Goal: Consume media (video, audio): Consume media (video, audio)

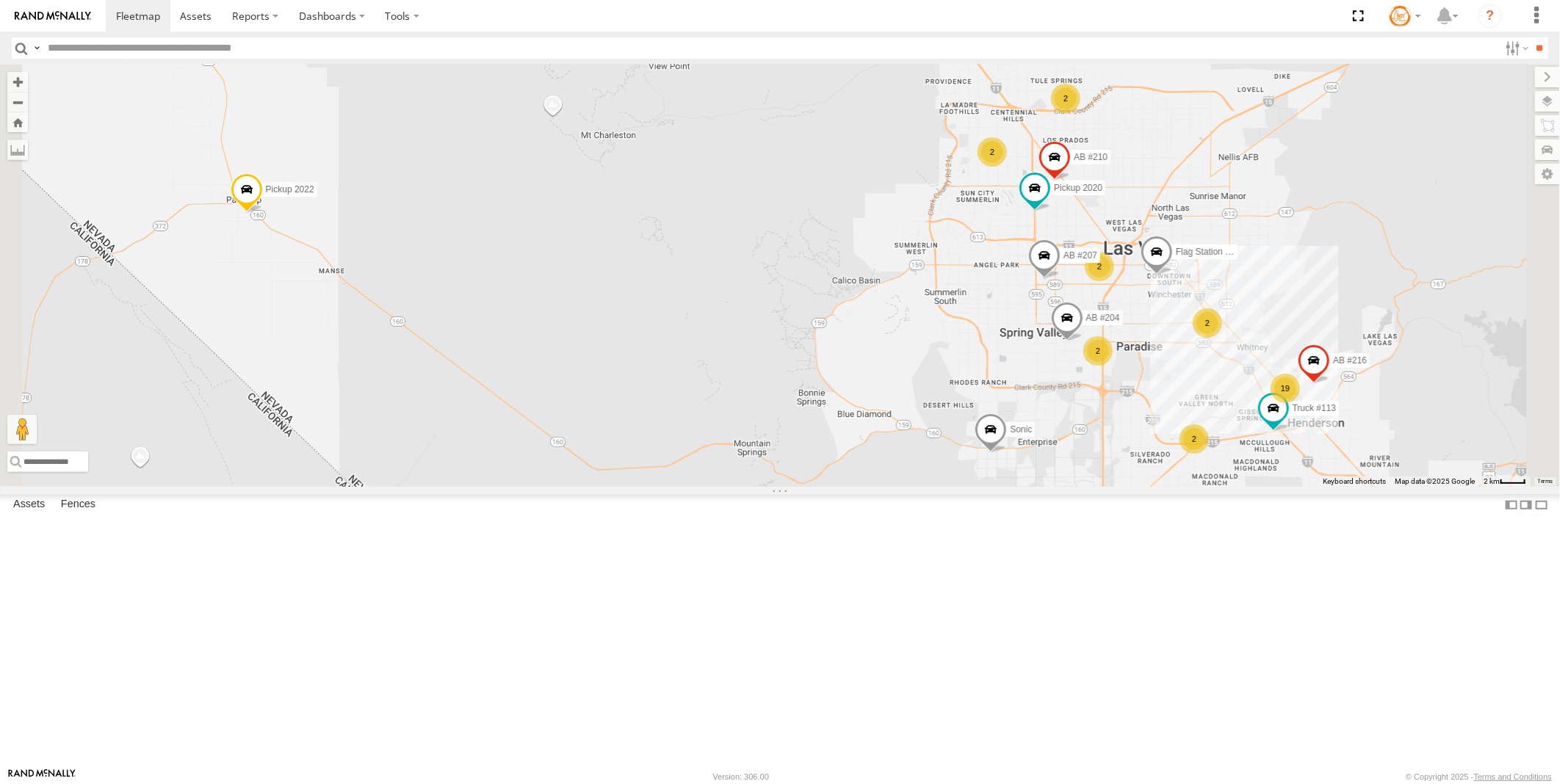
drag, startPoint x: 1109, startPoint y: 470, endPoint x: 845, endPoint y: 526, distance: 269.9
click at [843, 487] on div "2 2 19 AB #216 2 Pickup 2020 2 AB #210 AB #207 2 AB #204 Flag Station #02 2 Son…" at bounding box center [780, 275] width 1560 height 422
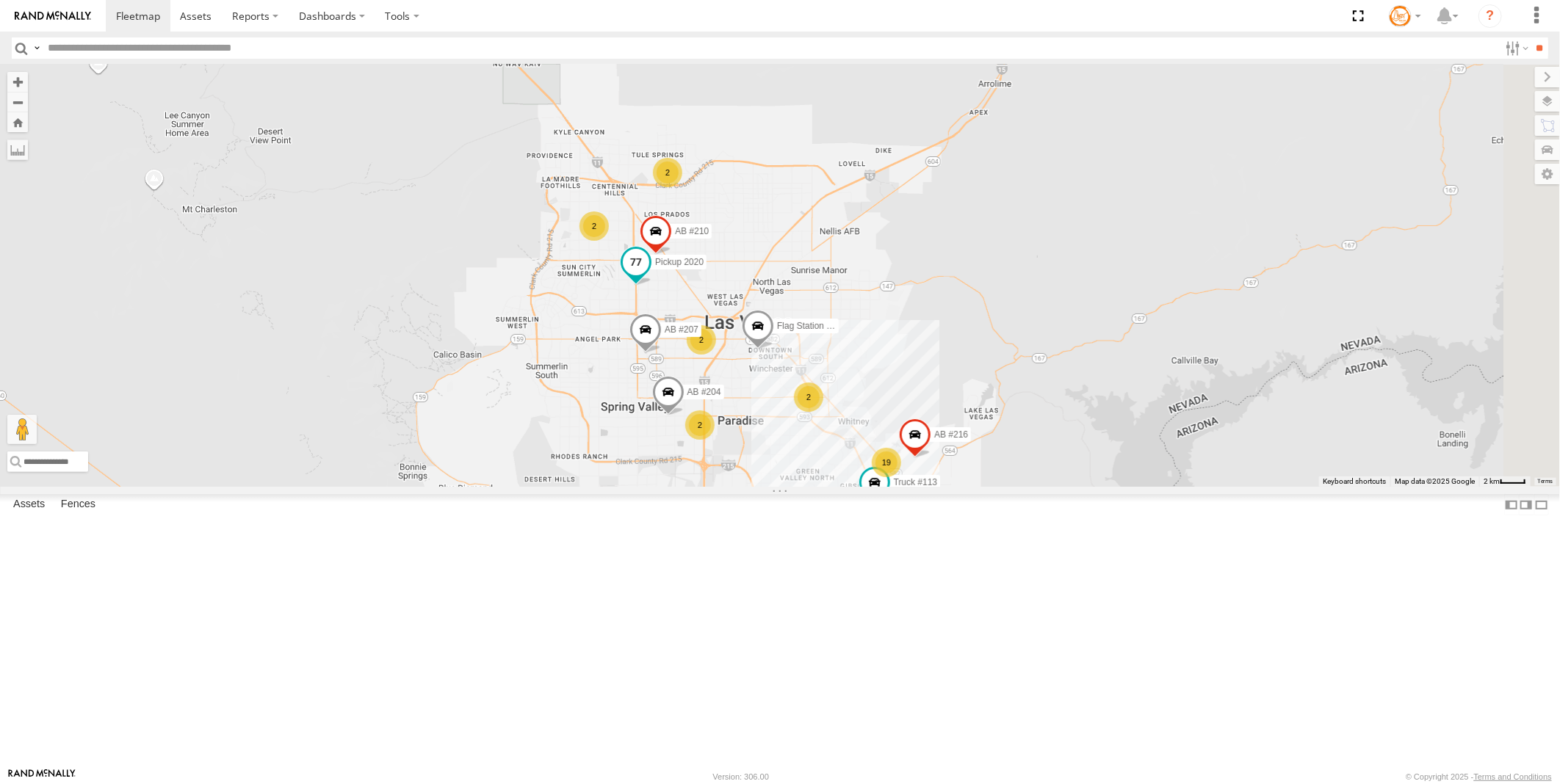
click at [650, 274] on span at bounding box center [636, 261] width 26 height 26
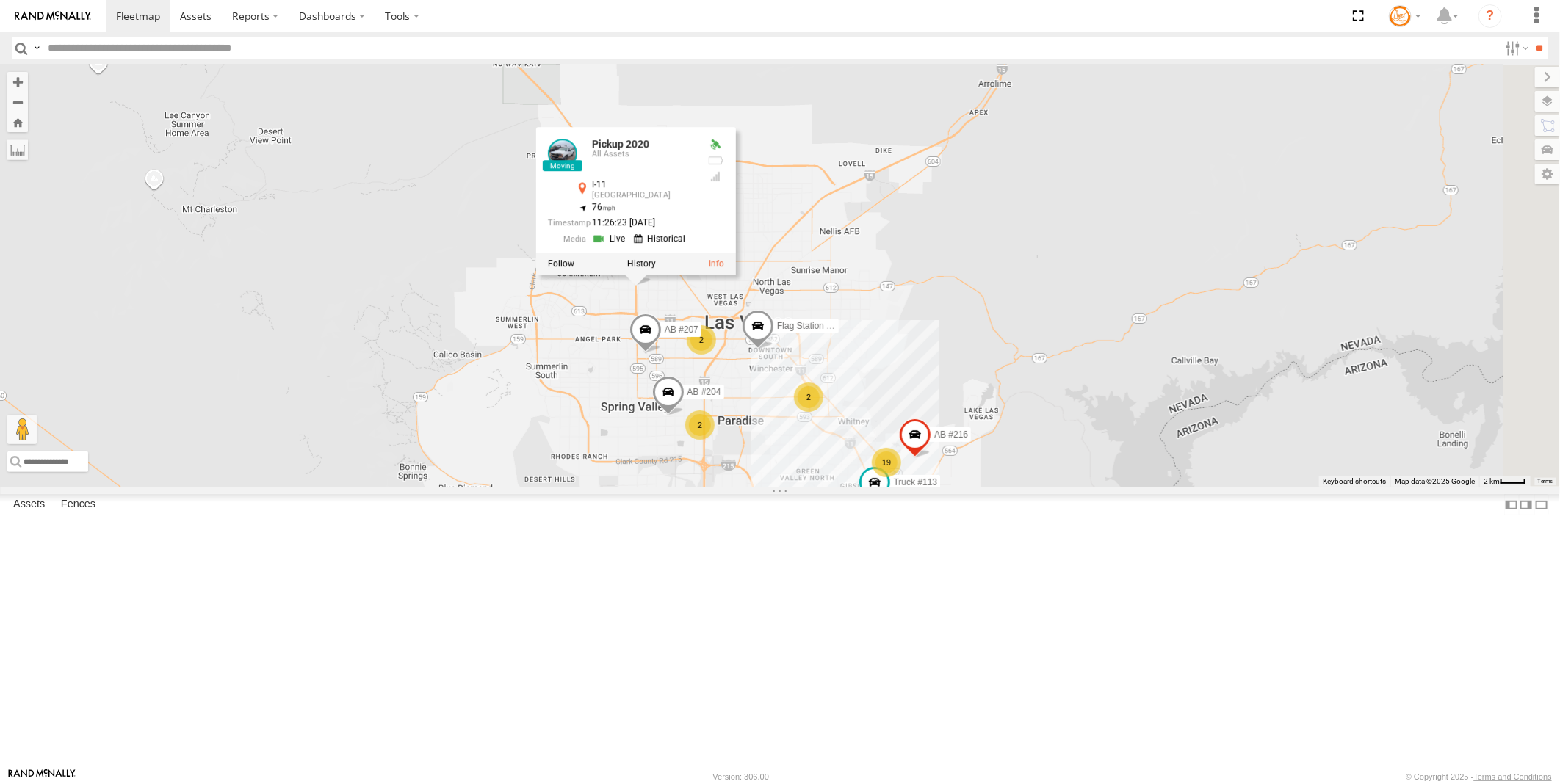
click at [630, 245] on link at bounding box center [611, 238] width 37 height 14
click at [656, 260] on label at bounding box center [641, 255] width 29 height 10
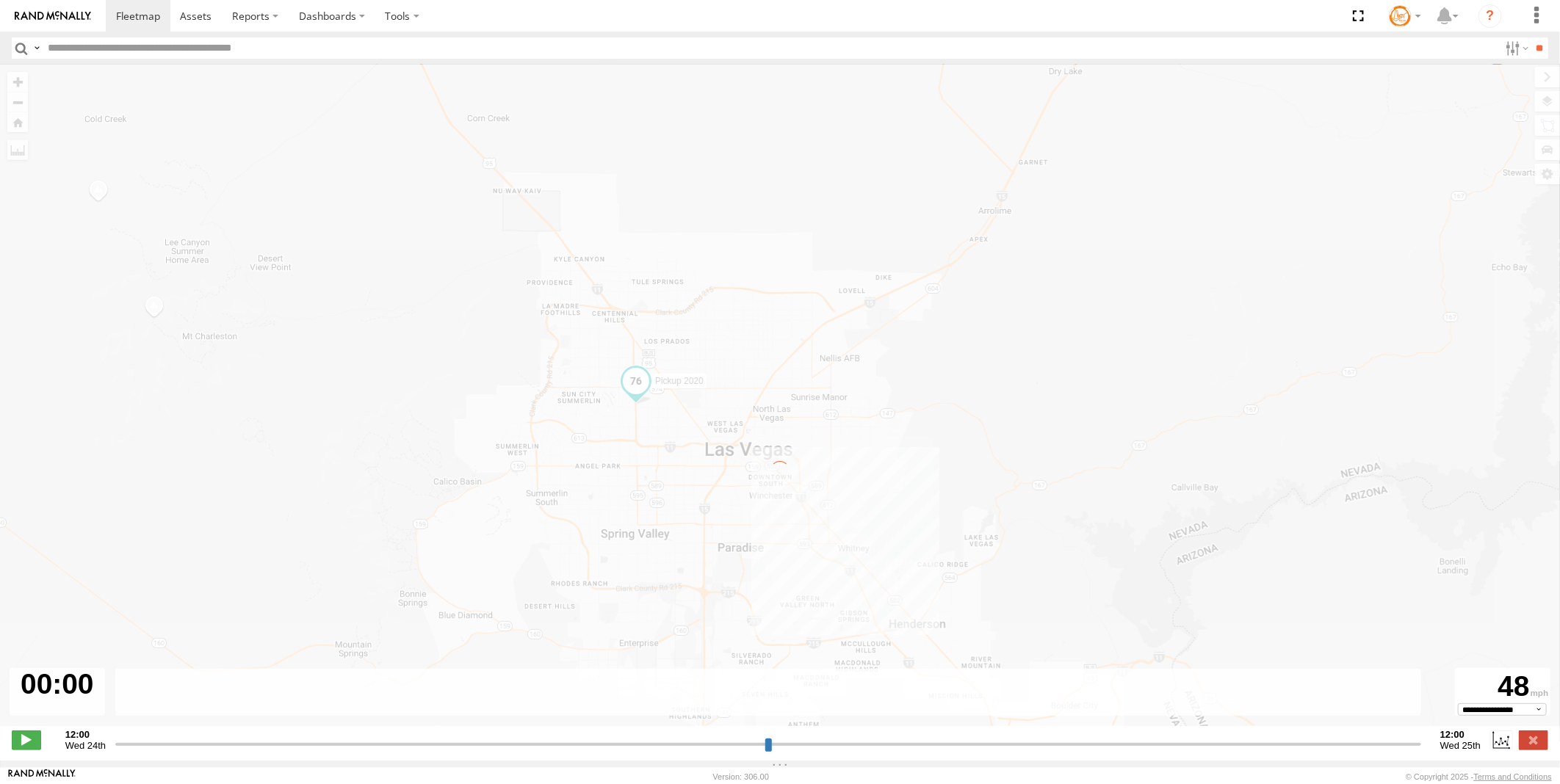
type input "**********"
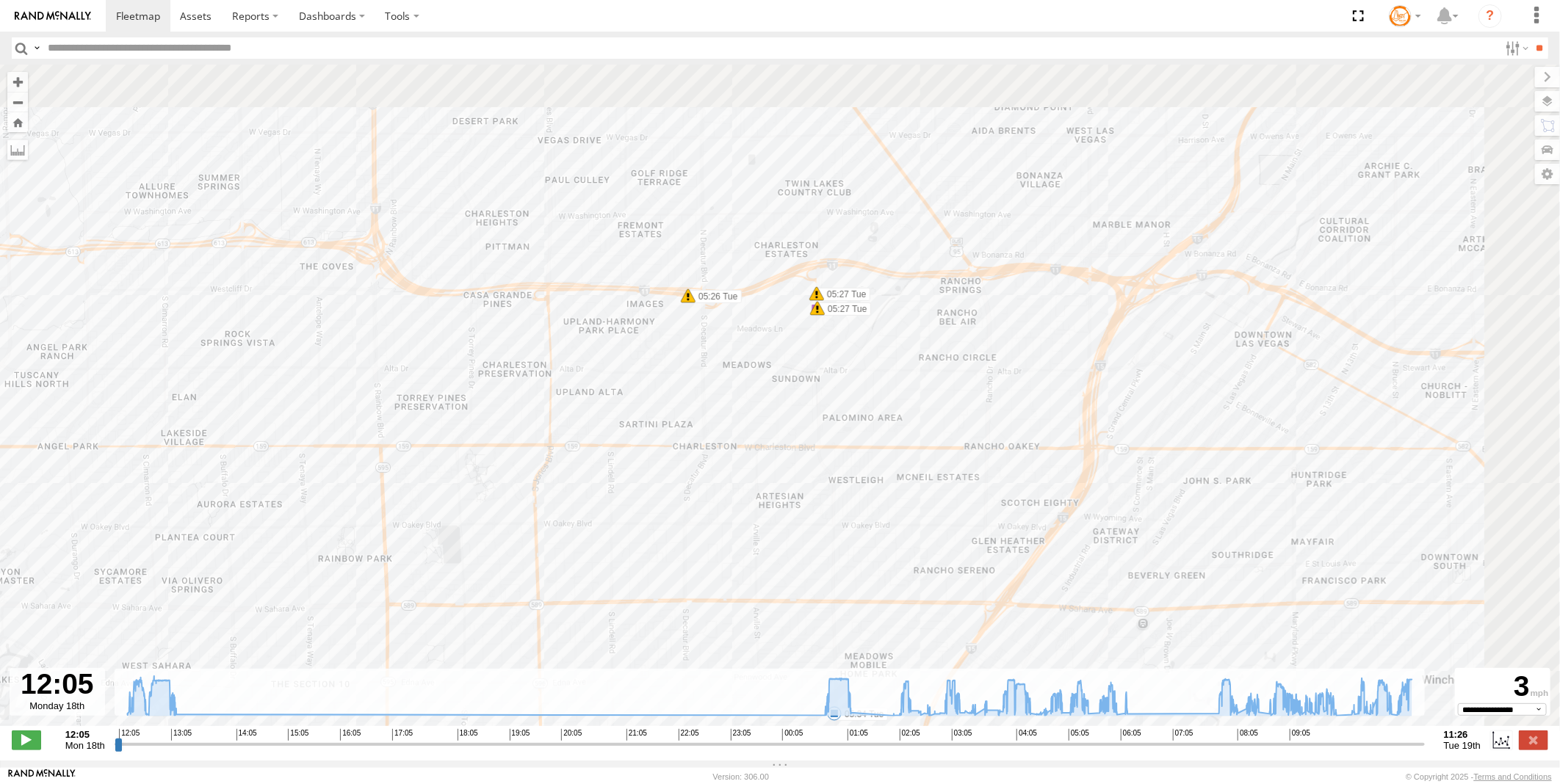
drag, startPoint x: 911, startPoint y: 309, endPoint x: 783, endPoint y: 532, distance: 257.1
click at [783, 532] on div "Pickup 2020 12:26 Mon 12:59 Mon 01:15 Tue 02:20 Tue 02:46 Tue 03:14 Tue 03:30 T…" at bounding box center [780, 403] width 1560 height 677
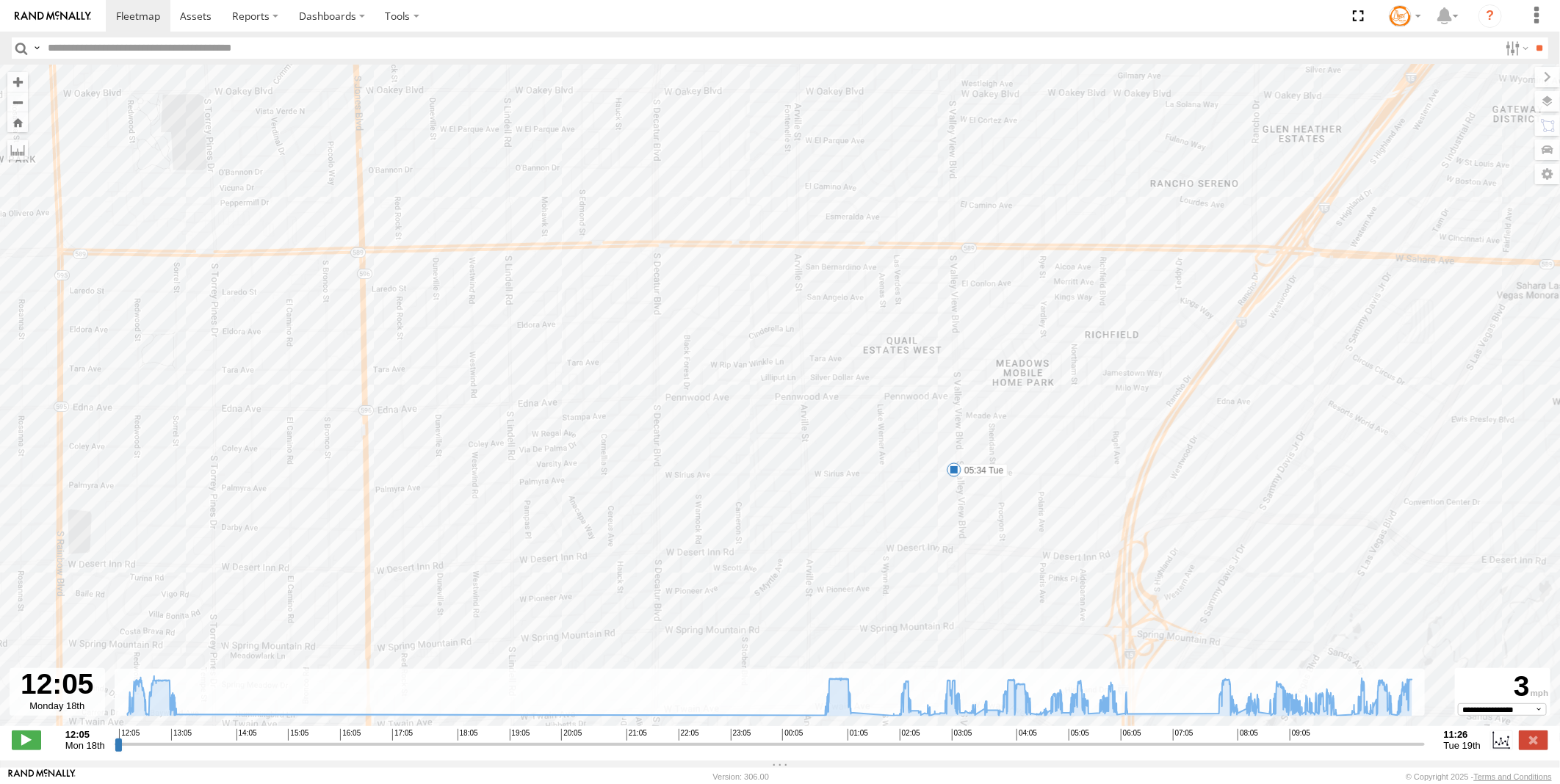
drag, startPoint x: 912, startPoint y: 583, endPoint x: 864, endPoint y: 491, distance: 103.8
click at [864, 496] on div "Pickup 2020 12:26 Mon 12:59 Mon 01:15 Tue 02:20 Tue 02:46 Tue 03:14 Tue 03:30 T…" at bounding box center [780, 403] width 1560 height 677
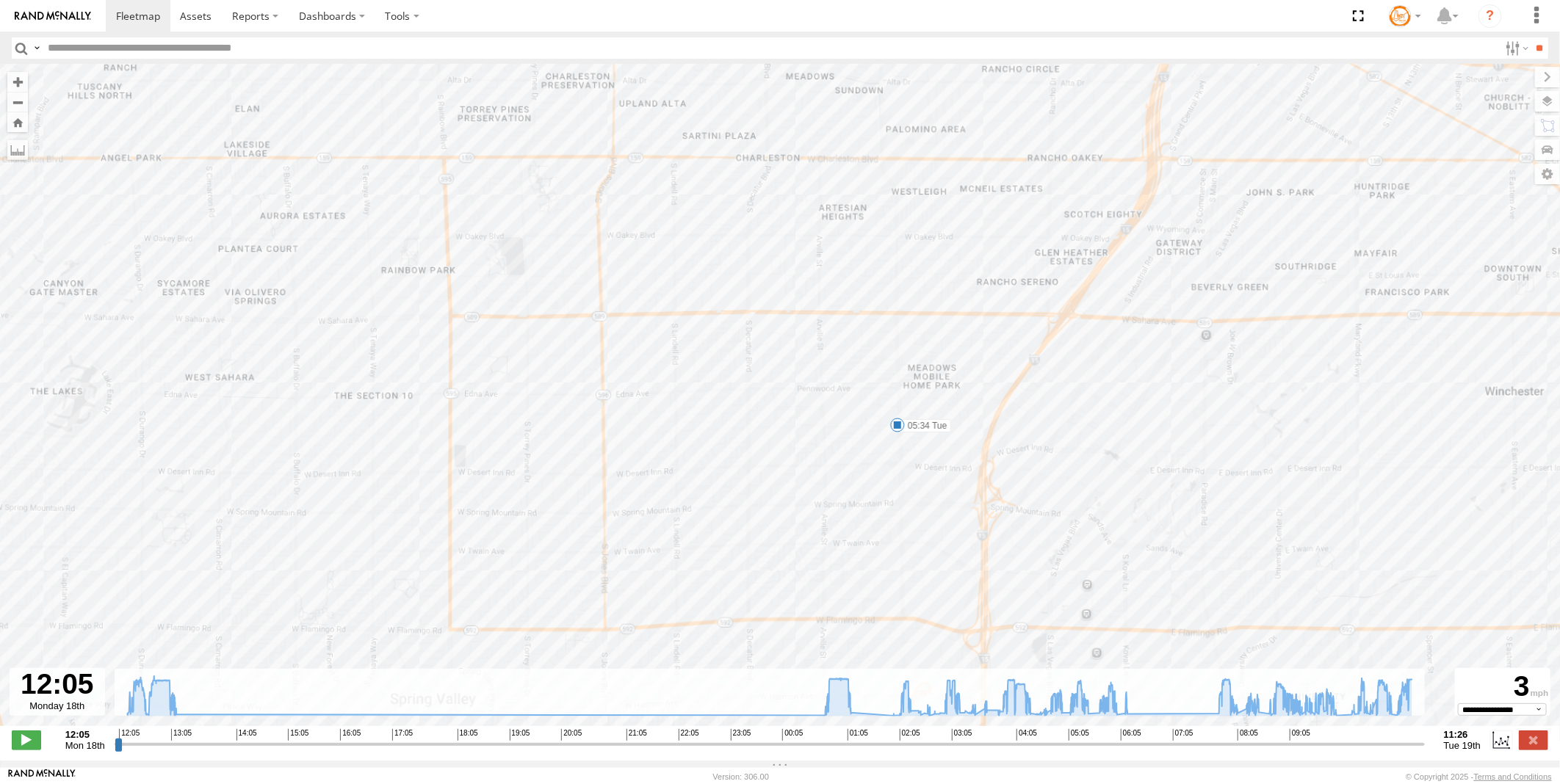
drag, startPoint x: 882, startPoint y: 603, endPoint x: 821, endPoint y: 390, distance: 221.6
click at [821, 390] on div "Pickup 2020 12:26 Mon 12:59 Mon 01:15 Tue 02:20 Tue 02:46 Tue 03:14 Tue 03:30 T…" at bounding box center [780, 403] width 1560 height 677
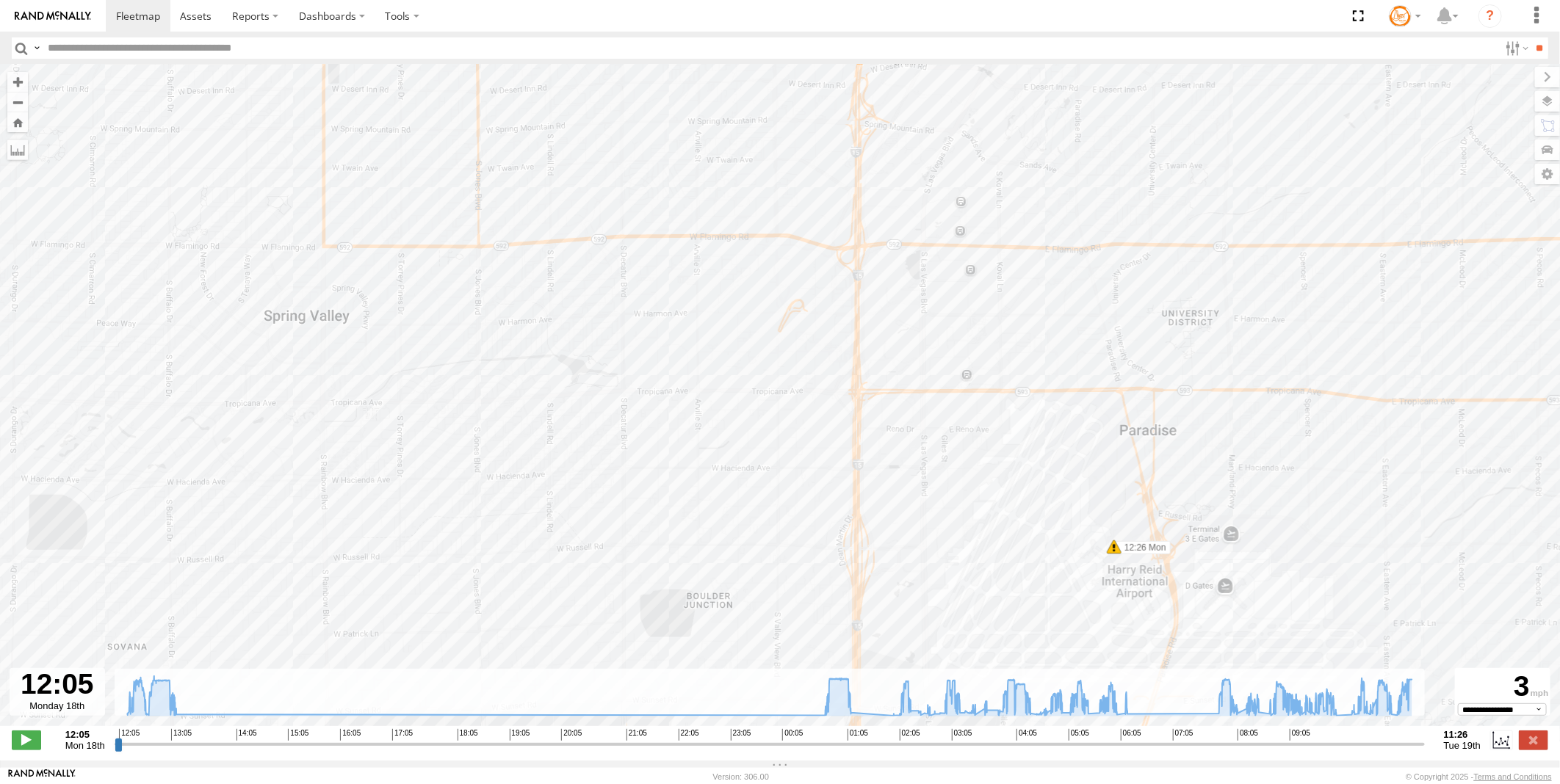
drag, startPoint x: 809, startPoint y: 586, endPoint x: 750, endPoint y: 301, distance: 291.0
click at [750, 301] on div "Pickup 2020 12:26 Mon 12:59 Mon 01:15 Tue 02:20 Tue 02:46 Tue 03:14 Tue 03:30 T…" at bounding box center [780, 403] width 1560 height 677
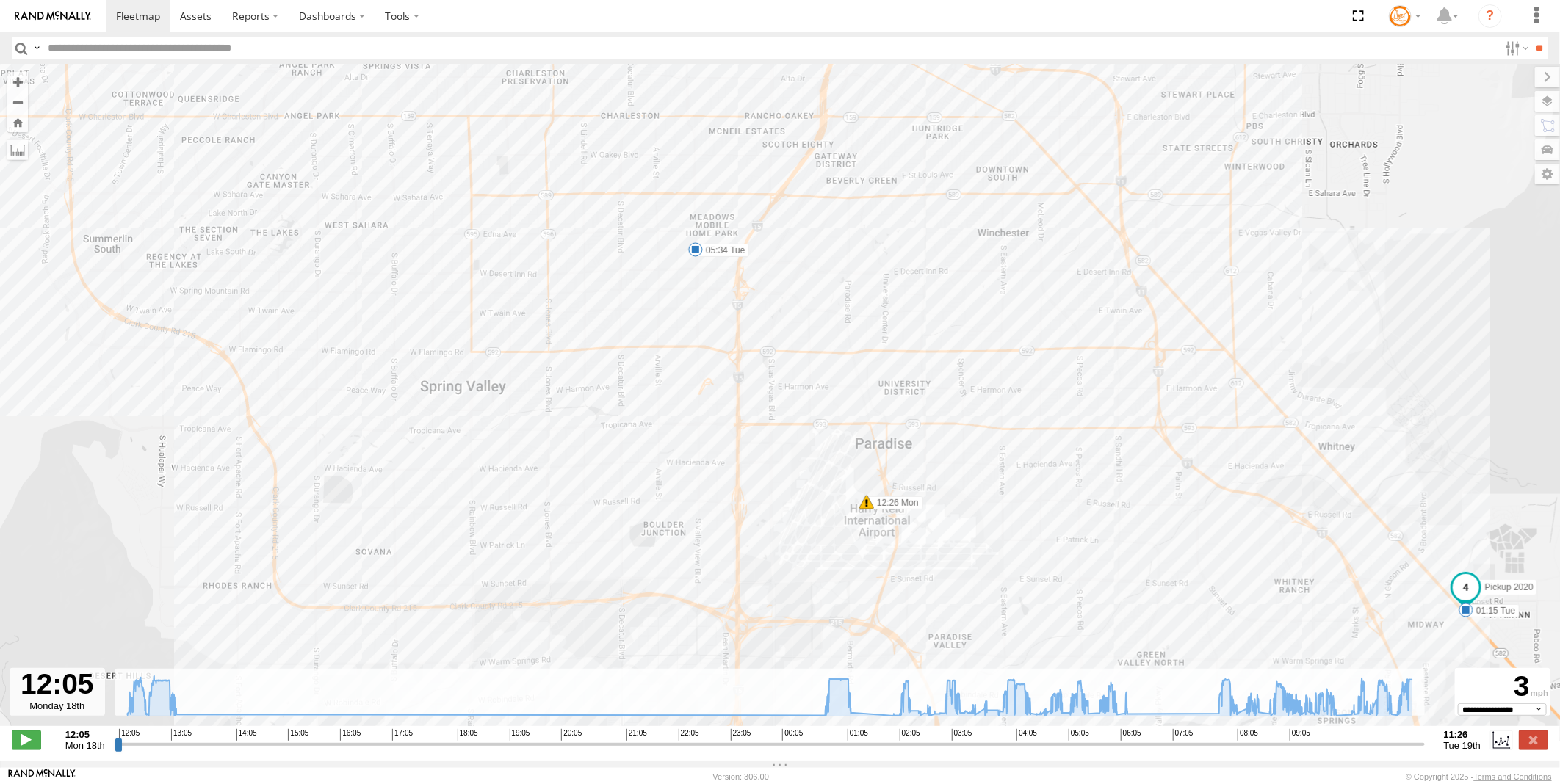
drag, startPoint x: 750, startPoint y: 269, endPoint x: 716, endPoint y: 459, distance: 193.0
click at [716, 459] on div "Pickup 2020 12:26 Mon 12:59 Mon 01:15 Tue 02:20 Tue 02:46 Tue 03:14 Tue 03:30 T…" at bounding box center [780, 403] width 1560 height 677
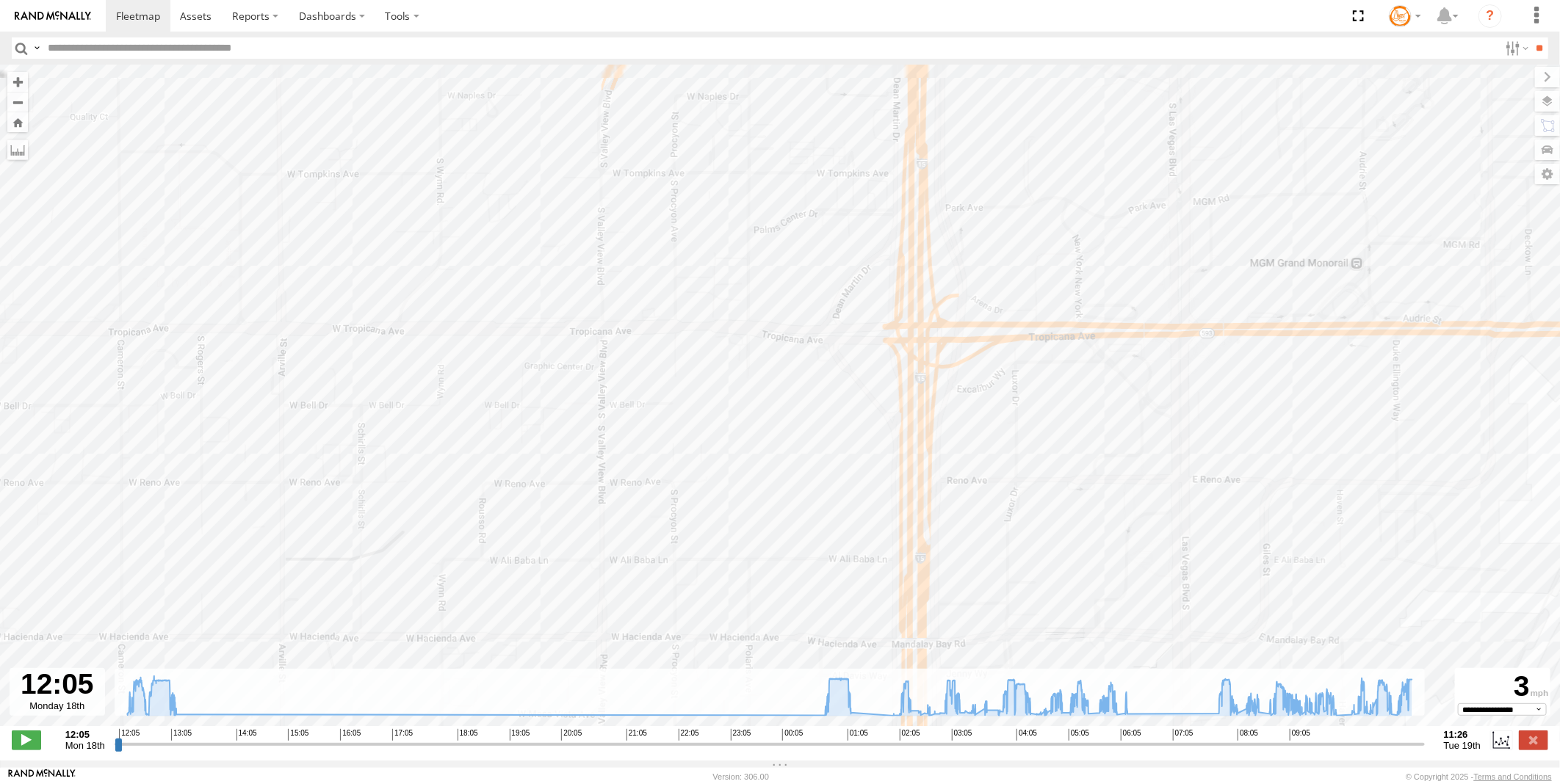
drag, startPoint x: 546, startPoint y: 335, endPoint x: 628, endPoint y: 483, distance: 169.2
click at [626, 483] on div "Pickup 2020 12:26 Mon 12:59 Mon 01:15 Tue 02:20 Tue 02:46 Tue 03:14 Tue 03:30 T…" at bounding box center [780, 403] width 1560 height 677
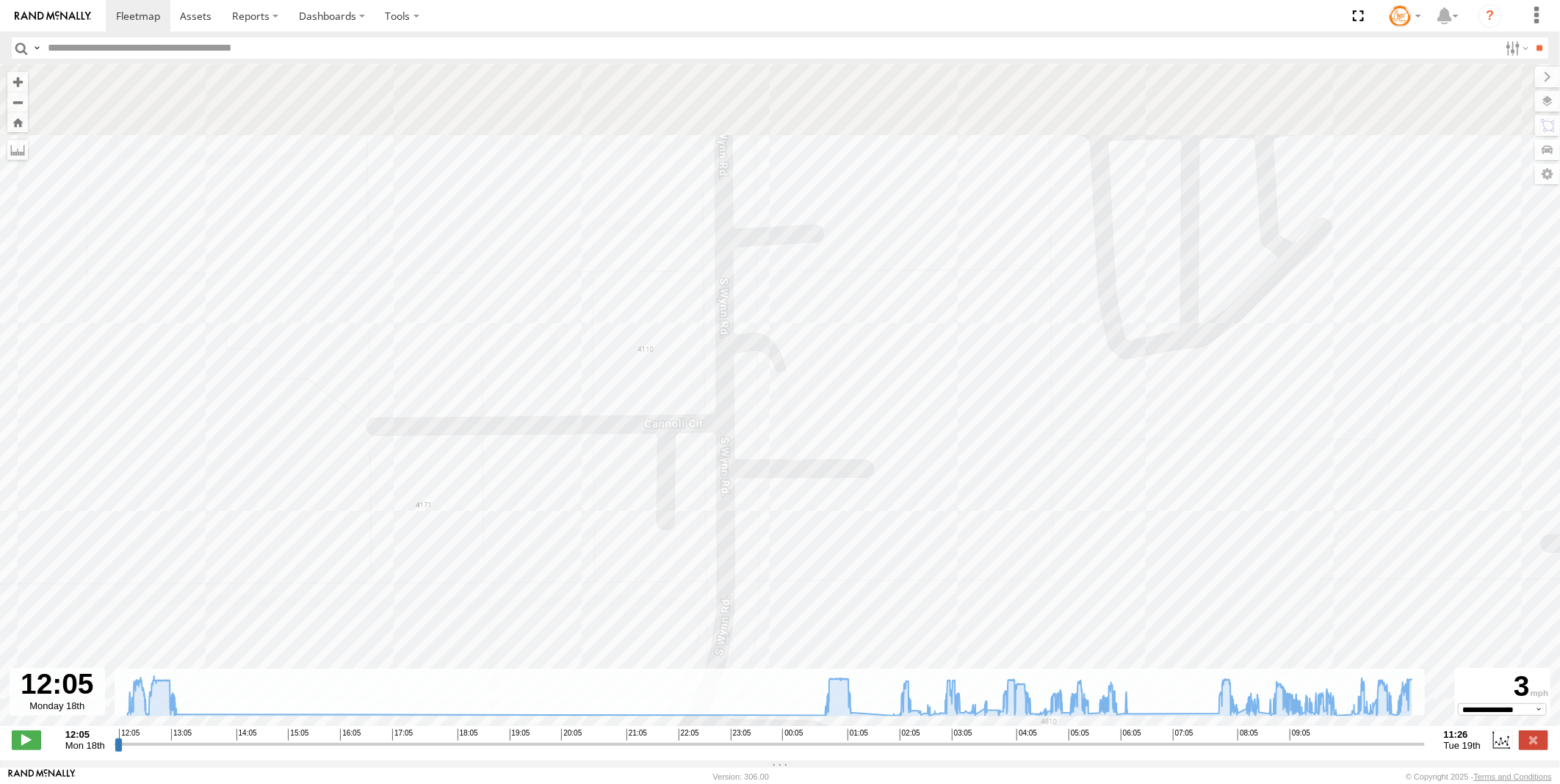
drag, startPoint x: 572, startPoint y: 370, endPoint x: 573, endPoint y: 510, distance: 140.0
click at [572, 510] on div "Pickup 2020 12:26 Mon 12:59 Mon 01:15 Tue 02:20 Tue 02:46 Tue 03:14 Tue 03:30 T…" at bounding box center [780, 403] width 1560 height 677
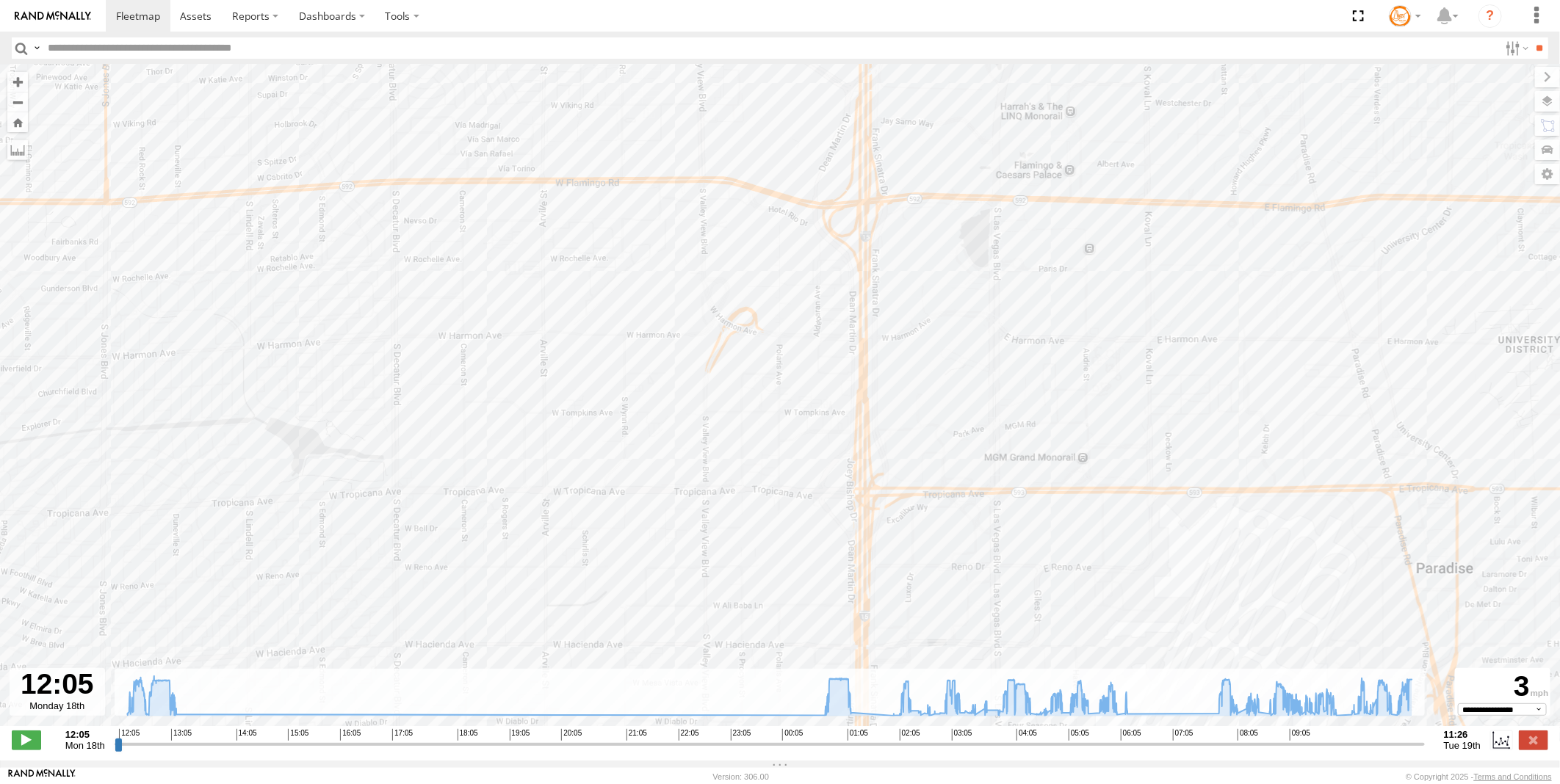
click at [621, 445] on div "Pickup 2020 12:26 Mon 12:59 Mon 01:15 Tue 02:20 Tue 02:46 Tue 03:14 Tue 03:30 T…" at bounding box center [780, 403] width 1560 height 677
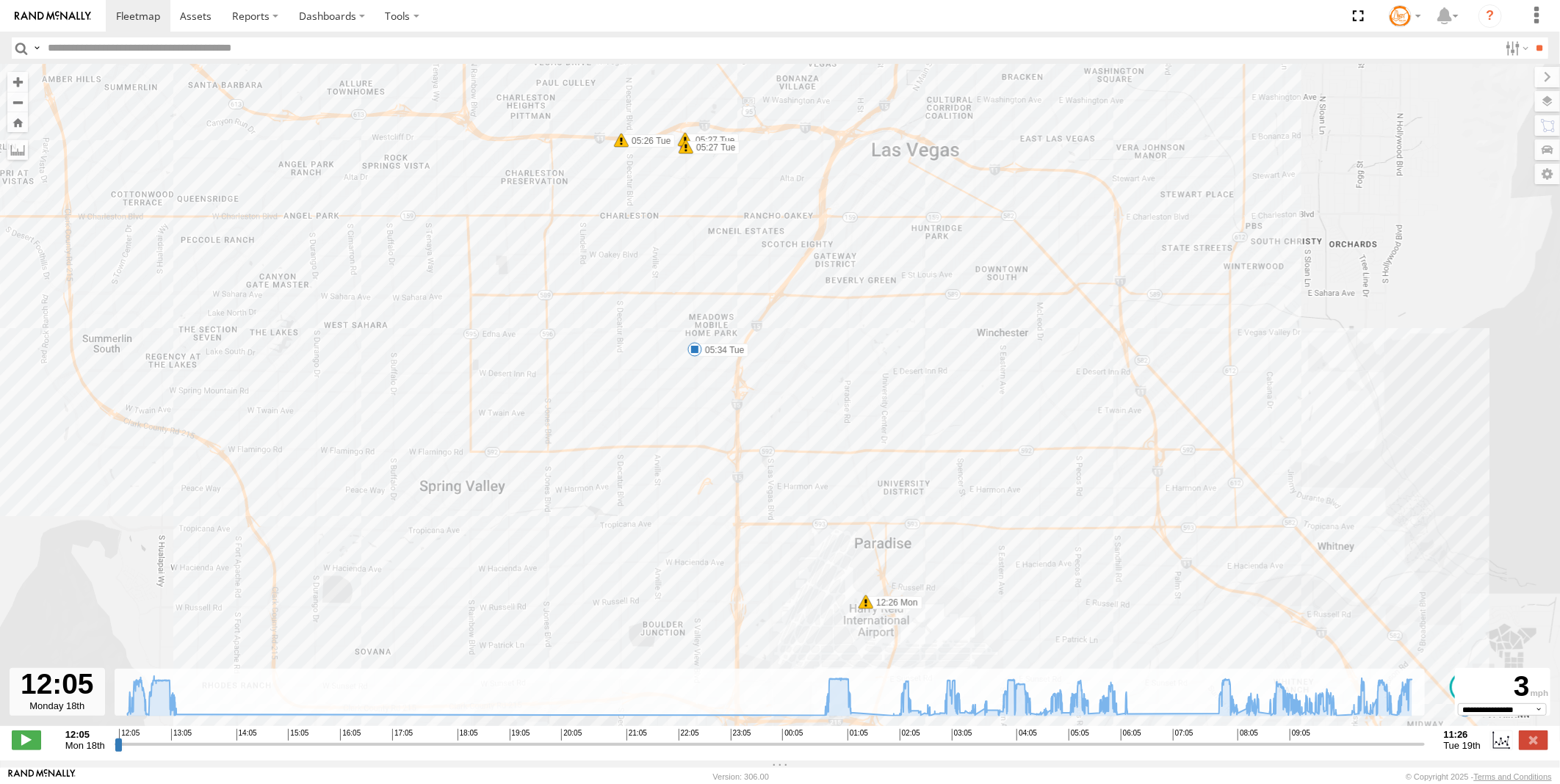
click at [868, 609] on span at bounding box center [866, 602] width 15 height 15
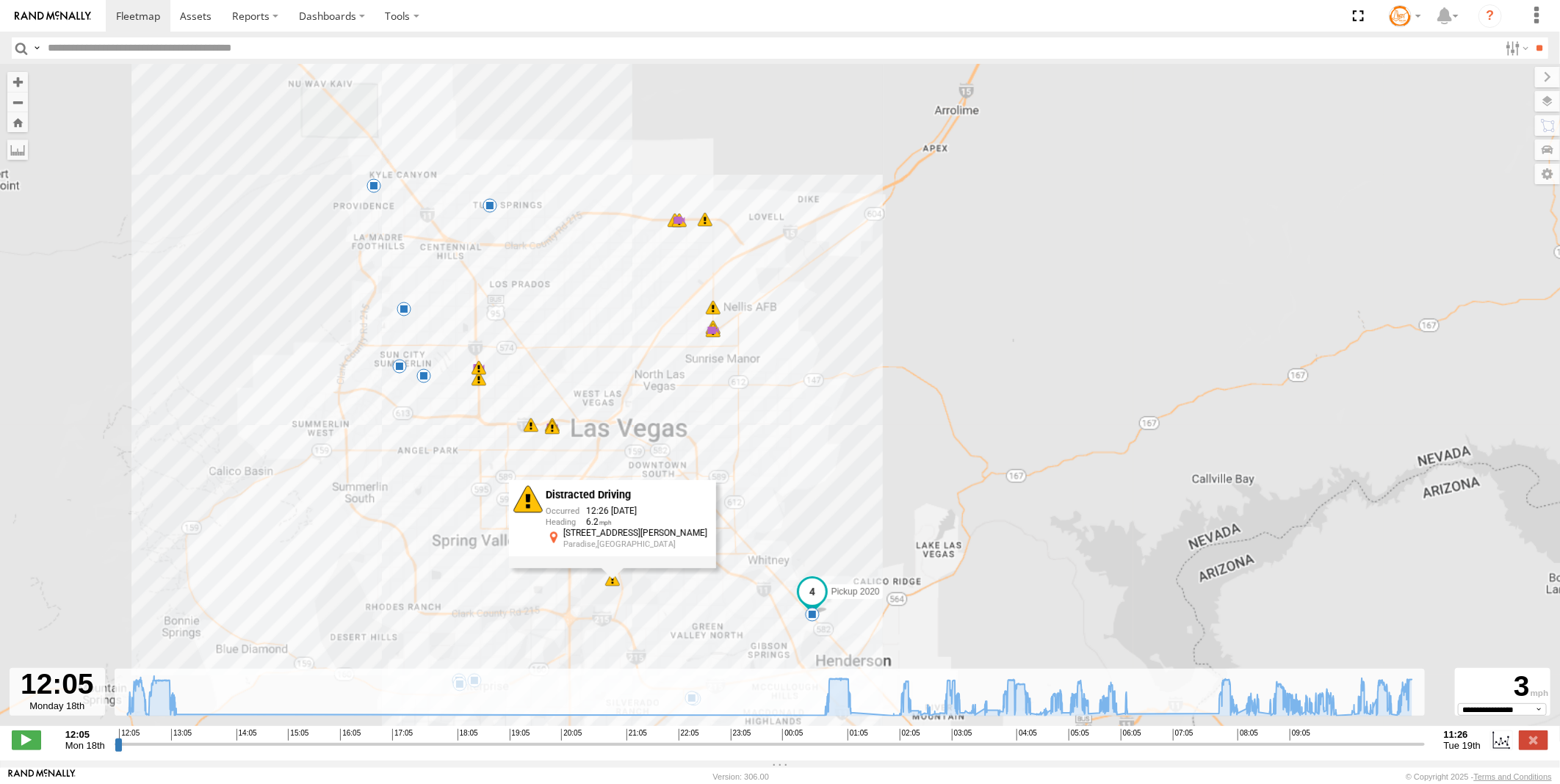
drag, startPoint x: 454, startPoint y: 264, endPoint x: 503, endPoint y: 478, distance: 219.5
click at [503, 478] on div "Pickup 2020 12:26 Mon 12:59 Mon 01:15 Tue 02:20 Tue 02:46 Tue 03:14 Tue 03:30 T…" at bounding box center [780, 403] width 1560 height 677
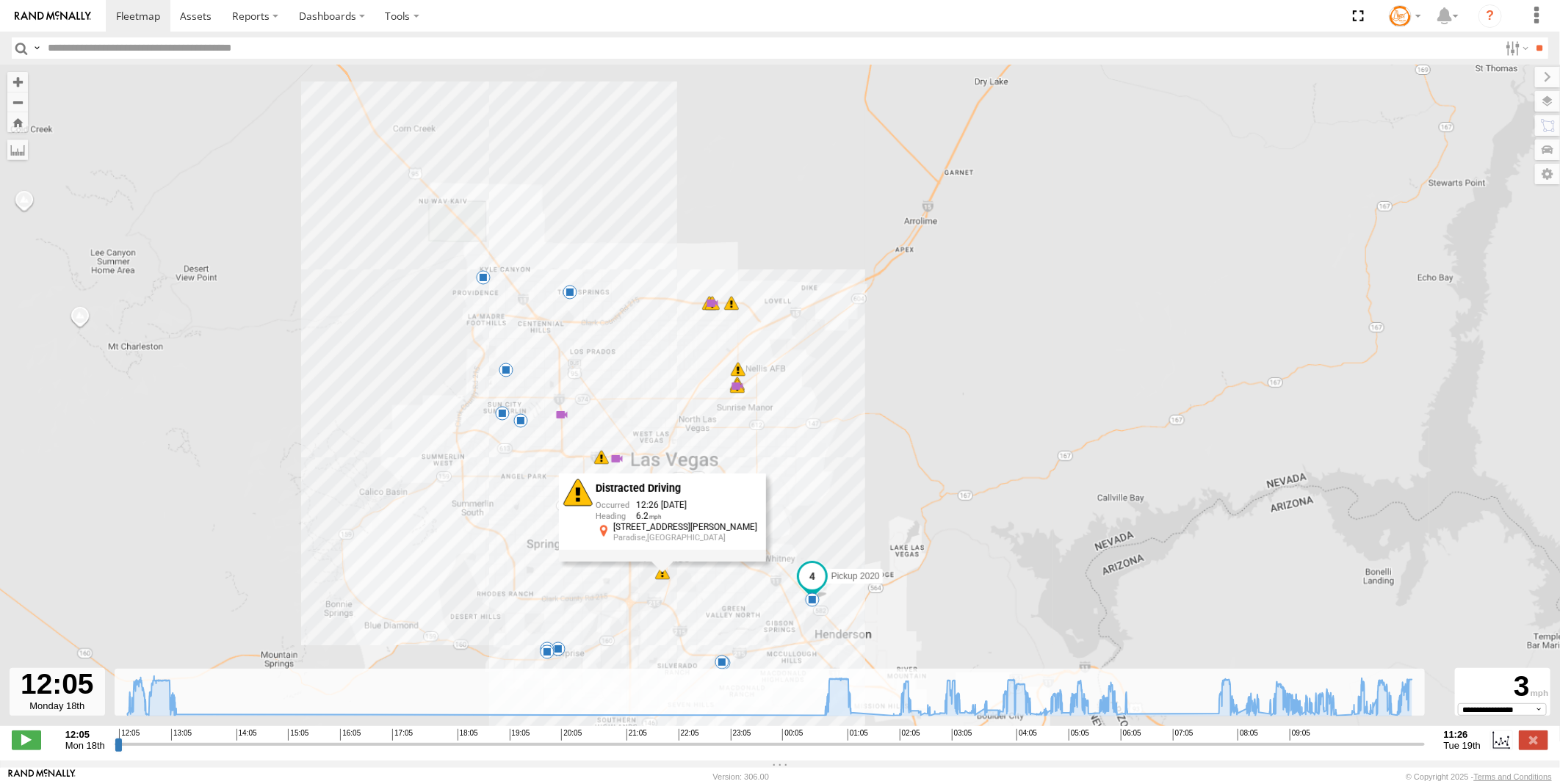
drag, startPoint x: 494, startPoint y: 239, endPoint x: 490, endPoint y: 309, distance: 70.1
click at [490, 309] on div "Pickup 2020 12:26 Mon 12:59 Mon 01:15 Tue 02:20 Tue 02:46 Tue 03:14 Tue 03:30 T…" at bounding box center [780, 403] width 1560 height 677
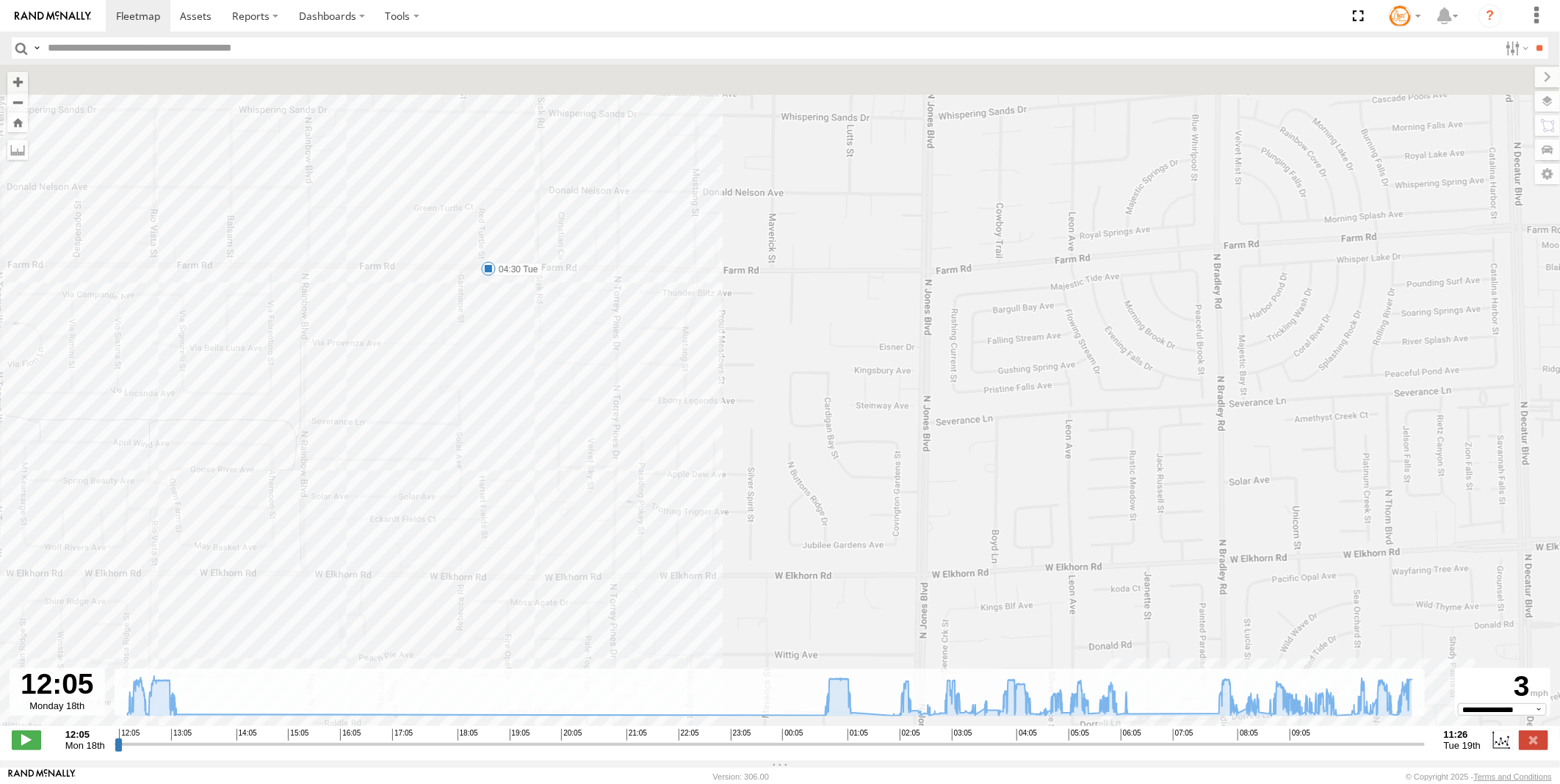
drag, startPoint x: 540, startPoint y: 260, endPoint x: 578, endPoint y: 414, distance: 158.6
click at [583, 421] on div "Pickup 2020 12:26 Mon 12:59 Mon 01:15 Tue 02:20 Tue 02:46 Tue 03:14 Tue 03:30 T…" at bounding box center [780, 403] width 1560 height 677
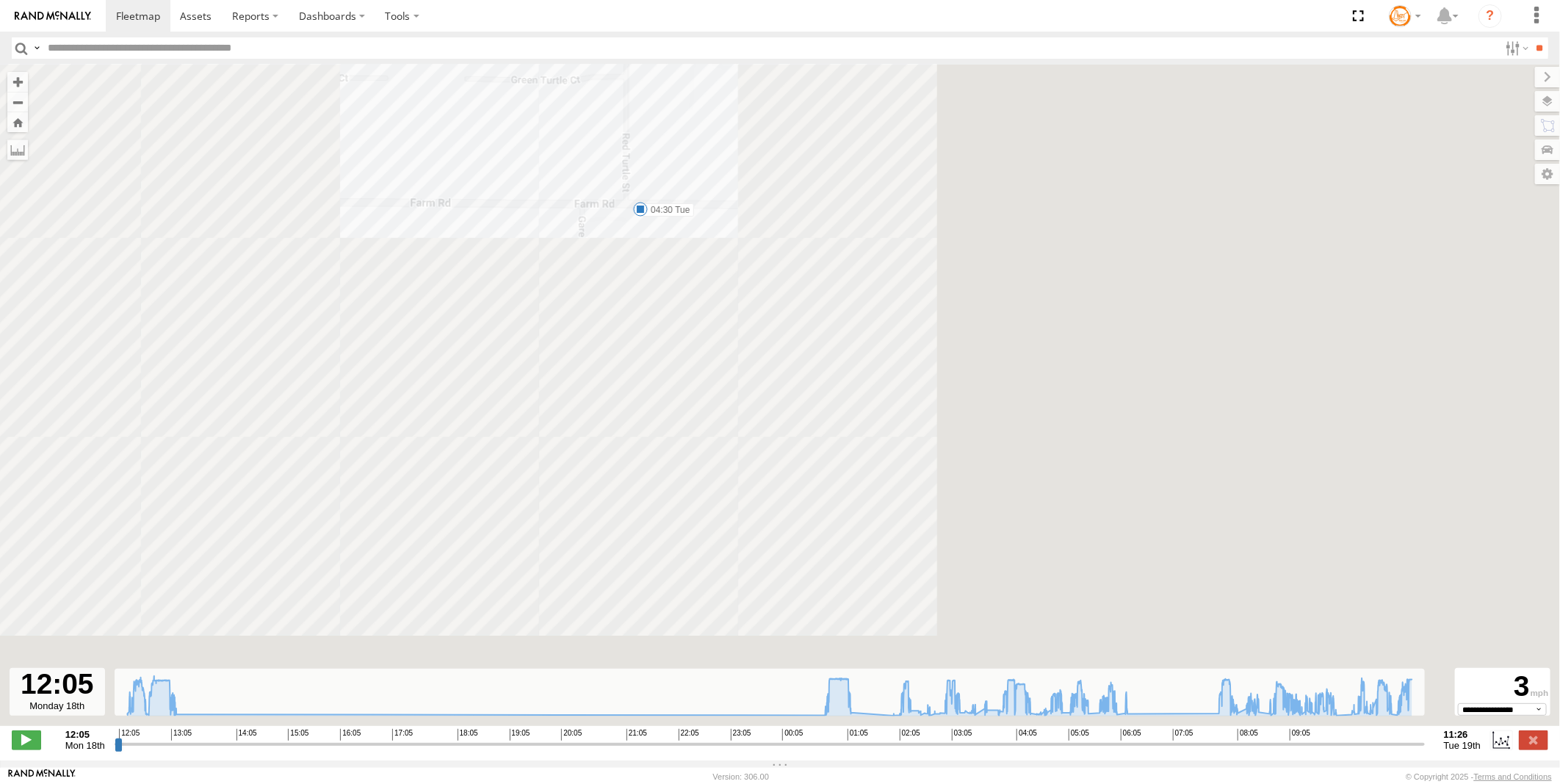
drag, startPoint x: 1034, startPoint y: 539, endPoint x: 762, endPoint y: 150, distance: 474.7
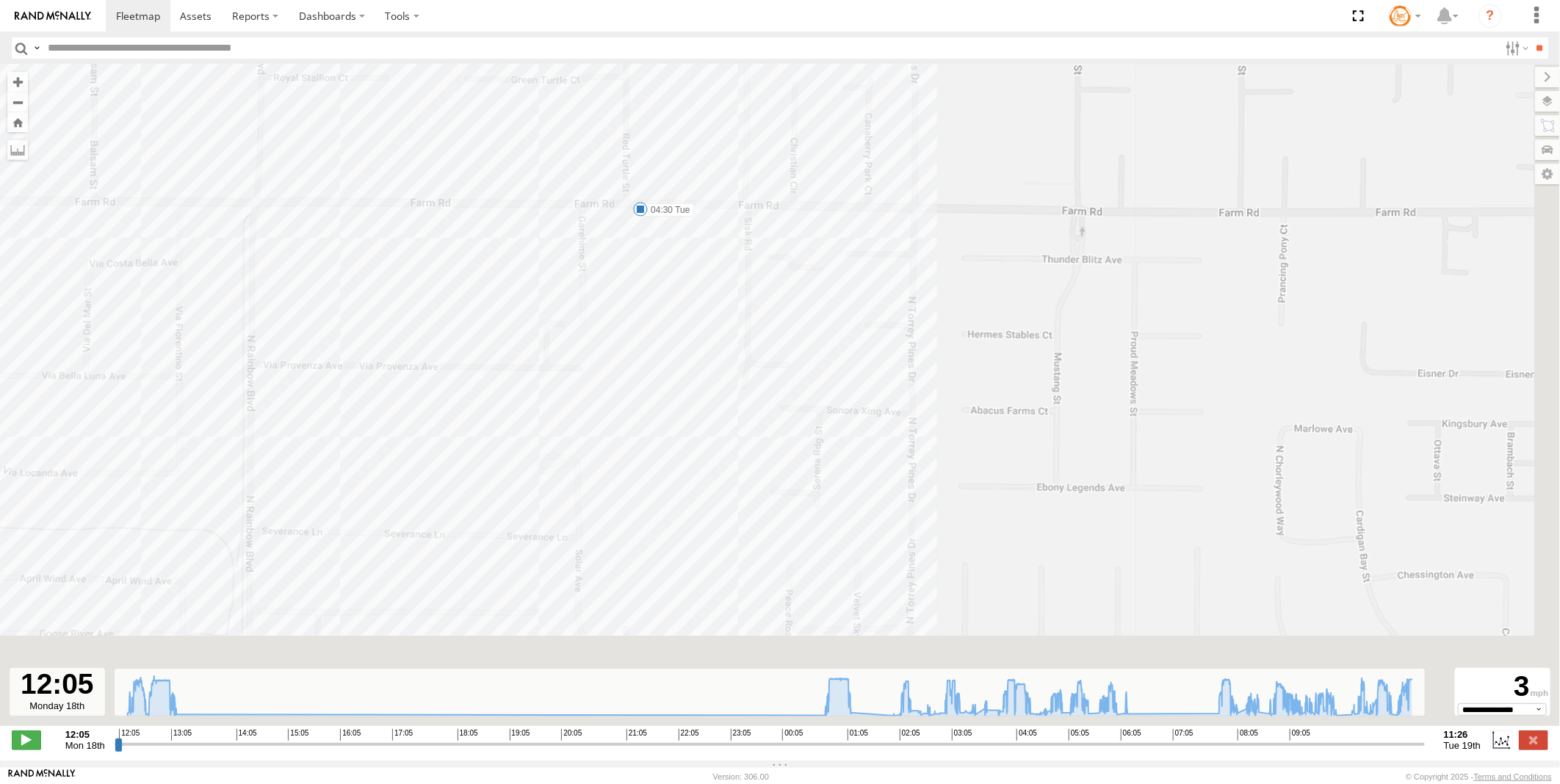
click at [767, 145] on div "Pickup 2020 12:26 Mon 12:59 Mon 01:15 Tue 02:20 Tue 02:46 Tue 03:14 Tue 03:30 T…" at bounding box center [780, 403] width 1560 height 677
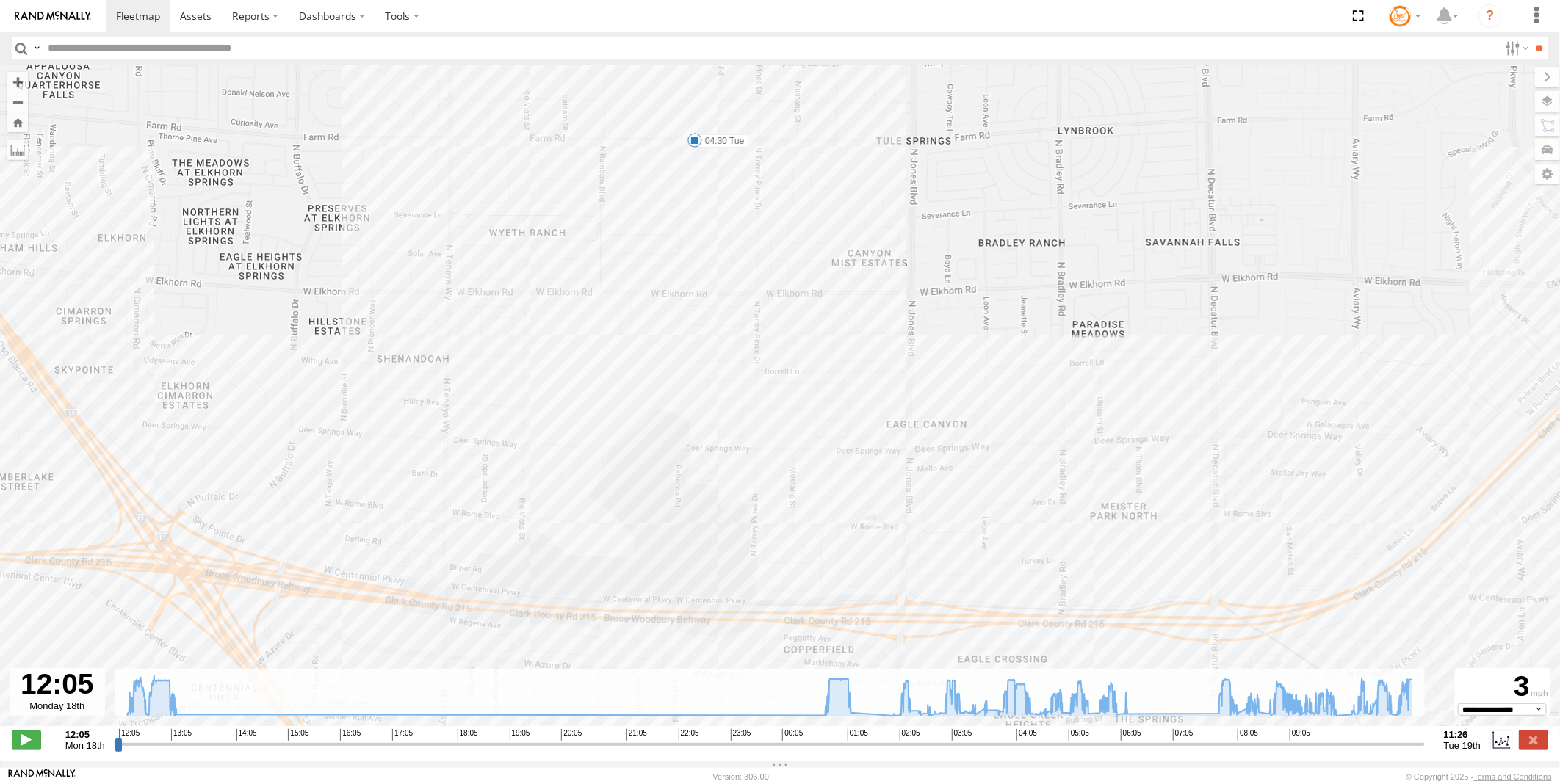
drag, startPoint x: 1059, startPoint y: 478, endPoint x: 977, endPoint y: 456, distance: 84.9
click at [977, 456] on div "Pickup 2020 12:26 Mon 12:59 Mon 01:15 Tue 02:20 Tue 02:46 Tue 03:14 Tue 03:30 T…" at bounding box center [780, 403] width 1560 height 677
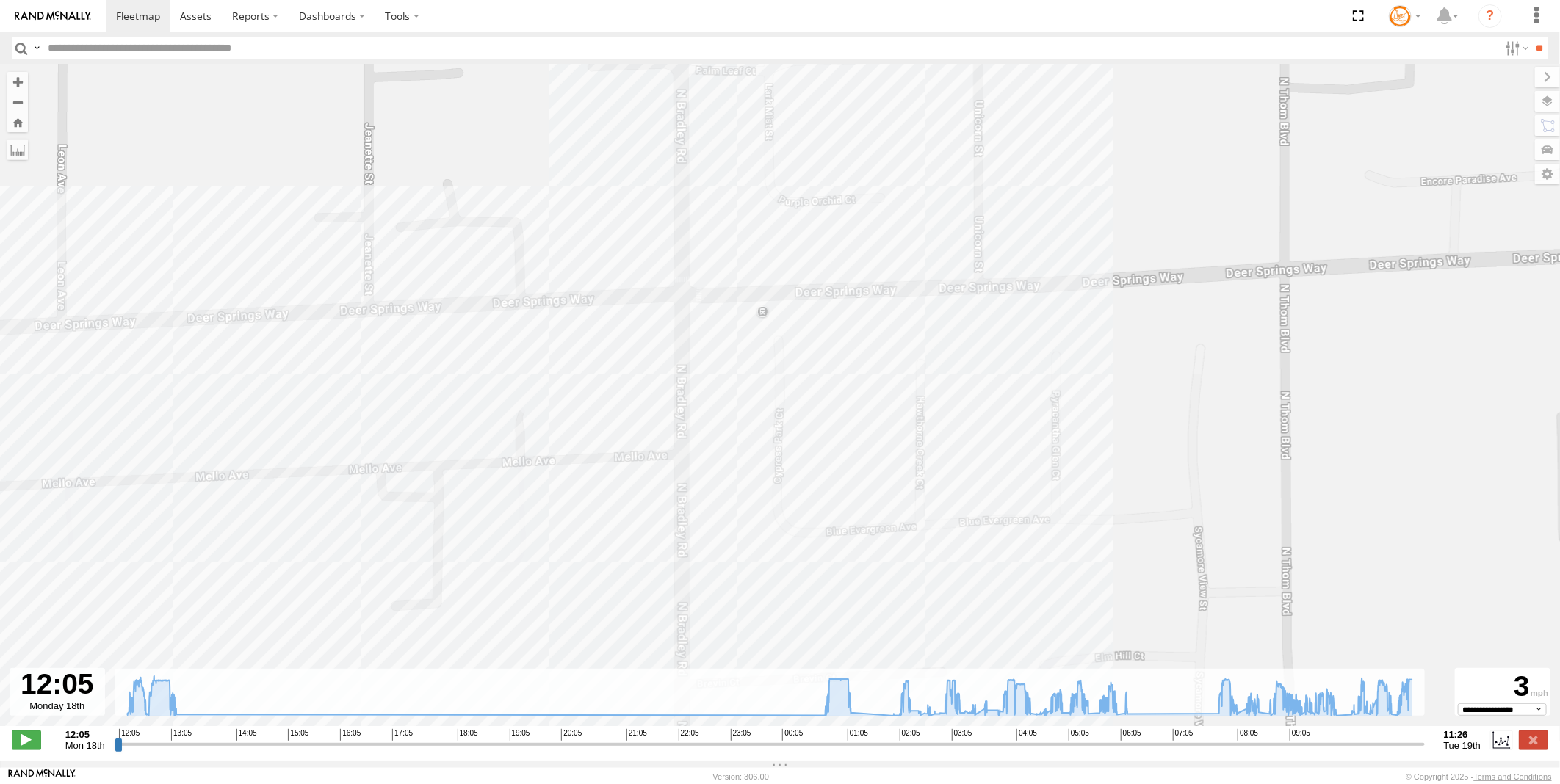
click at [764, 316] on div "Pickup 2020 12:26 Mon 12:59 Mon 01:15 Tue 02:20 Tue 02:46 Tue 03:14 Tue 03:30 T…" at bounding box center [780, 403] width 1560 height 677
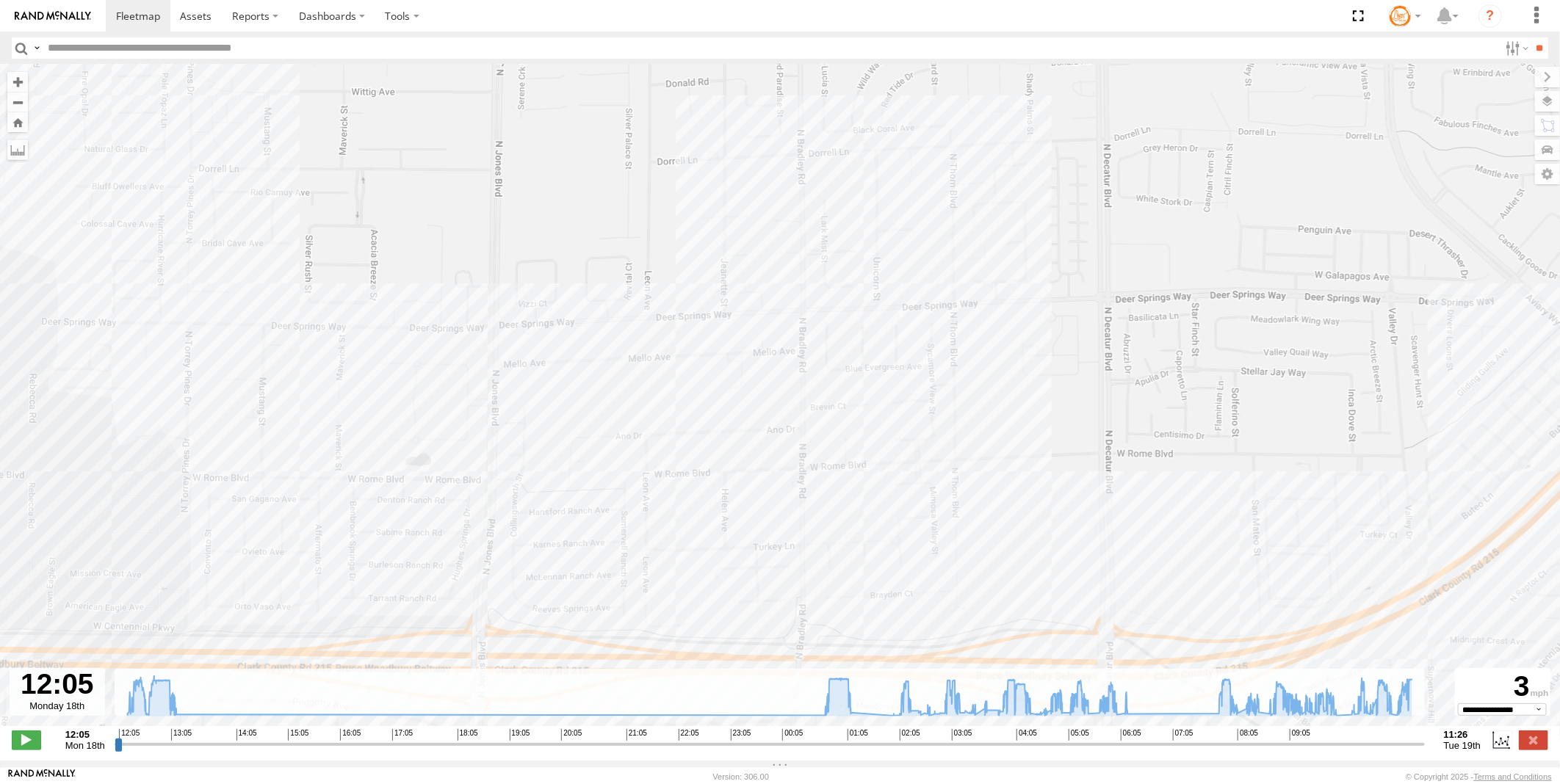
click at [916, 164] on div "Pickup 2020 12:26 Mon 12:59 Mon 01:15 Tue 02:20 Tue 02:46 Tue 03:14 Tue 03:30 T…" at bounding box center [780, 403] width 1560 height 677
drag, startPoint x: 916, startPoint y: 164, endPoint x: 920, endPoint y: 174, distance: 10.8
click at [920, 174] on div "Pickup 2020 12:26 Mon 12:59 Mon 01:15 Tue 02:20 Tue 02:46 Tue 03:14 Tue 03:30 T…" at bounding box center [780, 403] width 1560 height 677
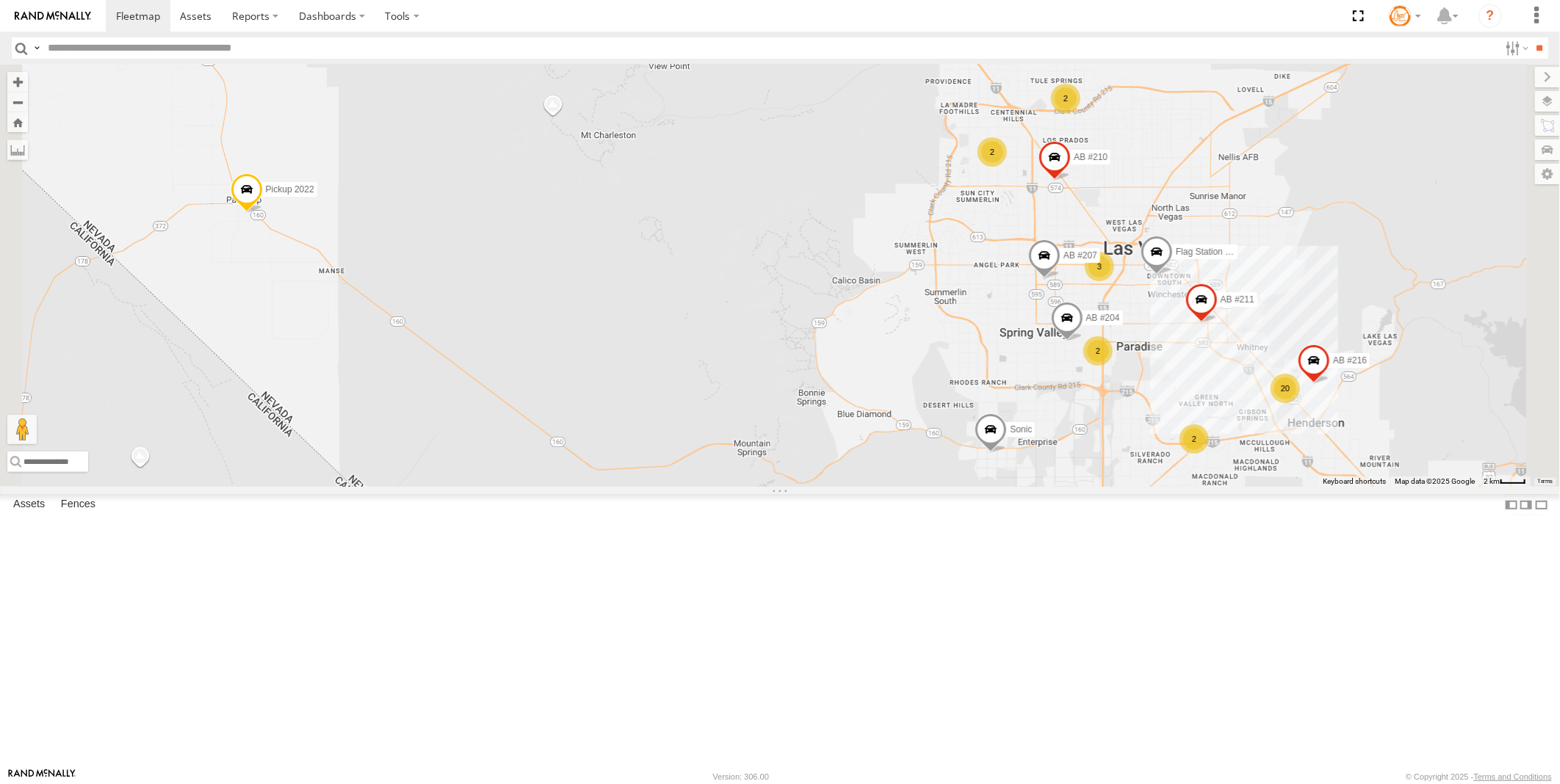
click at [0, 0] on span at bounding box center [0, 0] width 0 height 0
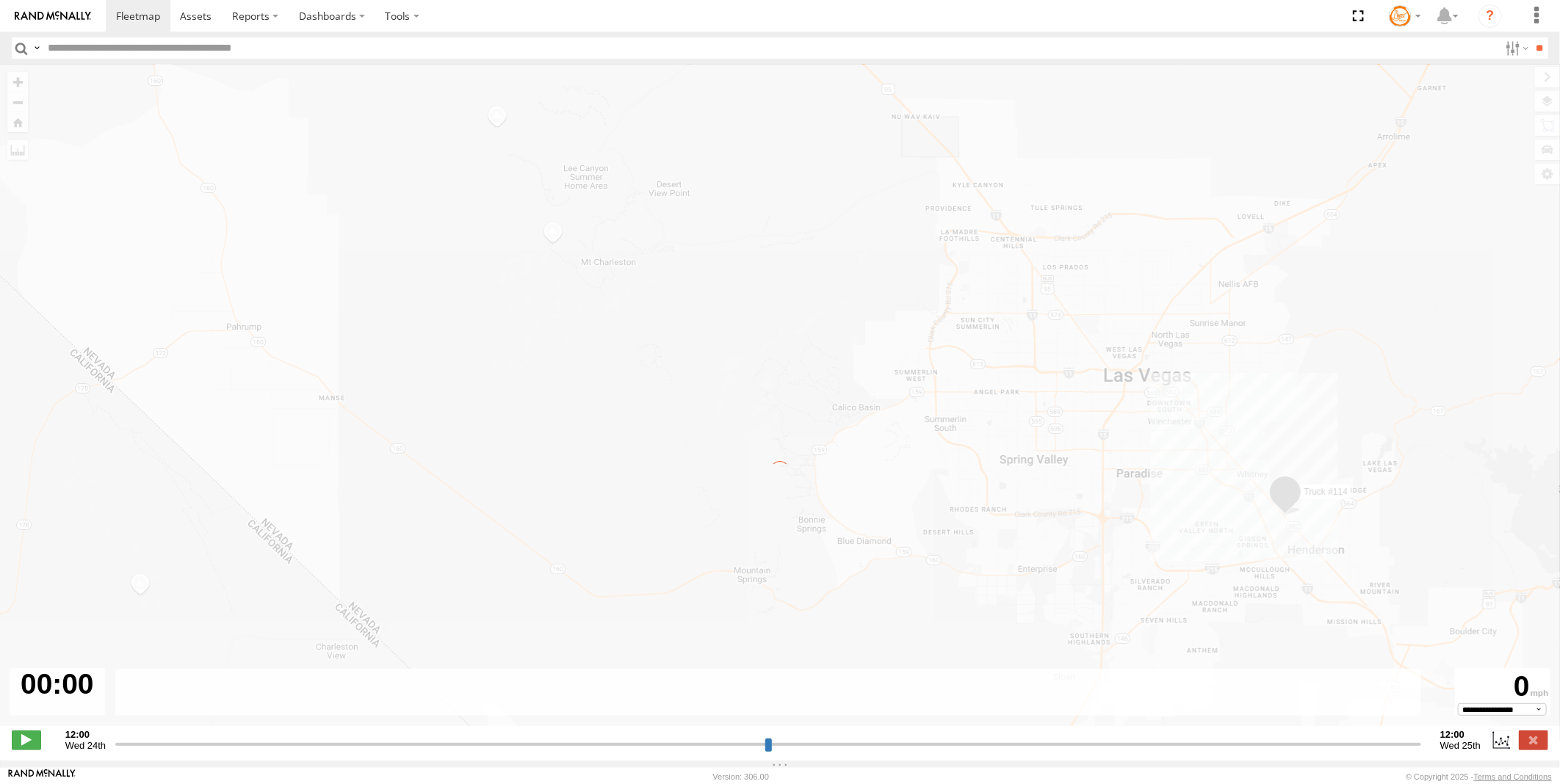
type input "**********"
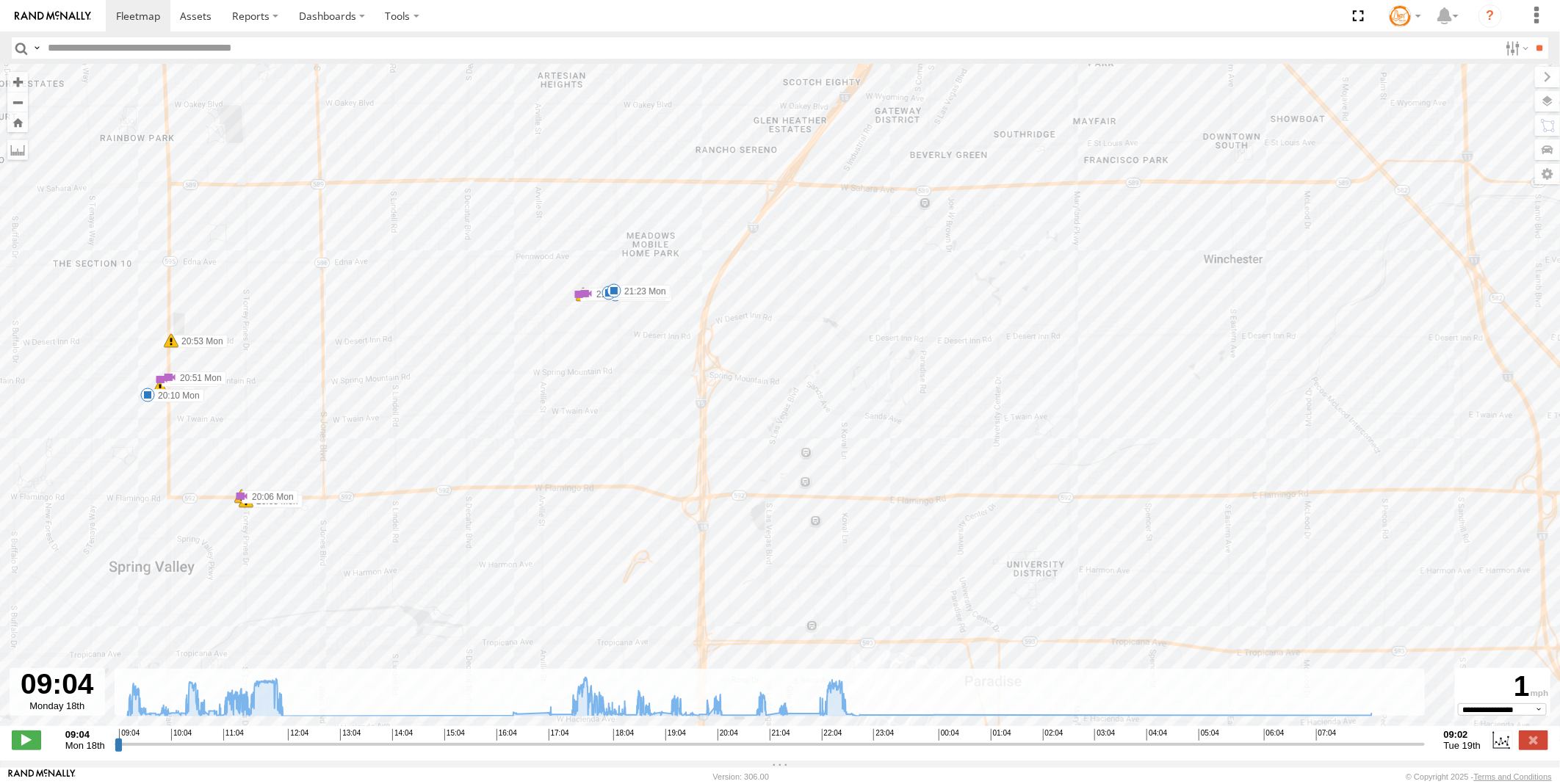
drag, startPoint x: 688, startPoint y: 316, endPoint x: 667, endPoint y: 532, distance: 217.0
click at [667, 532] on div "Truck #114 09:14 Mon 09:30 Mon 09:43 Mon 09:45 Mon 09:53 Mon 10:10 Mon 10:35 Mo…" at bounding box center [780, 403] width 1560 height 677
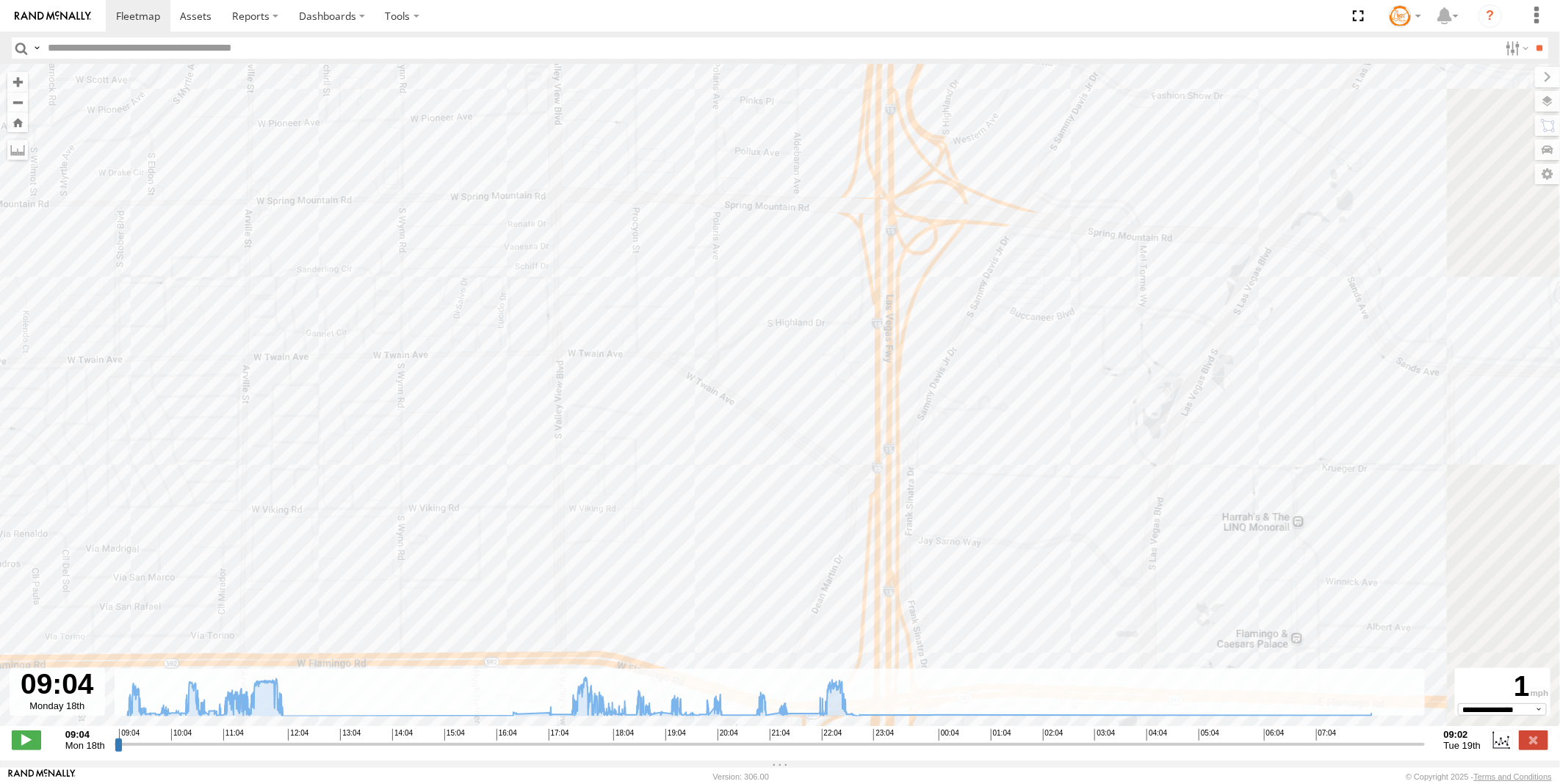
drag, startPoint x: 918, startPoint y: 585, endPoint x: 774, endPoint y: 273, distance: 343.6
click at [774, 273] on div "Truck #114 09:14 Mon 09:30 Mon 09:43 Mon 09:45 Mon 09:53 Mon 10:10 Mon 10:35 Mo…" at bounding box center [780, 403] width 1560 height 677
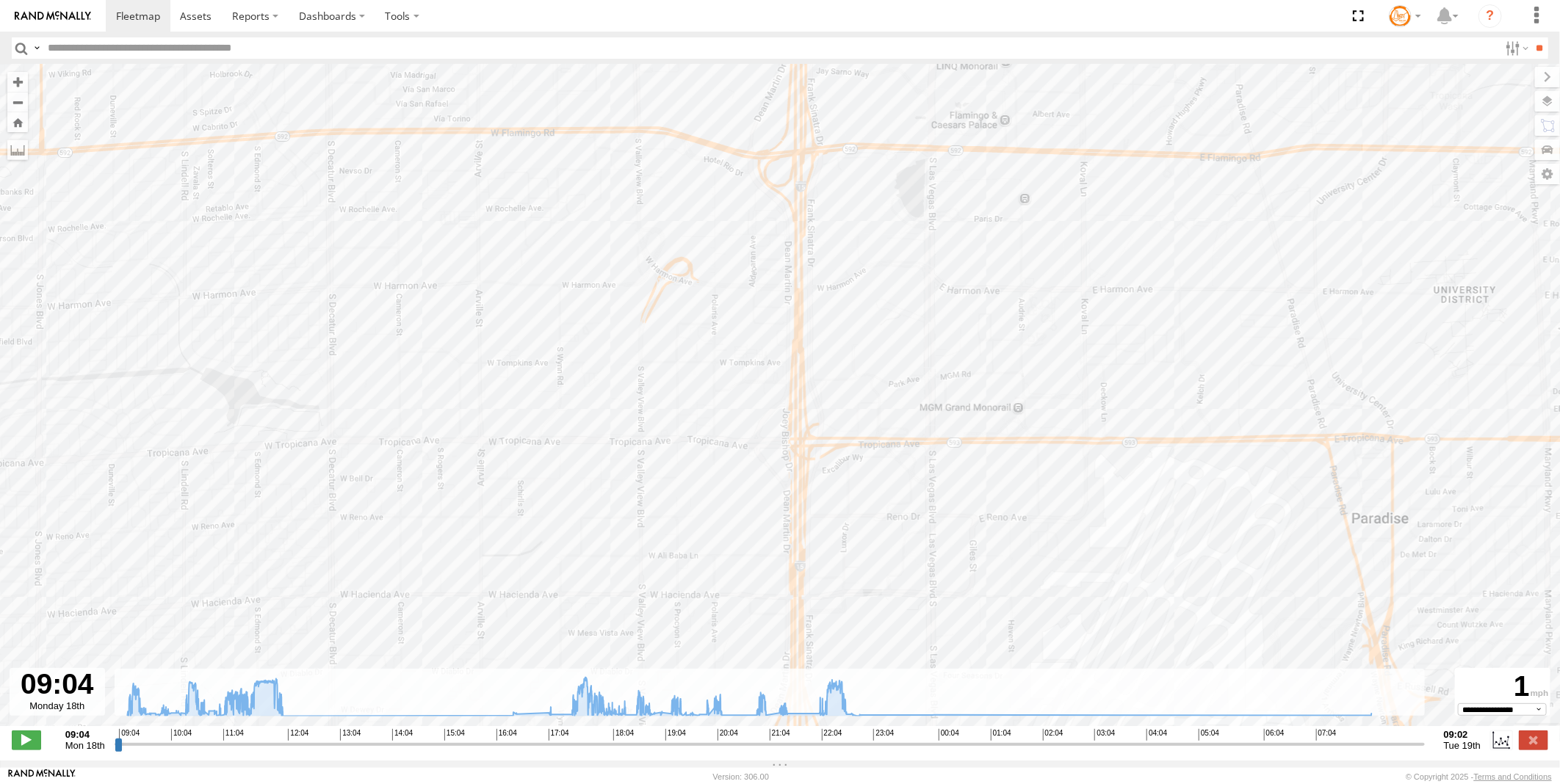
drag, startPoint x: 845, startPoint y: 500, endPoint x: 832, endPoint y: 210, distance: 290.3
click at [832, 210] on div "Truck #114 09:14 Mon 09:30 Mon 09:43 Mon 09:45 Mon 09:53 Mon 10:10 Mon 10:35 Mo…" at bounding box center [780, 403] width 1560 height 677
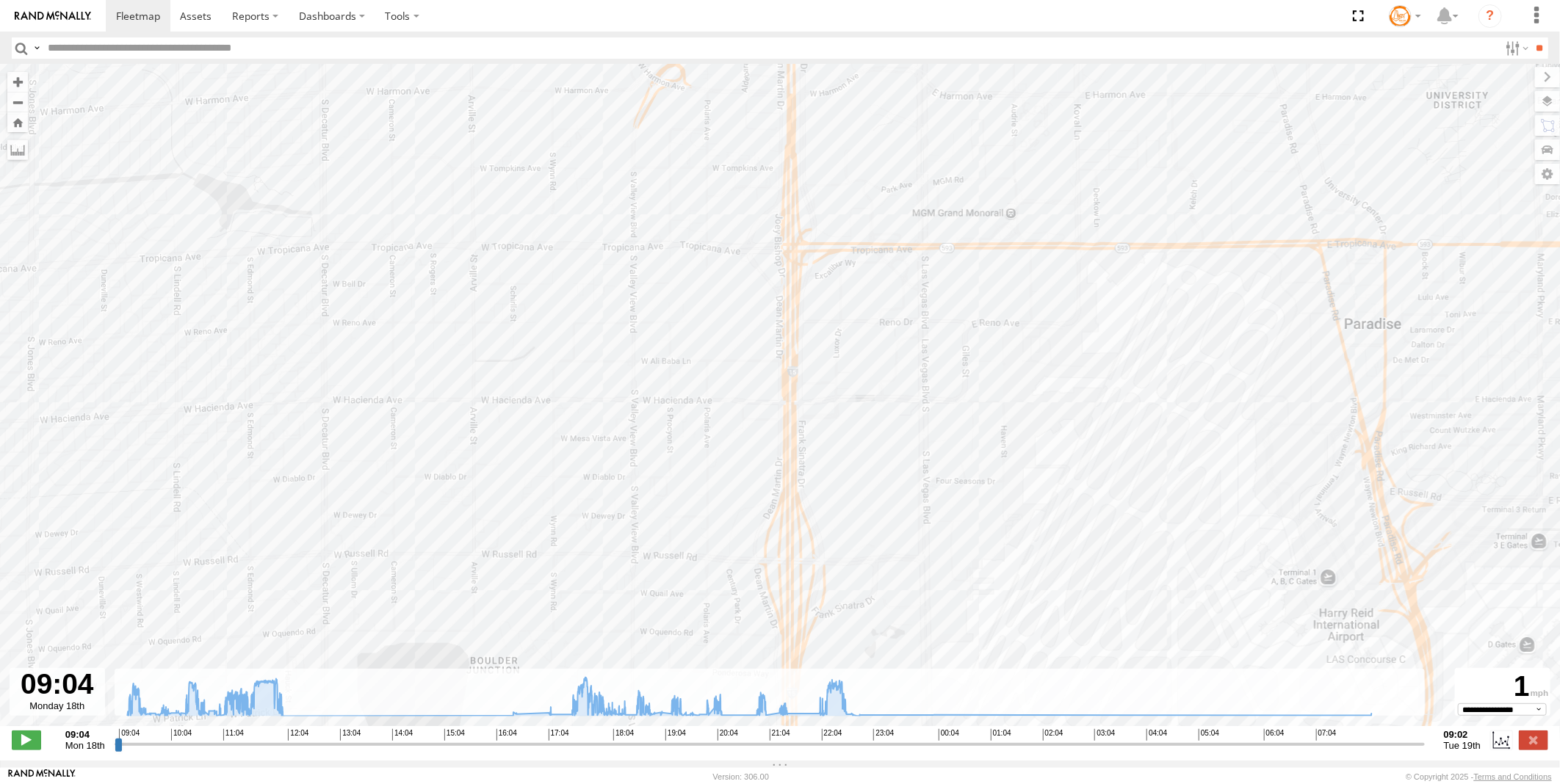
drag, startPoint x: 817, startPoint y: 440, endPoint x: 810, endPoint y: 169, distance: 271.1
click at [810, 169] on div "Truck #114 09:14 Mon 09:30 Mon 09:43 Mon 09:45 Mon 09:53 Mon 10:10 Mon 10:35 Mo…" at bounding box center [780, 403] width 1560 height 677
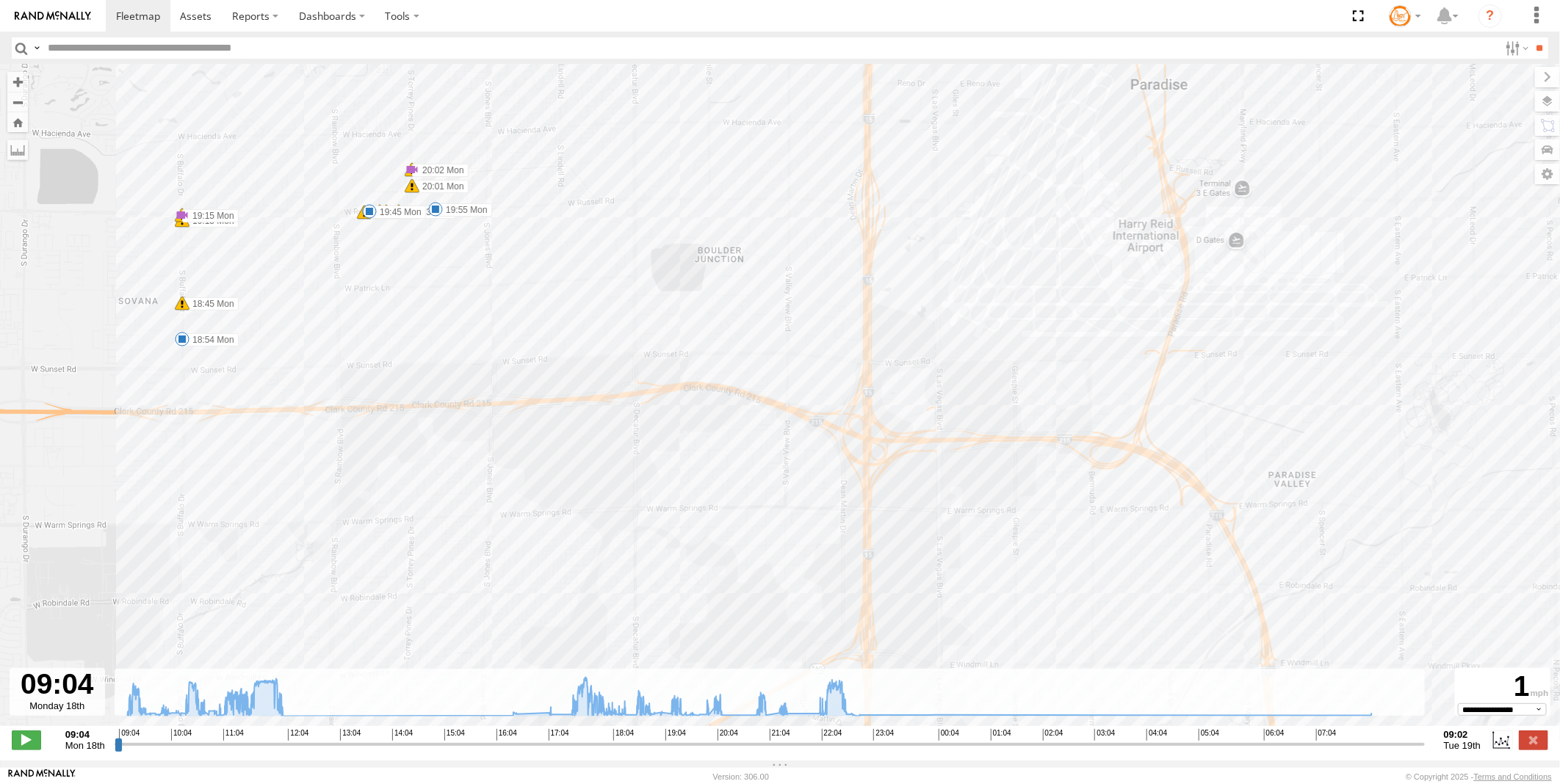
drag, startPoint x: 691, startPoint y: 515, endPoint x: 841, endPoint y: 424, distance: 175.4
click at [841, 424] on div "Truck #114 09:14 Mon 09:30 Mon 09:43 Mon 09:45 Mon 09:53 Mon 10:10 Mon 10:35 Mo…" at bounding box center [780, 403] width 1560 height 677
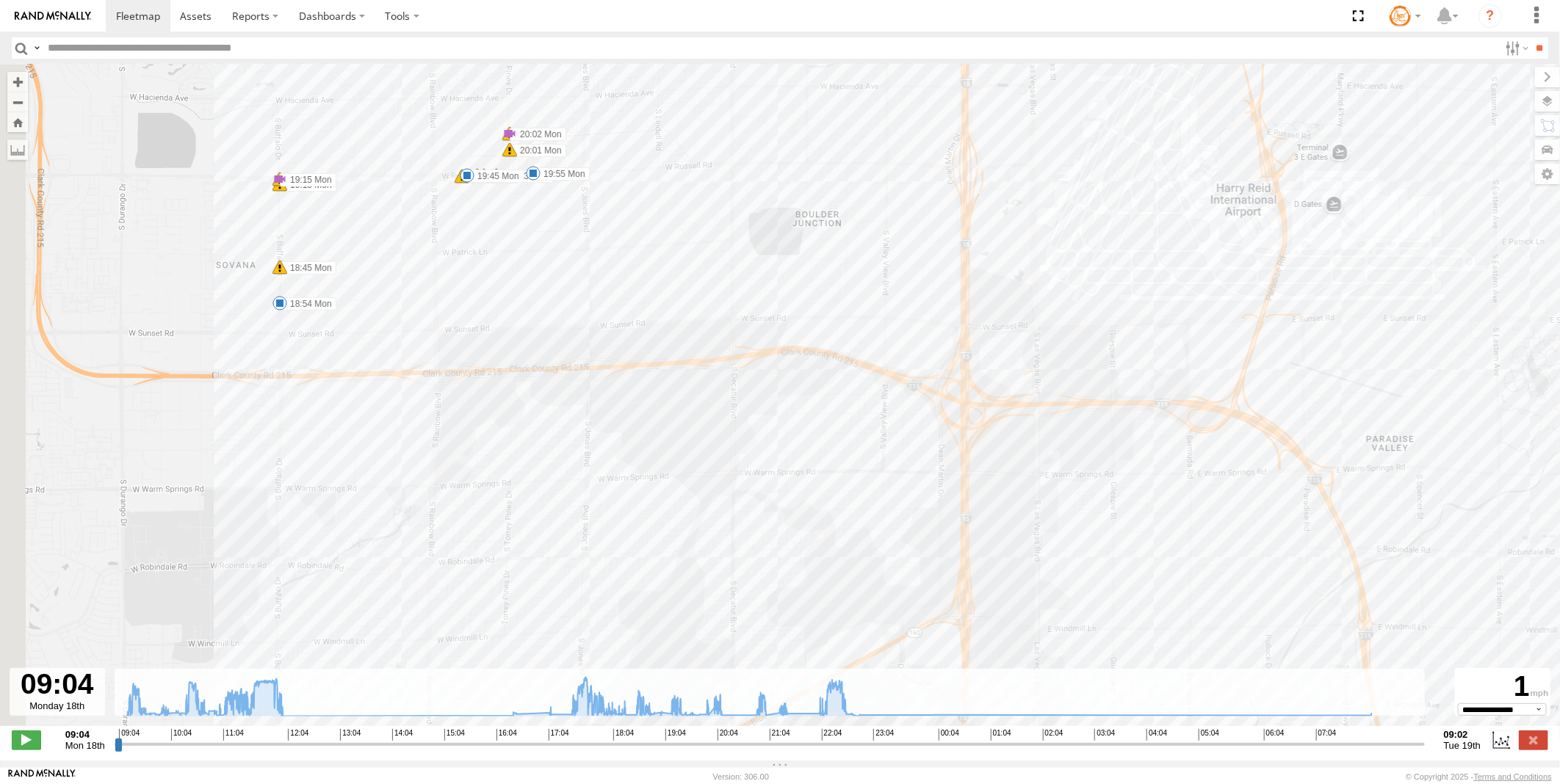
drag, startPoint x: 402, startPoint y: 255, endPoint x: 666, endPoint y: 311, distance: 269.9
click at [666, 311] on div "Truck #114 09:14 Mon 09:30 Mon 09:43 Mon 09:45 Mon 09:53 Mon 10:10 Mon 10:35 Mo…" at bounding box center [780, 403] width 1560 height 677
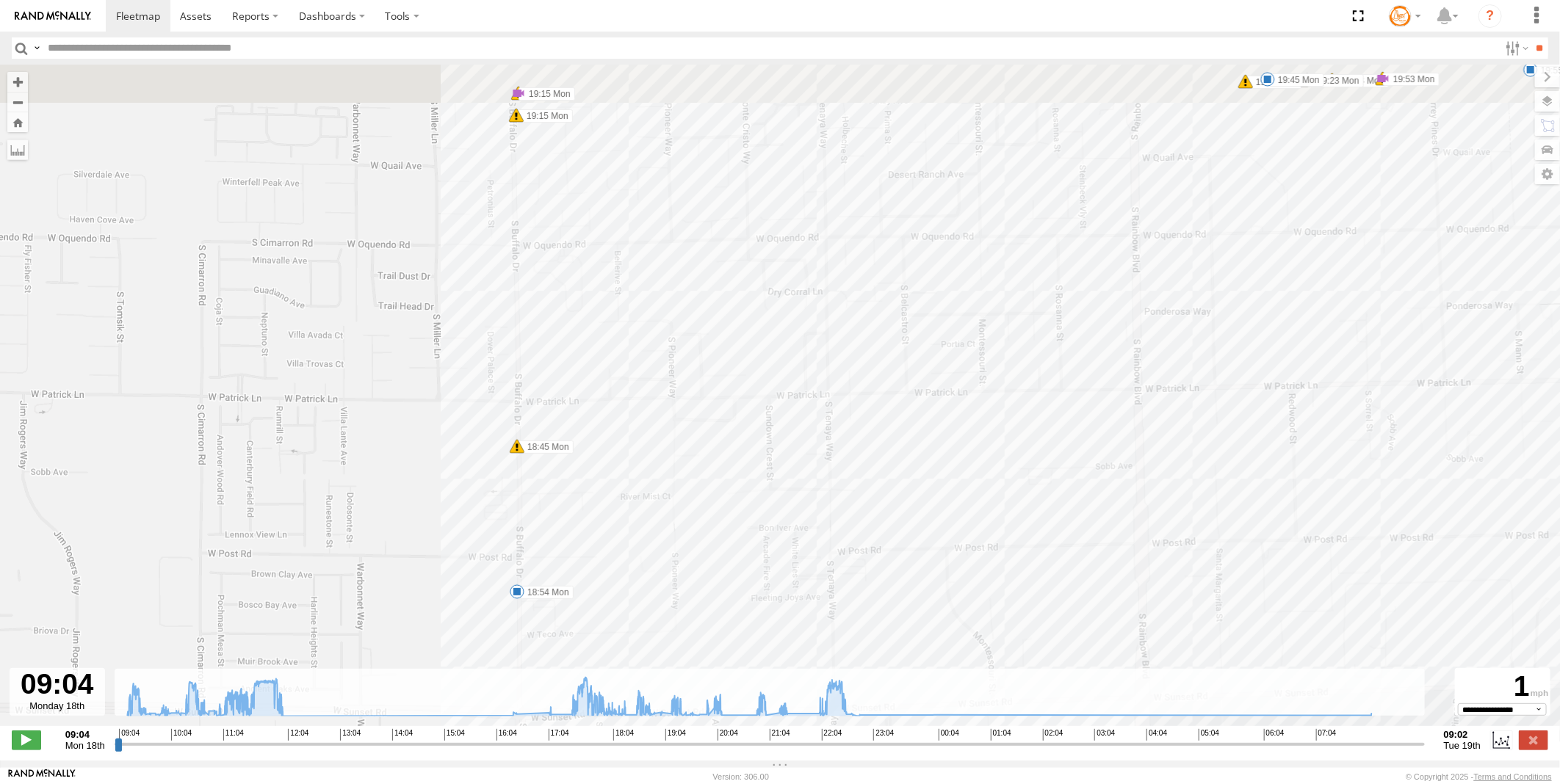
drag, startPoint x: 611, startPoint y: 412, endPoint x: 606, endPoint y: 435, distance: 23.5
click at [628, 611] on div "Truck #114 09:14 Mon 09:30 Mon 09:43 Mon 09:45 Mon 09:53 Mon 10:10 Mon 10:35 Mo…" at bounding box center [780, 403] width 1560 height 677
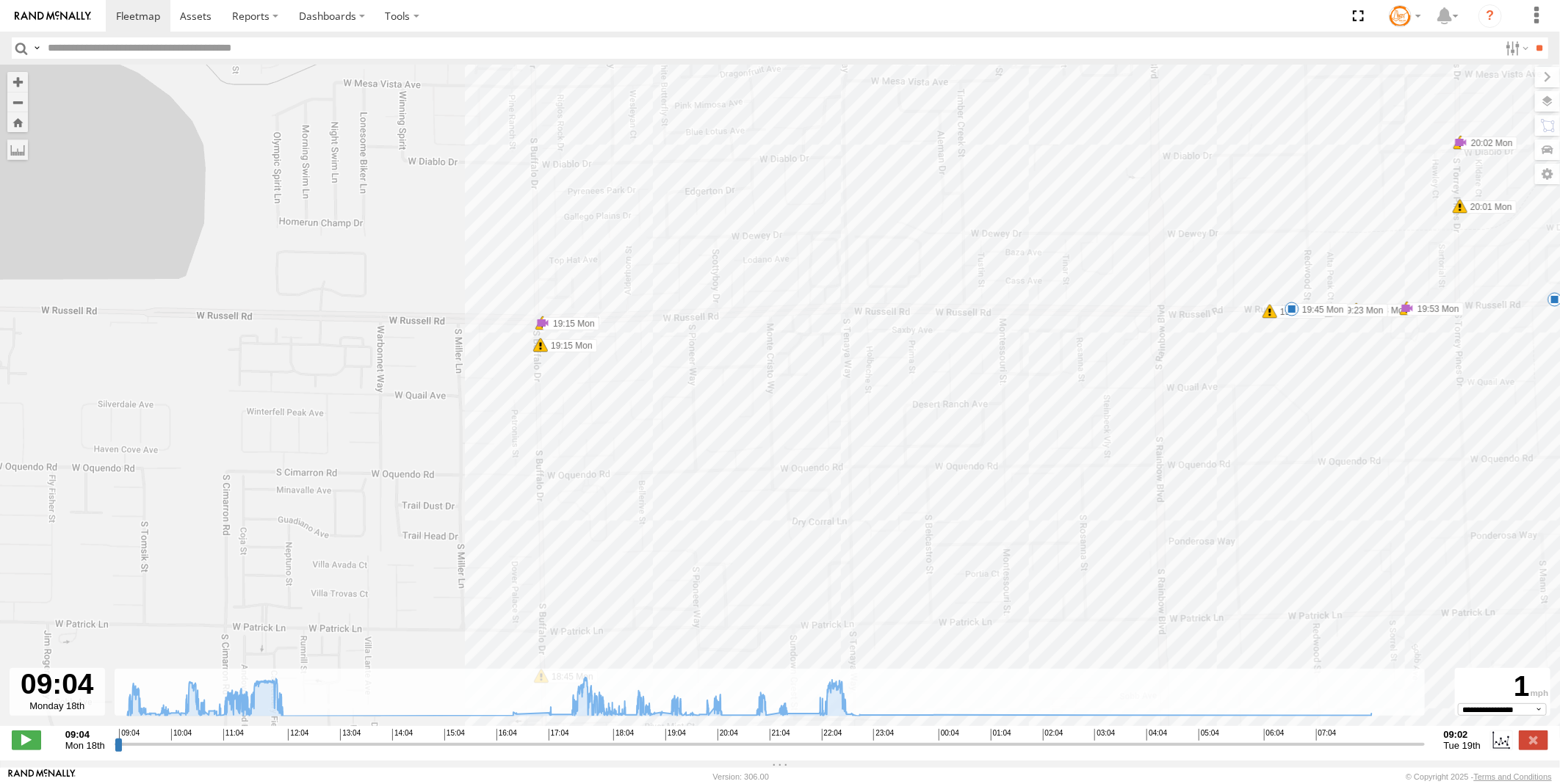
drag, startPoint x: 585, startPoint y: 402, endPoint x: 585, endPoint y: 426, distance: 24.0
click at [585, 426] on div "Truck #114 09:14 Mon 09:30 Mon 09:43 Mon 09:45 Mon 09:53 Mon 10:10 Mon 10:35 Mo…" at bounding box center [780, 403] width 1560 height 677
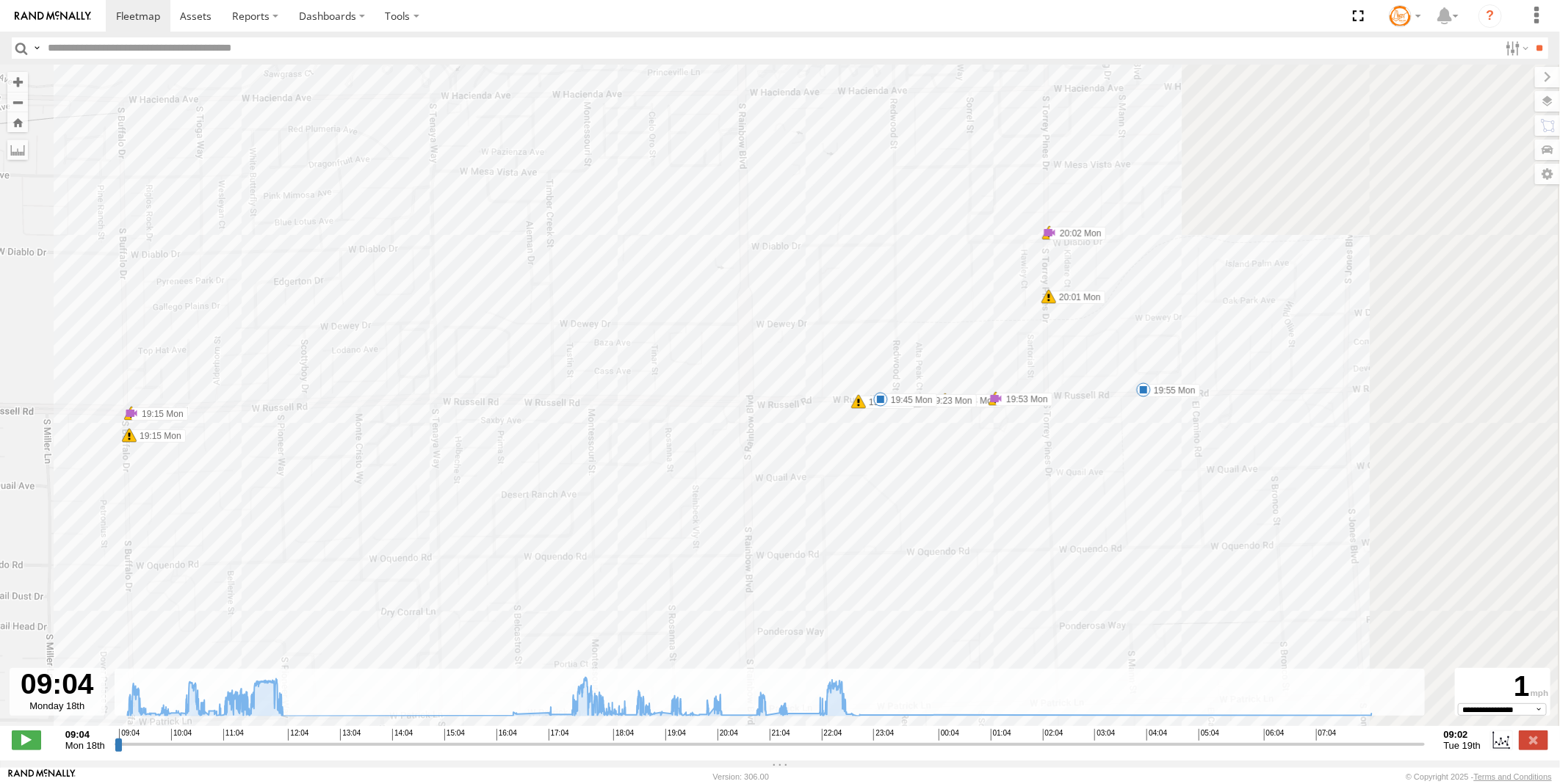
drag, startPoint x: 1190, startPoint y: 380, endPoint x: 763, endPoint y: 481, distance: 438.8
click at [762, 481] on div "Truck #114 09:14 Mon 09:30 Mon 09:43 Mon 09:45 Mon 09:53 Mon 10:10 Mon 10:35 Mo…" at bounding box center [780, 403] width 1560 height 677
drag, startPoint x: 1008, startPoint y: 450, endPoint x: 864, endPoint y: 609, distance: 214.5
click at [864, 609] on div "Truck #114 09:14 Mon 09:30 Mon 09:43 Mon 09:45 Mon 09:53 Mon 10:10 Mon 10:35 Mo…" at bounding box center [780, 403] width 1560 height 677
drag, startPoint x: 916, startPoint y: 421, endPoint x: 911, endPoint y: 485, distance: 64.2
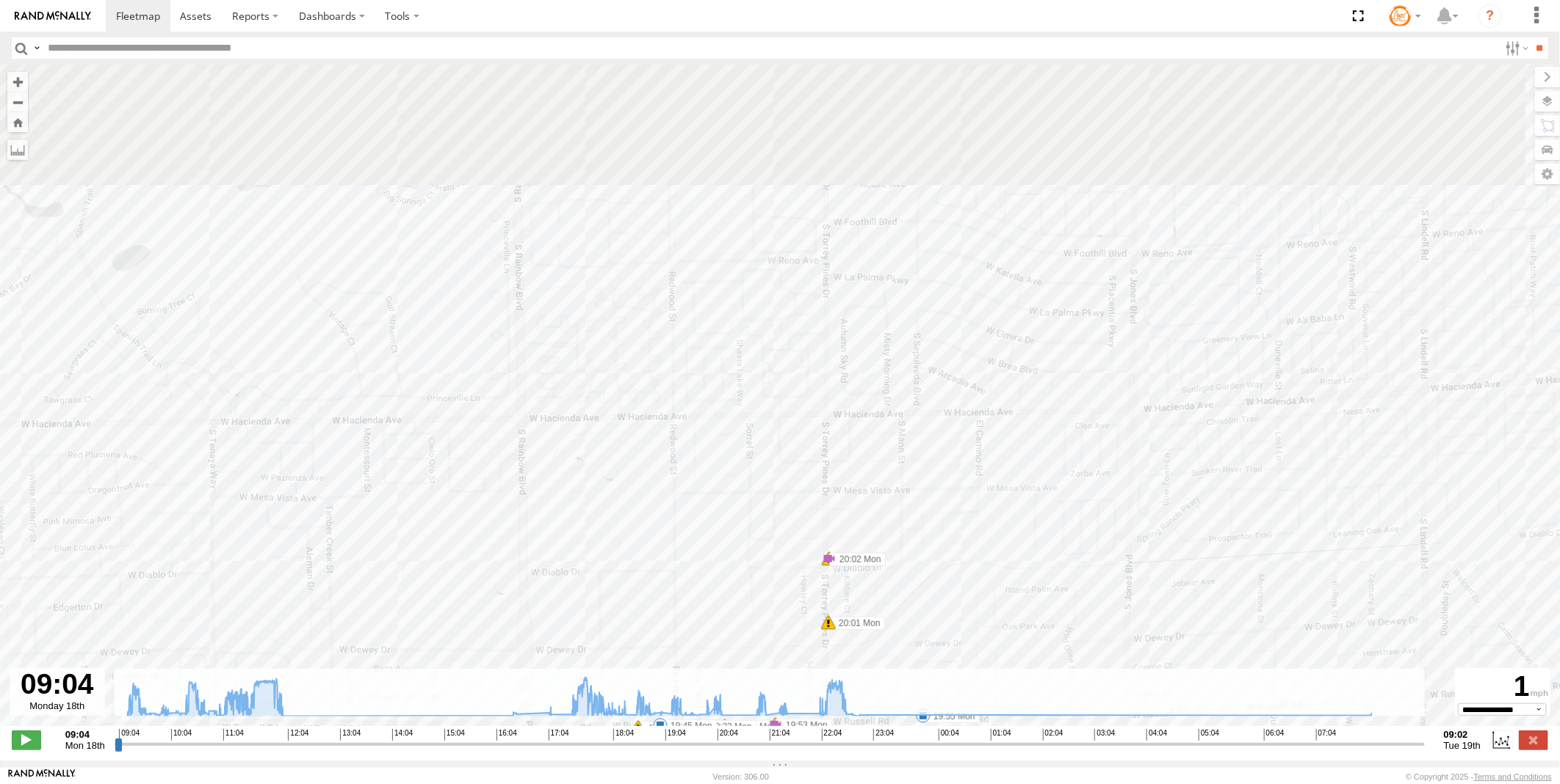
click at [907, 576] on div "Truck #114 09:14 Mon 09:30 Mon 09:43 Mon 09:45 Mon 09:53 Mon 10:10 Mon 10:35 Mo…" at bounding box center [780, 403] width 1560 height 677
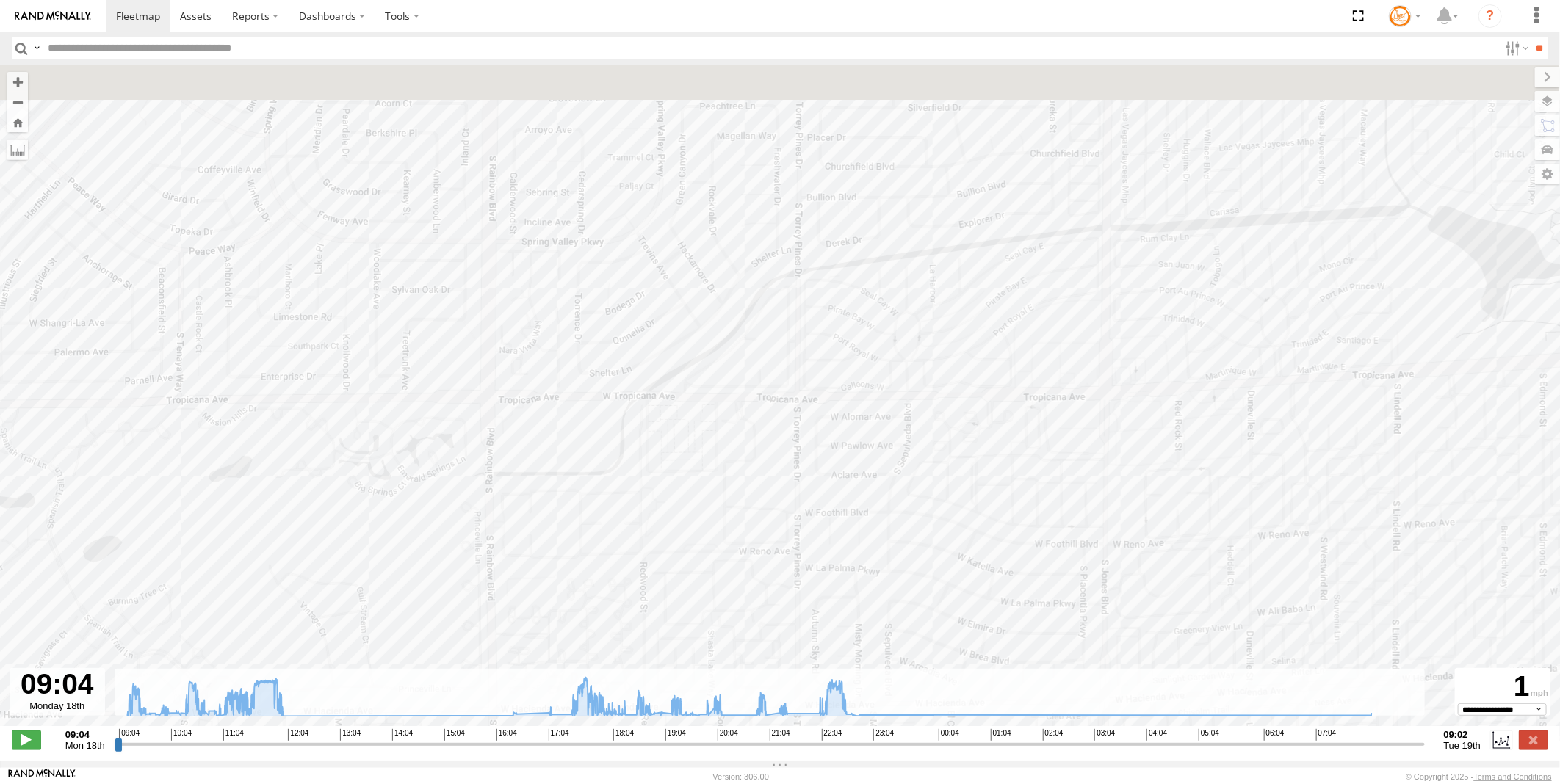
drag, startPoint x: 909, startPoint y: 370, endPoint x: 891, endPoint y: 523, distance: 154.1
click at [891, 523] on div "Truck #114 09:14 Mon 09:30 Mon 09:43 Mon 09:45 Mon 09:53 Mon 10:10 Mon 10:35 Mo…" at bounding box center [780, 403] width 1560 height 677
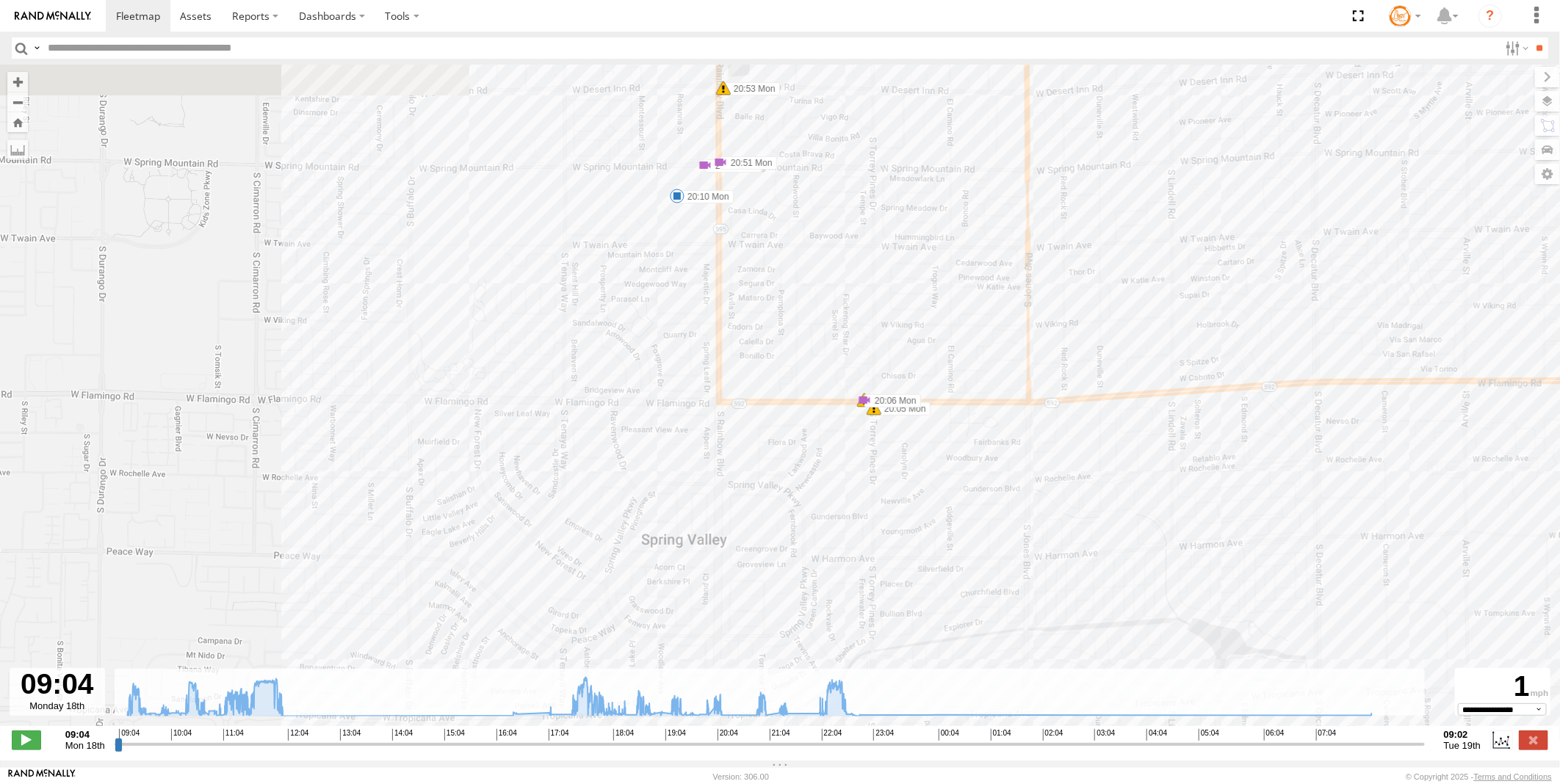
drag, startPoint x: 867, startPoint y: 272, endPoint x: 909, endPoint y: 517, distance: 248.6
click at [909, 517] on div "Truck #114 09:14 Mon 09:30 Mon 09:43 Mon 09:45 Mon 09:53 Mon 10:10 Mon 10:35 Mo…" at bounding box center [780, 403] width 1560 height 677
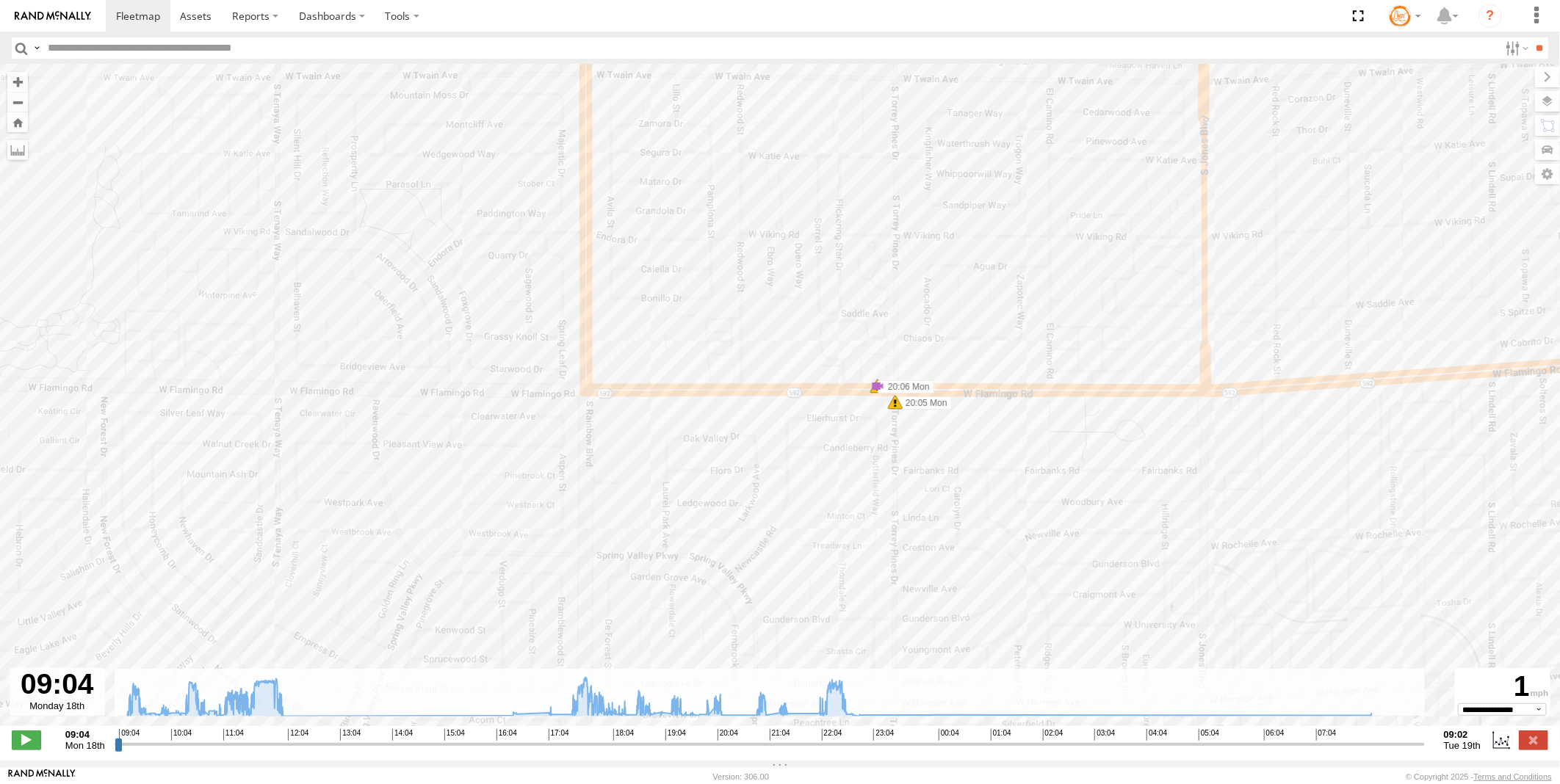
click at [906, 354] on link at bounding box center [881, 347] width 66 height 14
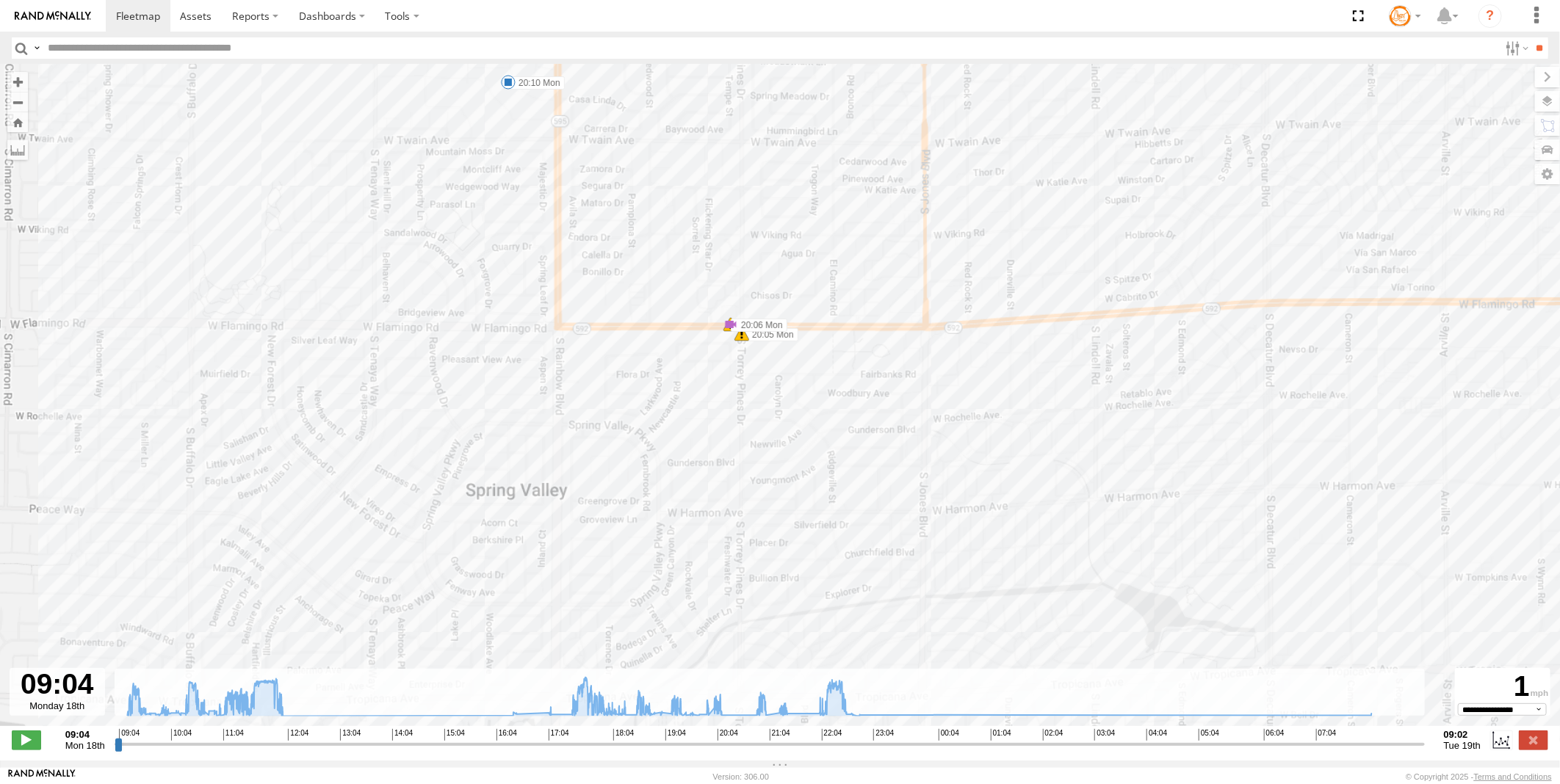
drag, startPoint x: 598, startPoint y: 240, endPoint x: 650, endPoint y: 524, distance: 288.7
click at [650, 524] on div "Truck #114 09:14 Mon 09:30 Mon 09:43 Mon 09:45 Mon 09:53 Mon 10:10 Mon 10:35 Mo…" at bounding box center [780, 403] width 1560 height 677
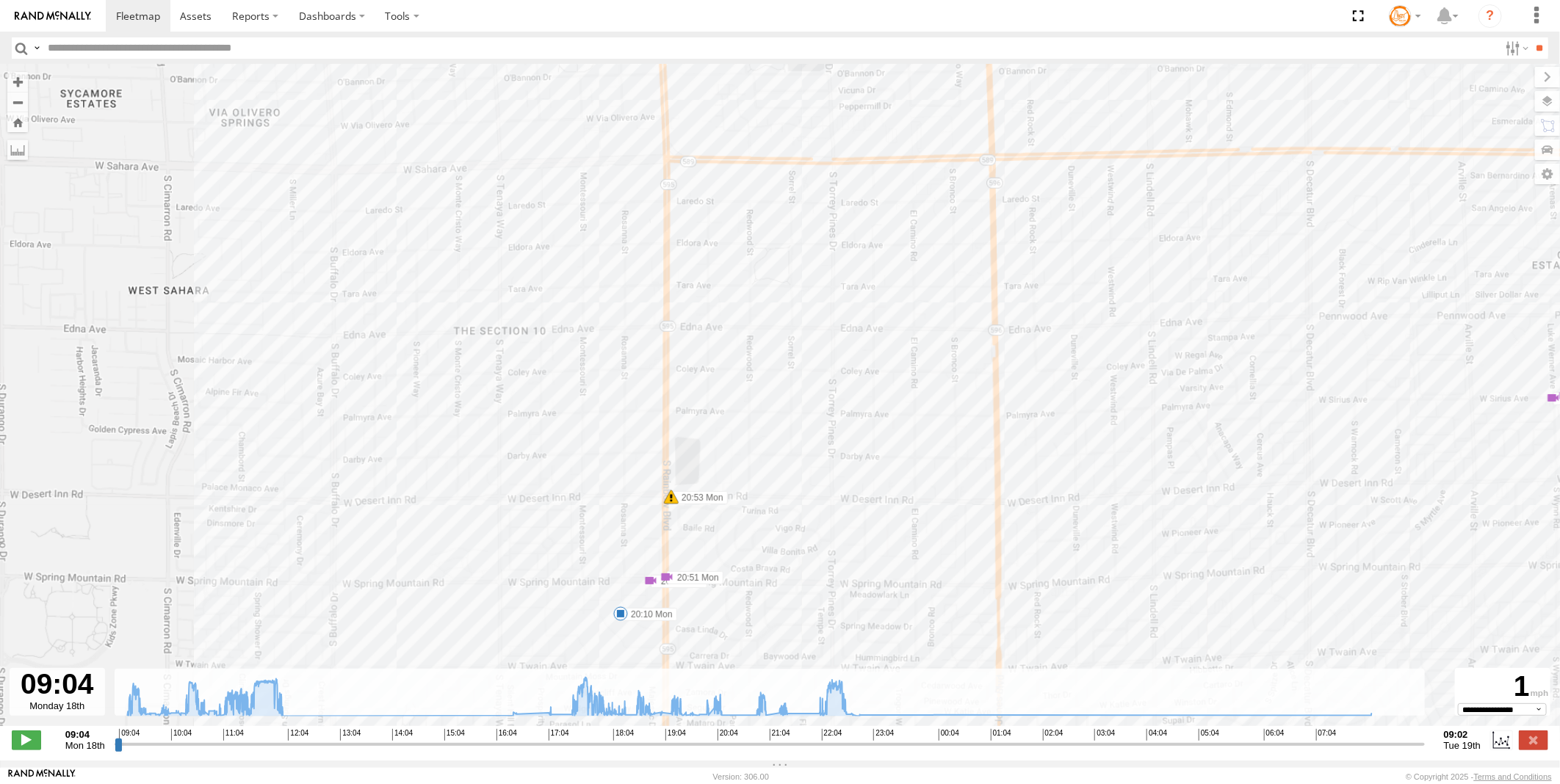
drag, startPoint x: 662, startPoint y: 435, endPoint x: 635, endPoint y: 348, distance: 91.1
click at [635, 348] on div "Truck #114 09:14 Mon 09:30 Mon 09:43 Mon 09:45 Mon 09:53 Mon 10:10 Mon 10:35 Mo…" at bounding box center [780, 403] width 1560 height 677
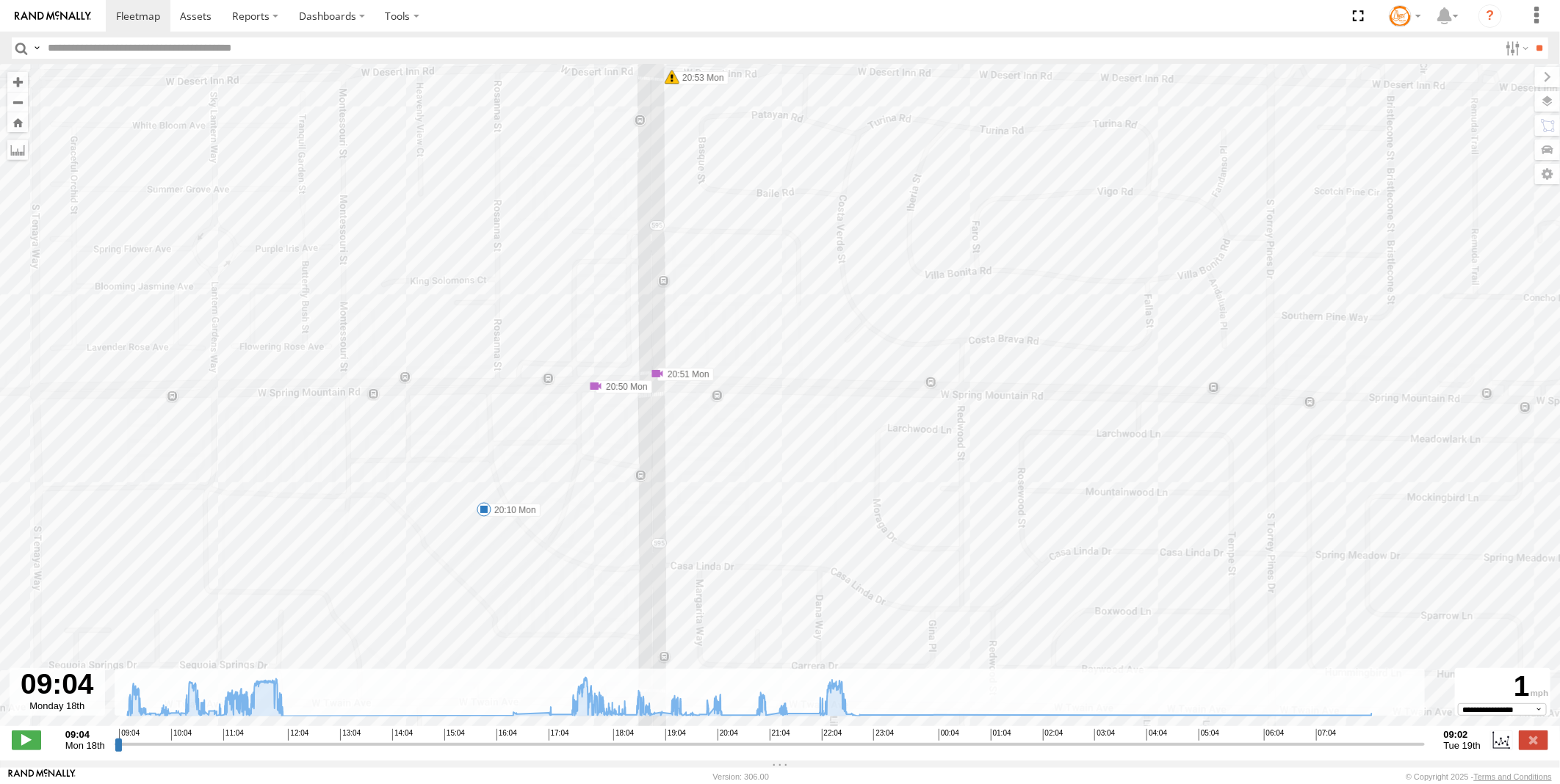
drag, startPoint x: 680, startPoint y: 517, endPoint x: 628, endPoint y: 327, distance: 197.0
click at [628, 327] on div "Truck #114 09:14 Mon 09:30 Mon 09:43 Mon 09:45 Mon 09:53 Mon 10:10 Mon 10:35 Mo…" at bounding box center [780, 403] width 1560 height 677
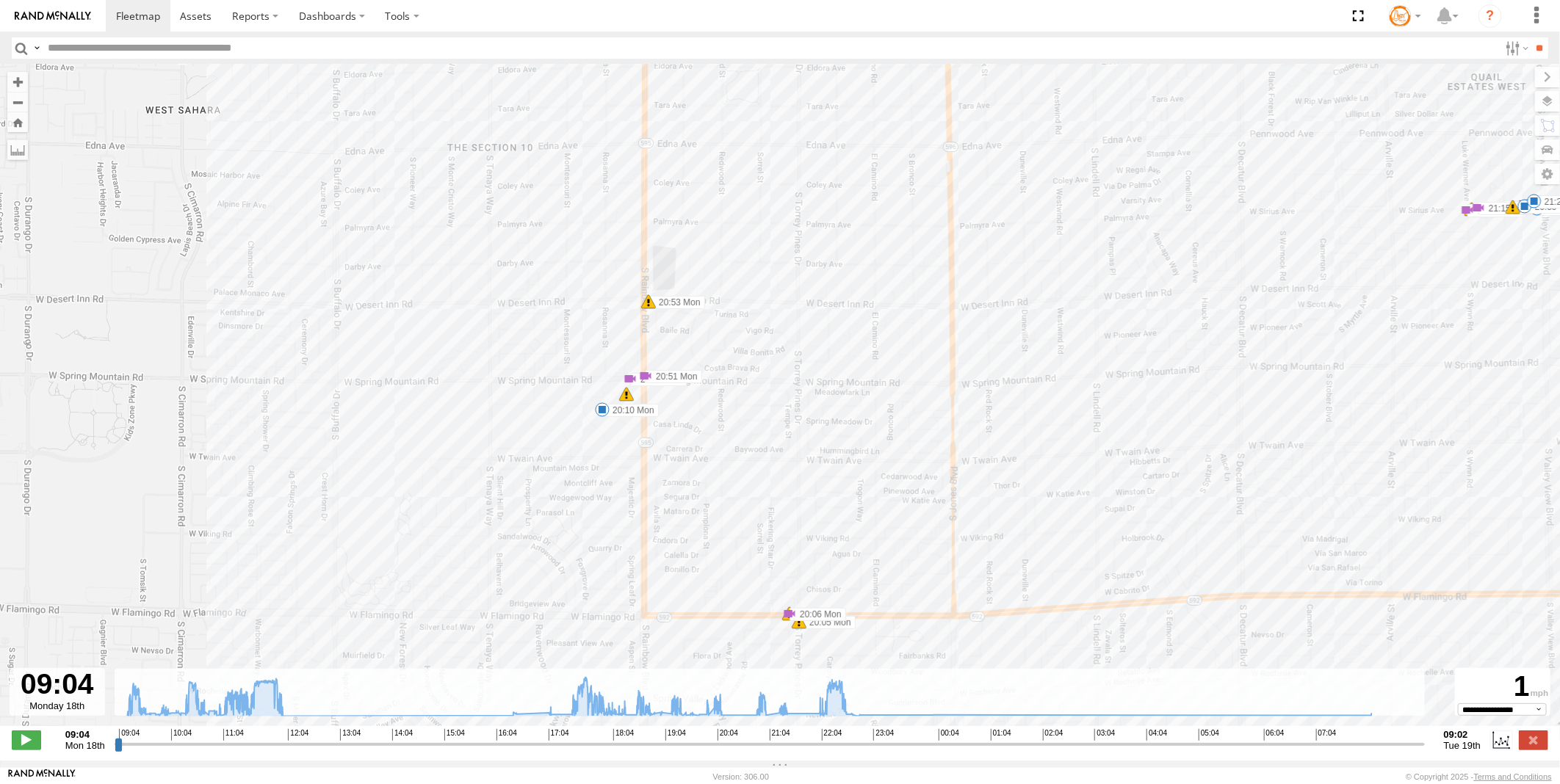
click at [1460, 217] on span at bounding box center [1467, 209] width 15 height 15
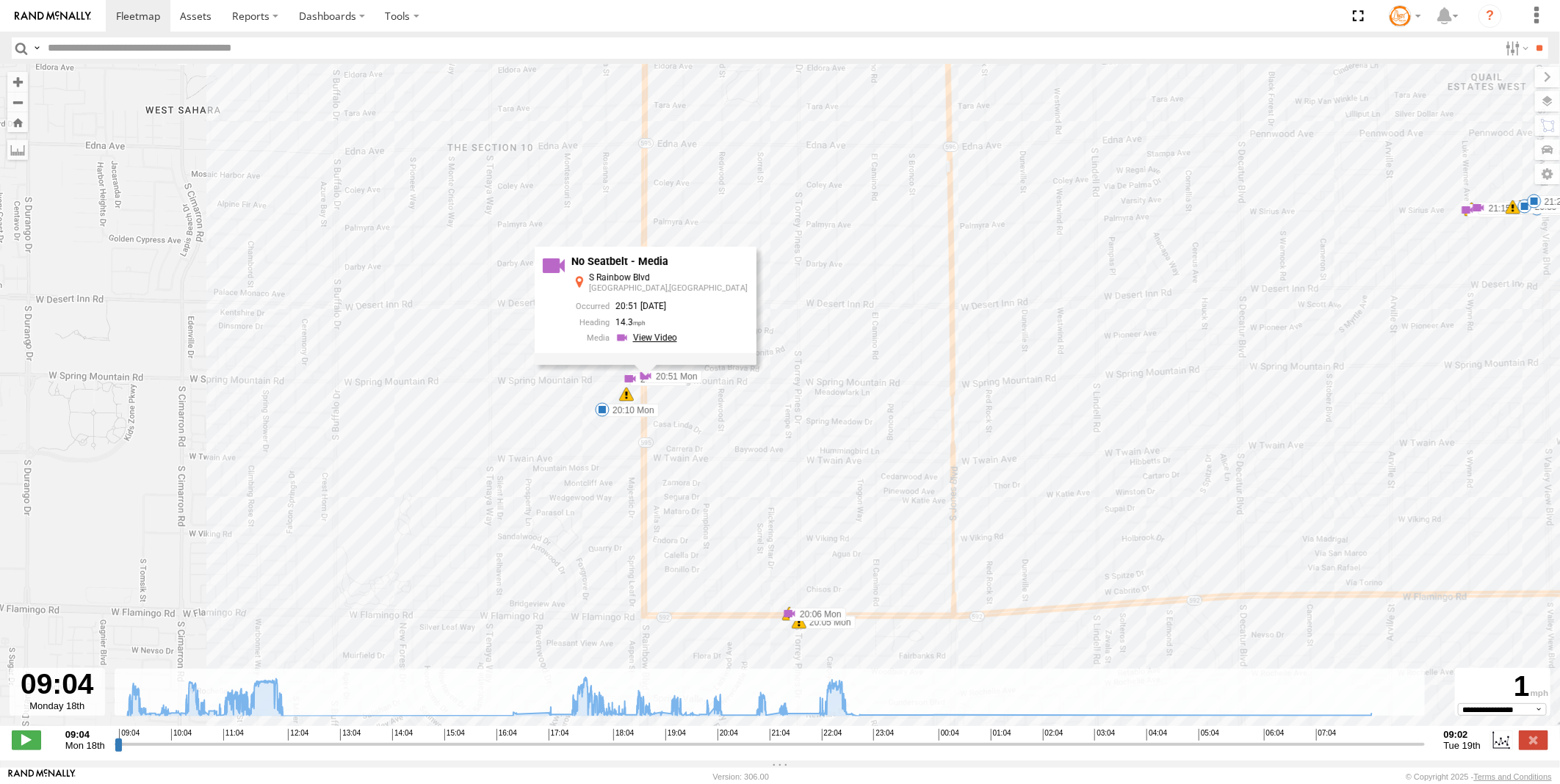
click at [676, 341] on link at bounding box center [649, 338] width 66 height 14
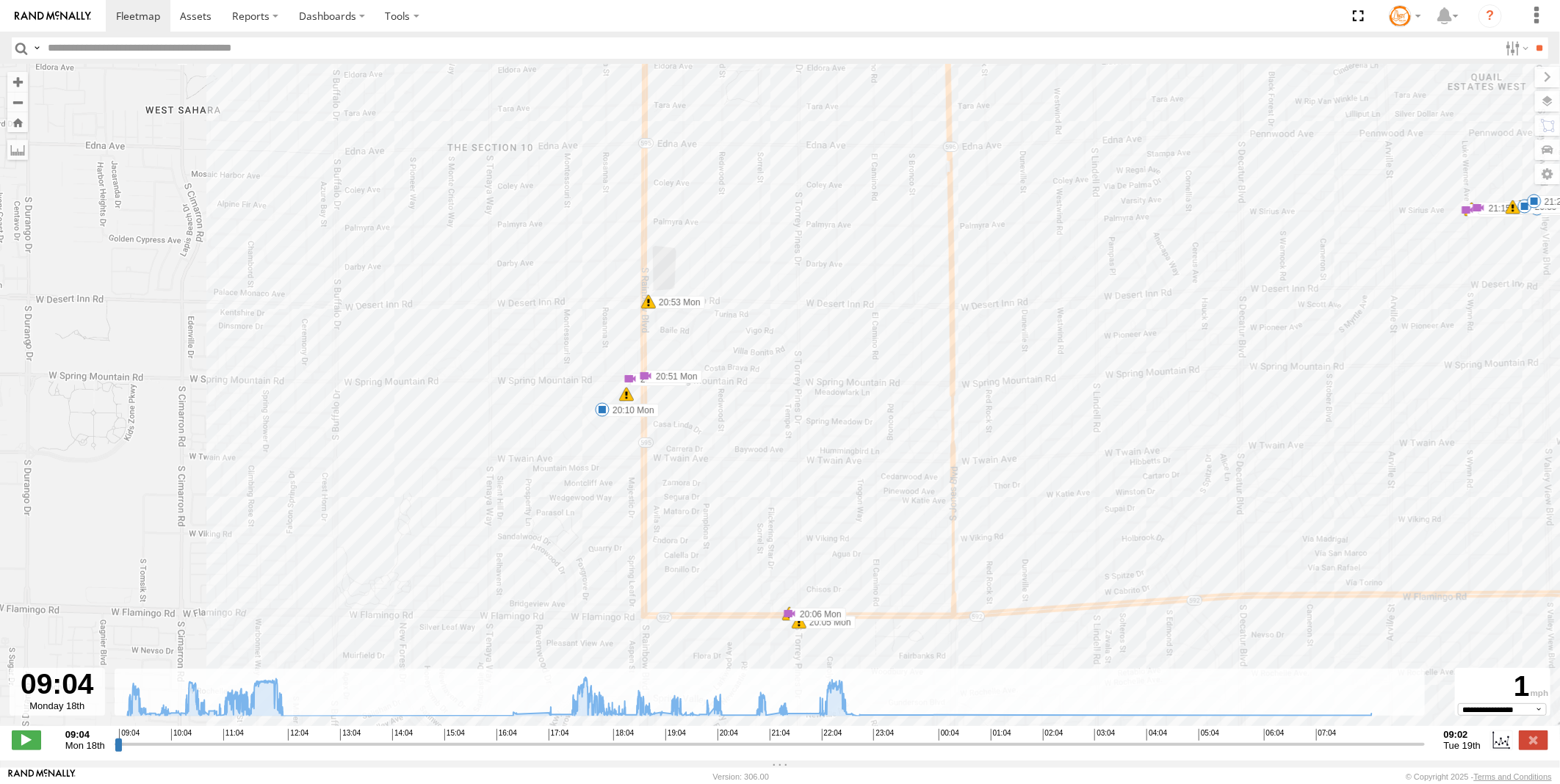
click at [1460, 217] on span at bounding box center [1467, 209] width 15 height 15
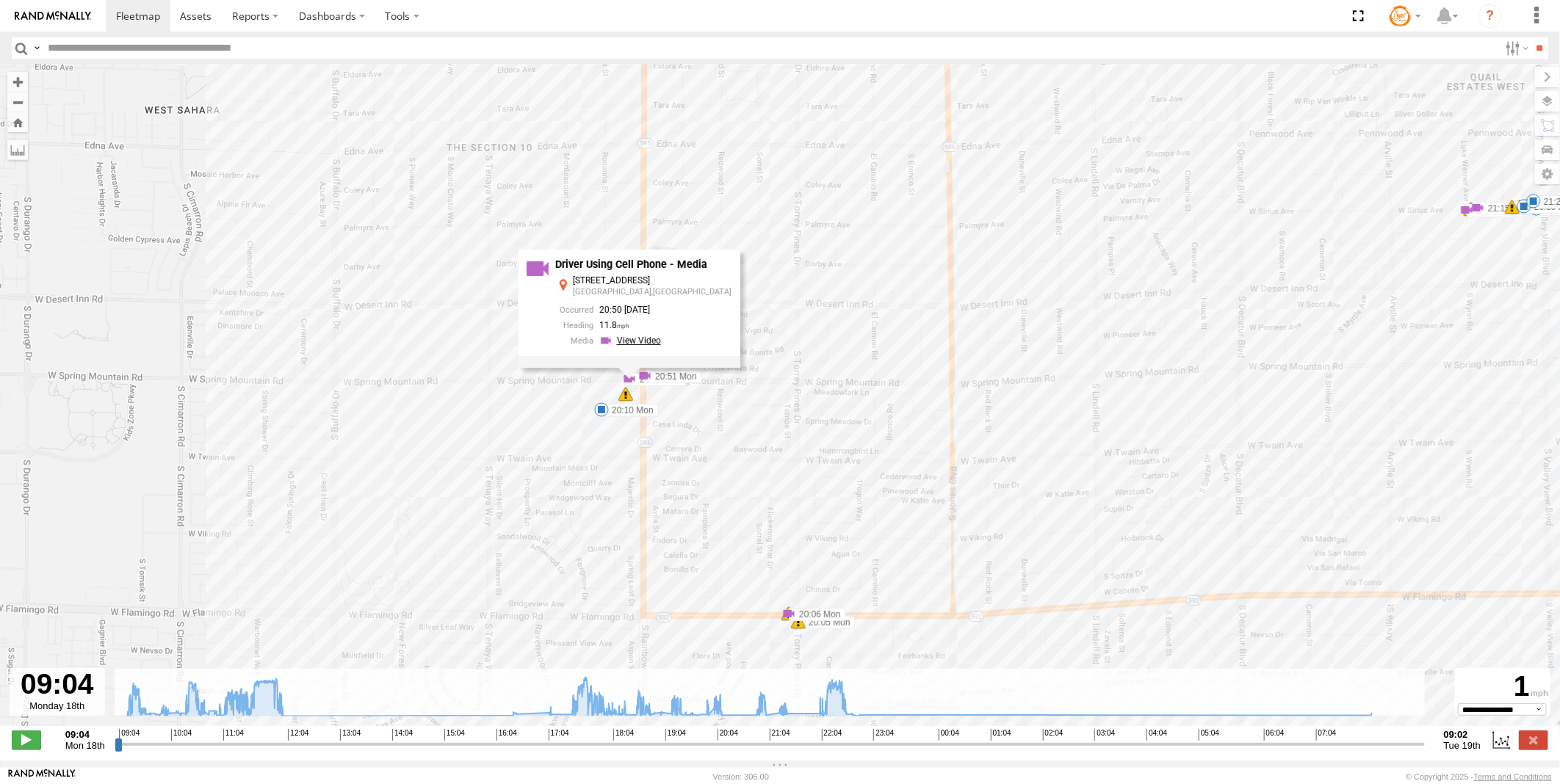
click at [642, 348] on link at bounding box center [632, 341] width 66 height 14
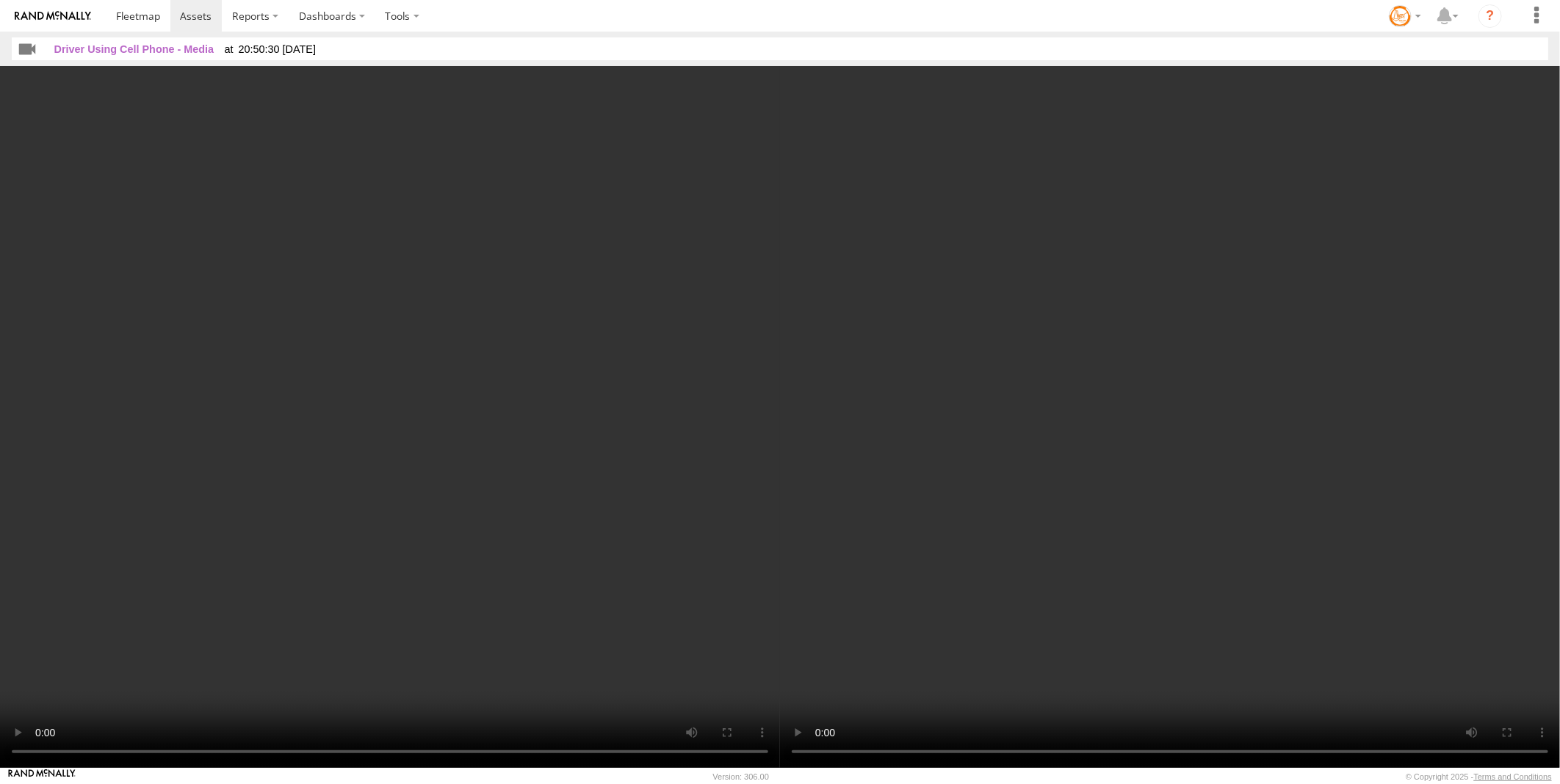
click at [1124, 509] on video at bounding box center [1170, 417] width 780 height 702
click at [1135, 427] on video at bounding box center [1170, 417] width 780 height 702
click at [194, 10] on span at bounding box center [195, 16] width 31 height 14
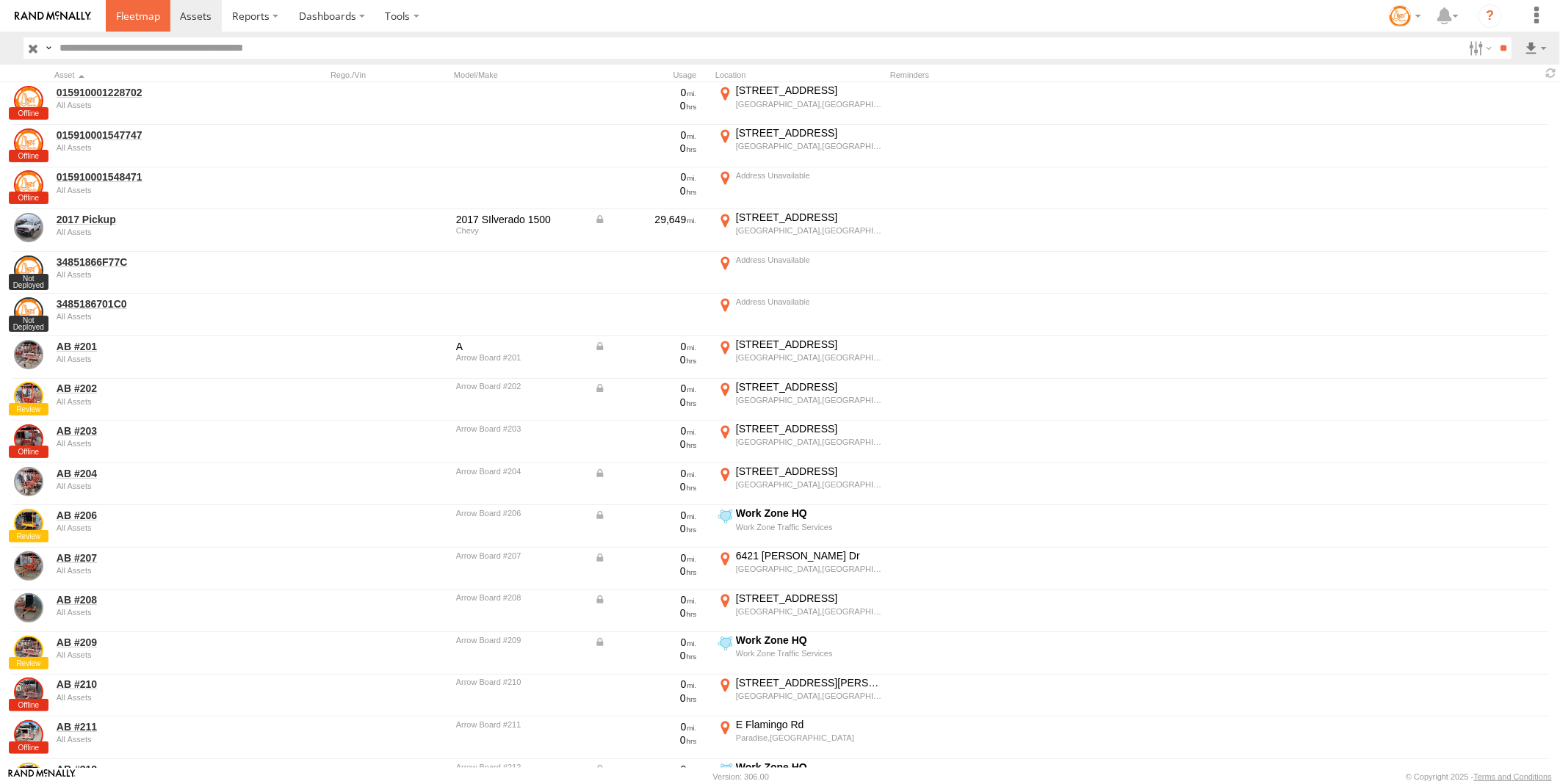
click at [148, 18] on span at bounding box center [138, 16] width 44 height 14
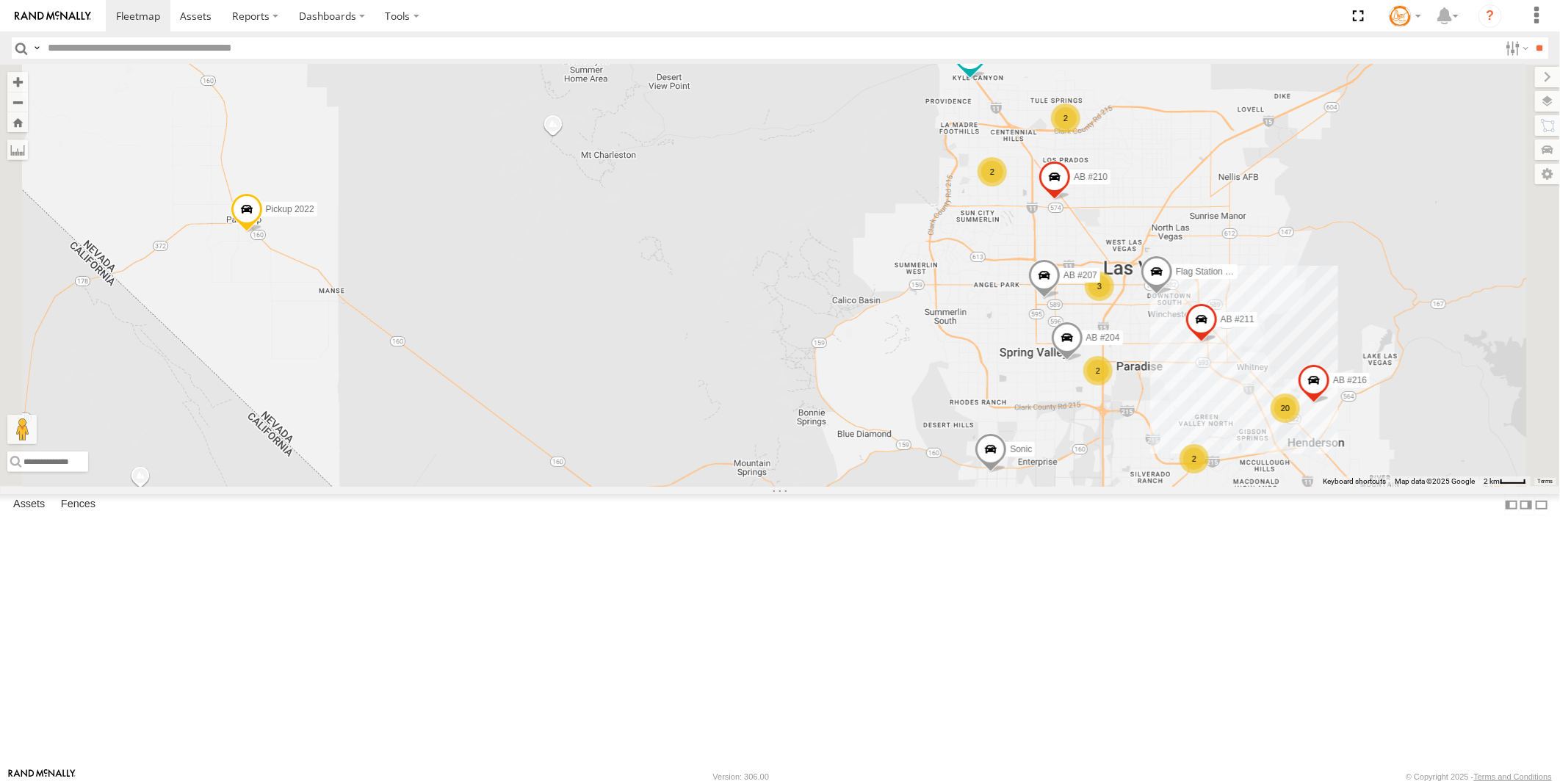
click at [0, 0] on link at bounding box center [0, 0] width 0 height 0
click at [0, 0] on span at bounding box center [0, 0] width 0 height 0
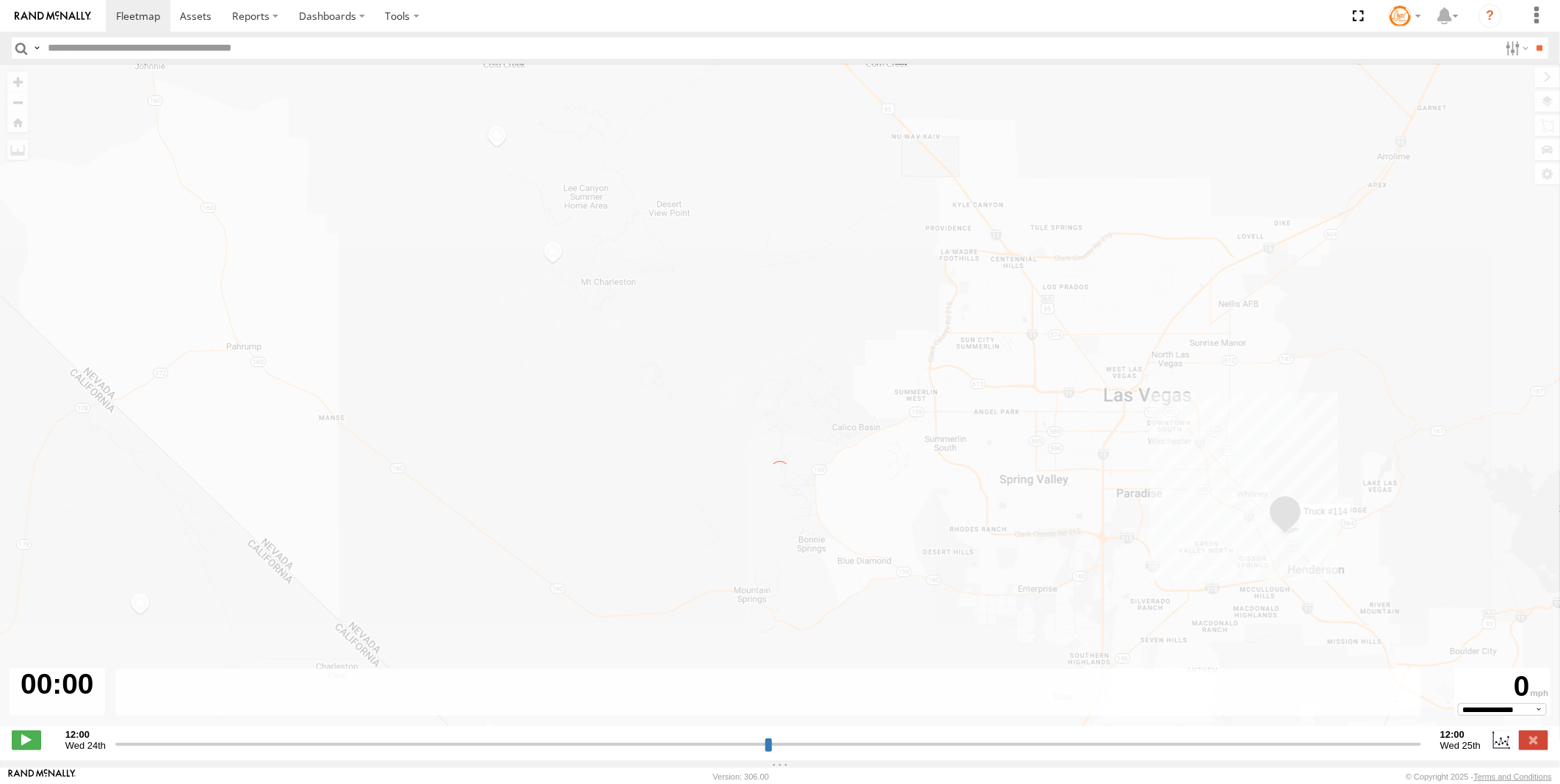
type input "**********"
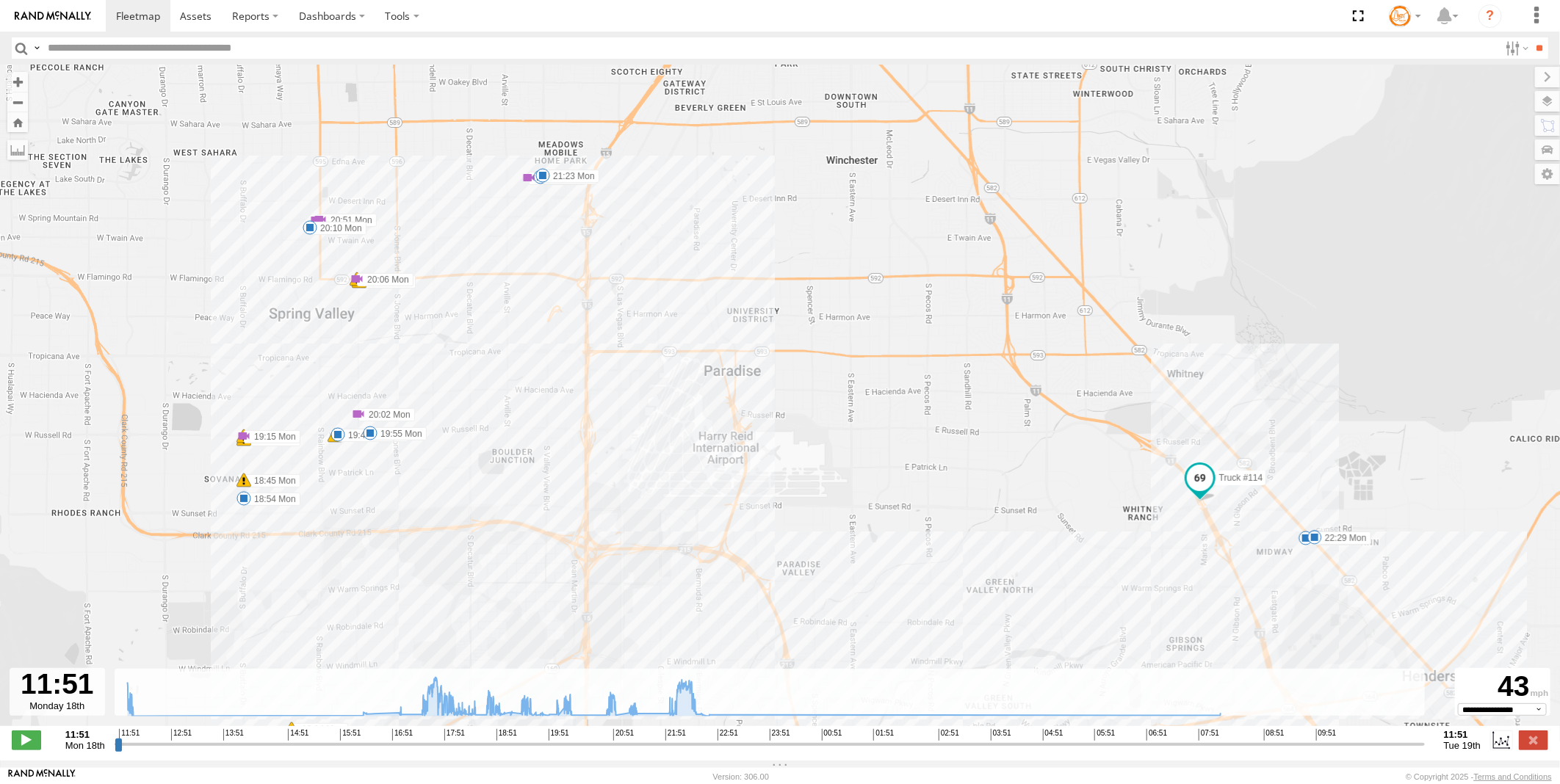
drag, startPoint x: 443, startPoint y: 206, endPoint x: 450, endPoint y: 283, distance: 77.3
click at [450, 283] on div "Truck #114 11:58 Mon 16:58 Mon 18:14 Mon 18:14 Mon 18:14 Mon 18:17 Mon 18:21 Mo…" at bounding box center [780, 403] width 1560 height 677
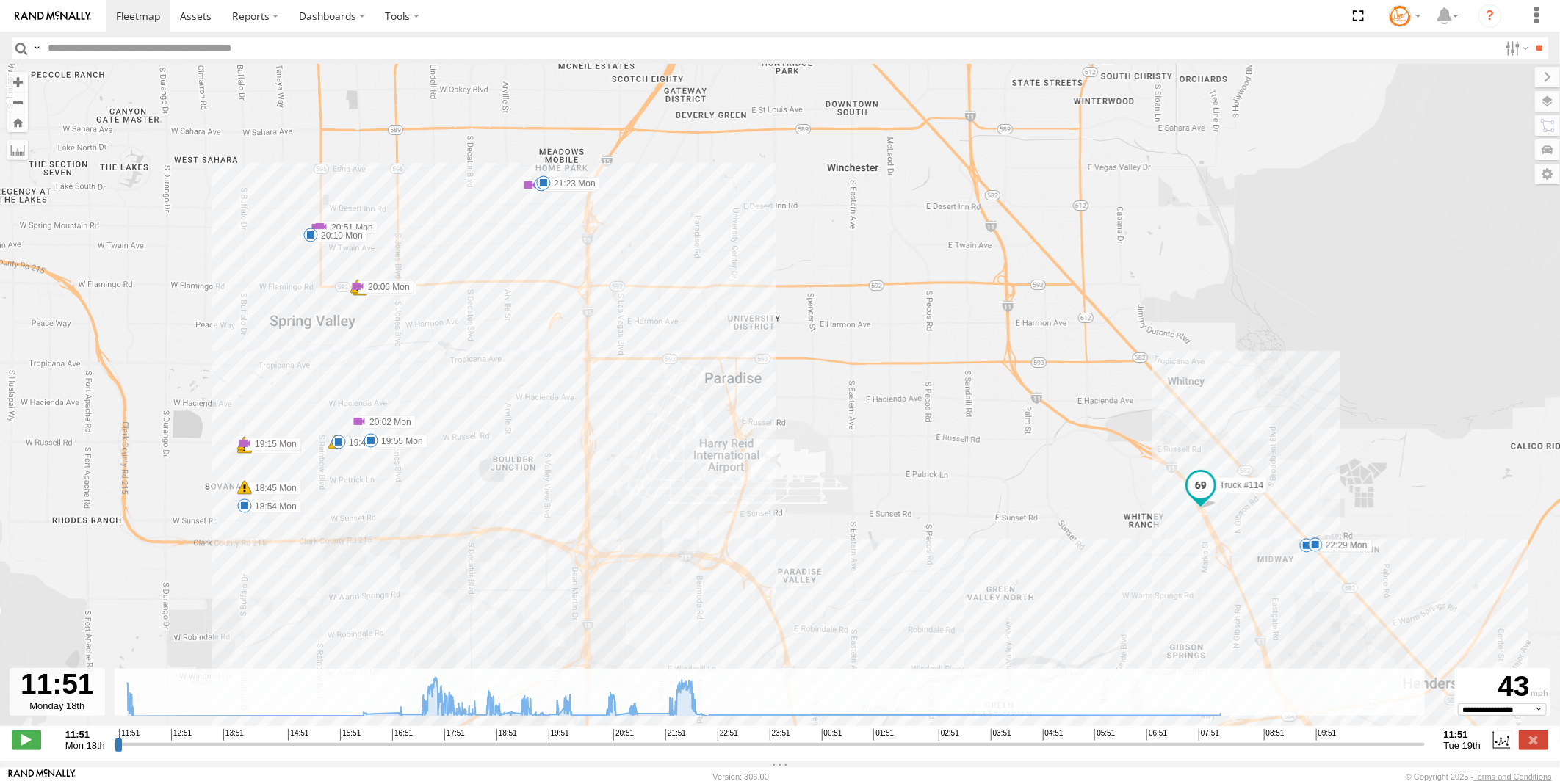
click at [300, 734] on span at bounding box center [292, 741] width 15 height 15
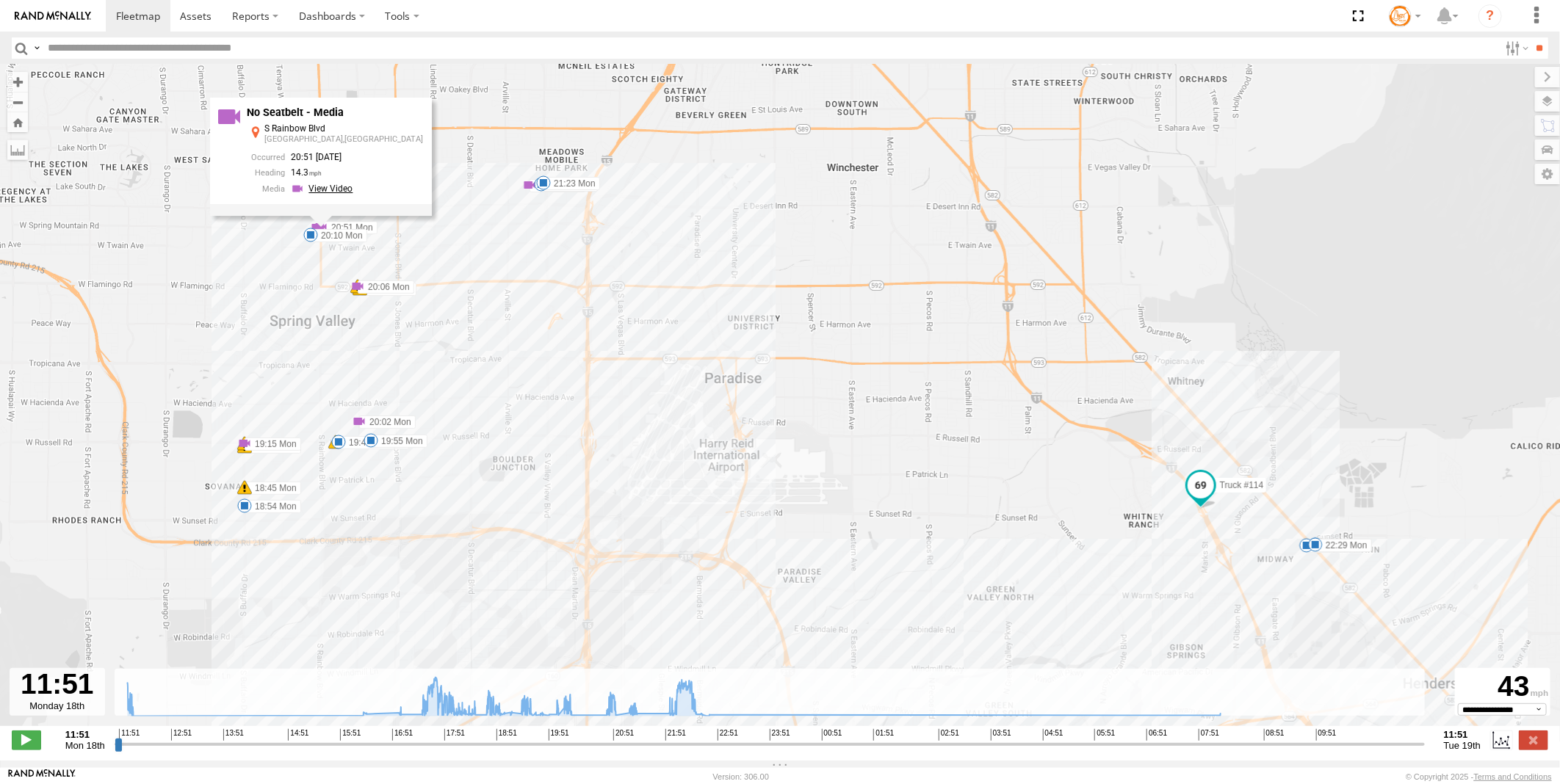
click at [353, 193] on link at bounding box center [324, 188] width 66 height 14
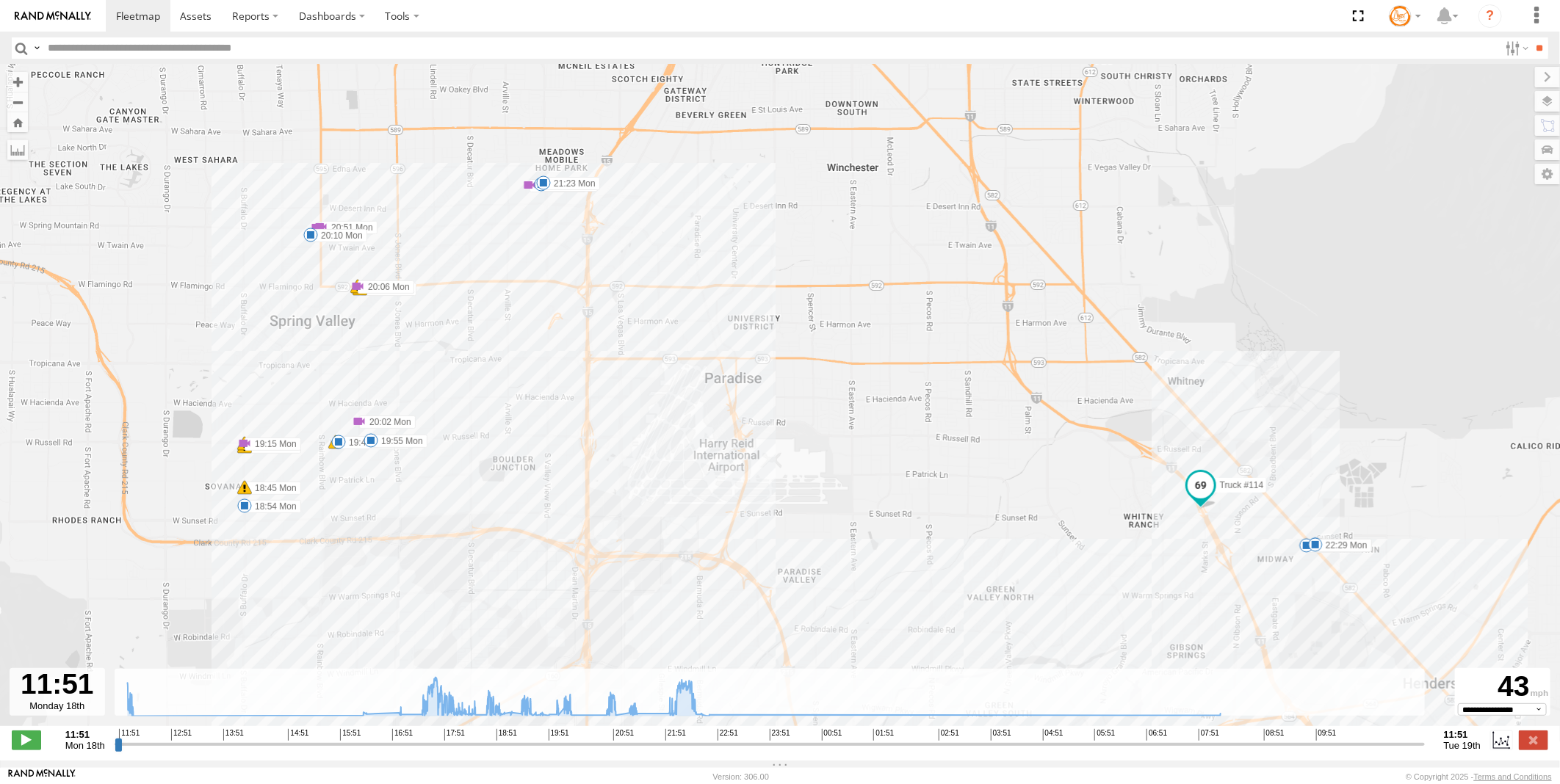
click at [300, 734] on span at bounding box center [292, 741] width 15 height 15
click at [387, 252] on link at bounding box center [360, 247] width 66 height 14
click at [300, 734] on span at bounding box center [292, 741] width 15 height 15
click at [545, 147] on link at bounding box center [532, 147] width 66 height 14
click at [285, 734] on span at bounding box center [292, 741] width 15 height 15
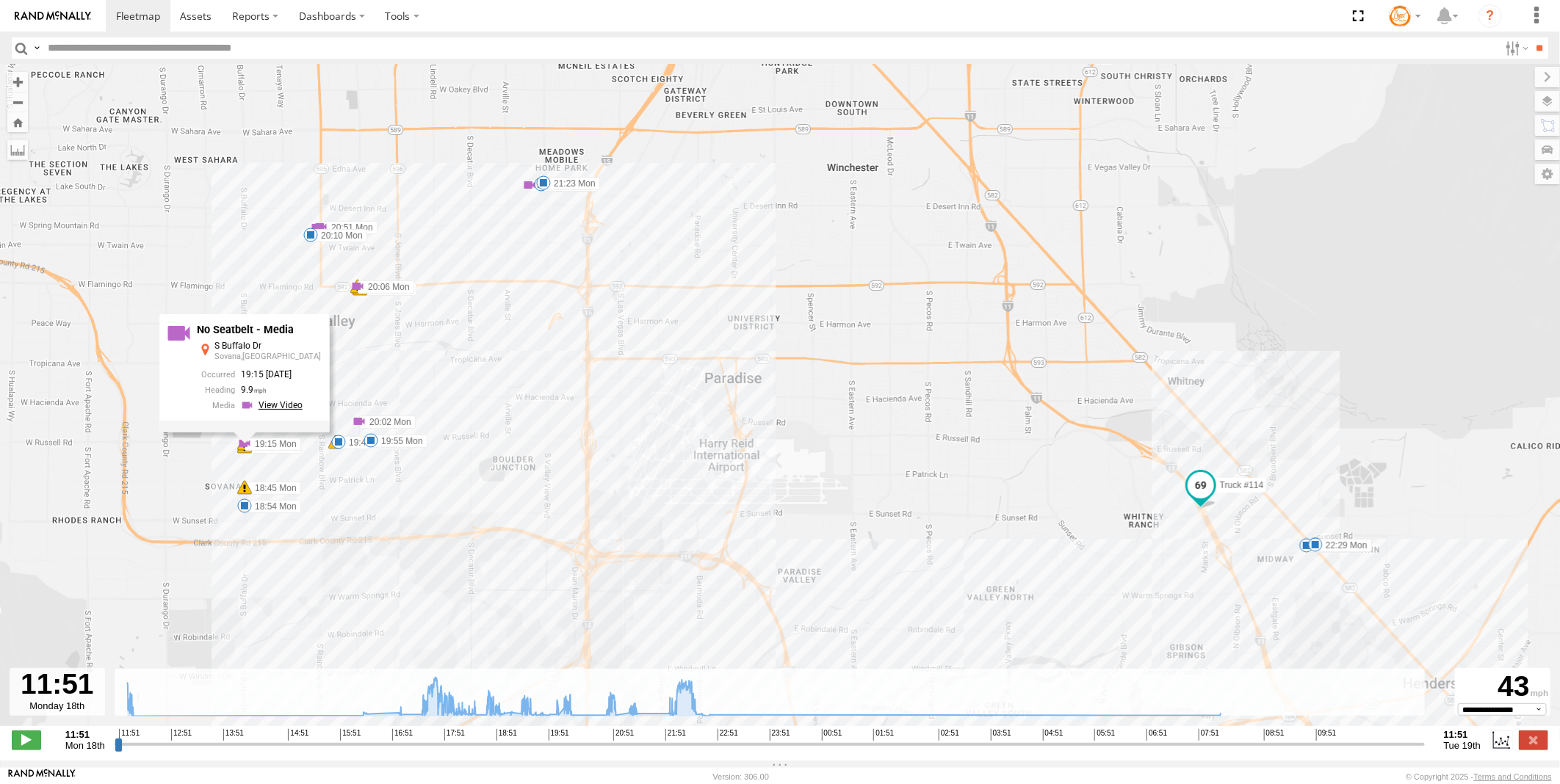
click at [274, 412] on link at bounding box center [274, 405] width 66 height 14
click at [285, 734] on span at bounding box center [292, 741] width 15 height 15
click at [288, 412] on link at bounding box center [274, 405] width 66 height 14
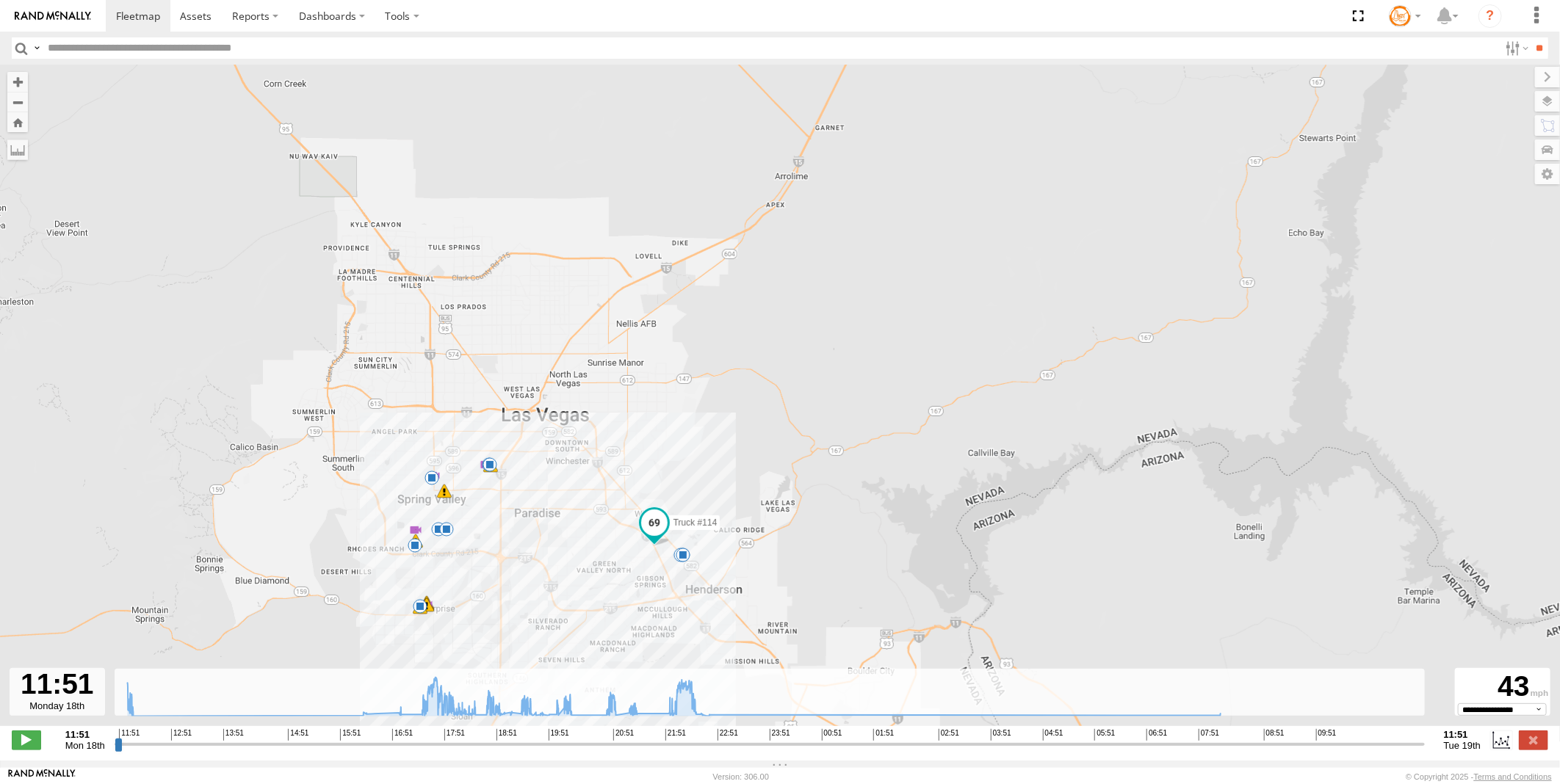
drag, startPoint x: 644, startPoint y: 279, endPoint x: 616, endPoint y: 402, distance: 126.1
click at [616, 404] on div "Truck #114 11:58 Mon 16:58 Mon 18:14 Mon 18:14 Mon 18:14 Mon 18:17 Mon 18:21 Mo…" at bounding box center [780, 403] width 1560 height 677
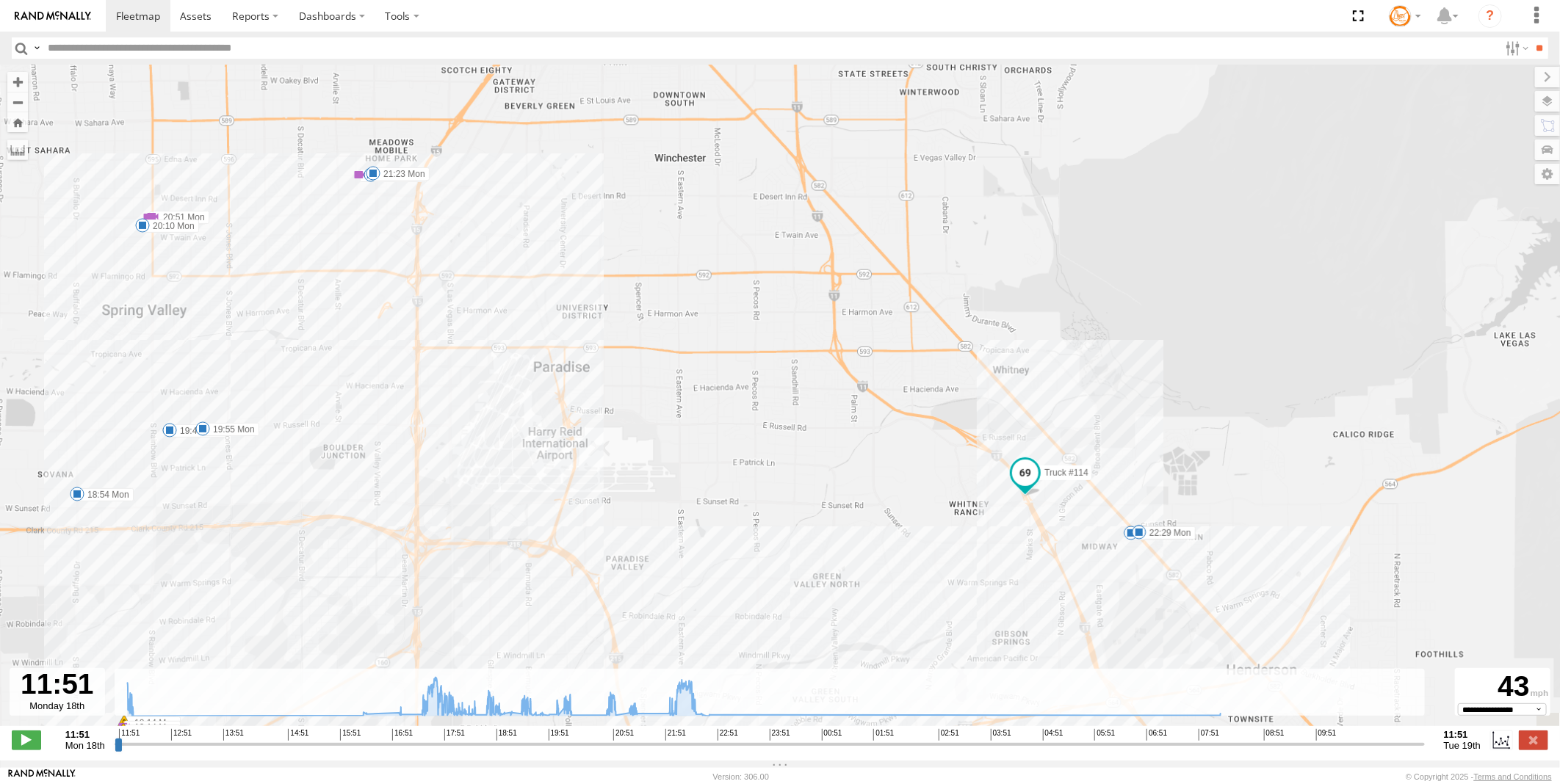
drag, startPoint x: 564, startPoint y: 553, endPoint x: 781, endPoint y: 91, distance: 510.4
click at [781, 91] on div "Truck #114 11:58 Mon 16:58 Mon 18:14 Mon 18:14 Mon 18:14 Mon 18:17 Mon 18:21 Mo…" at bounding box center [780, 403] width 1560 height 677
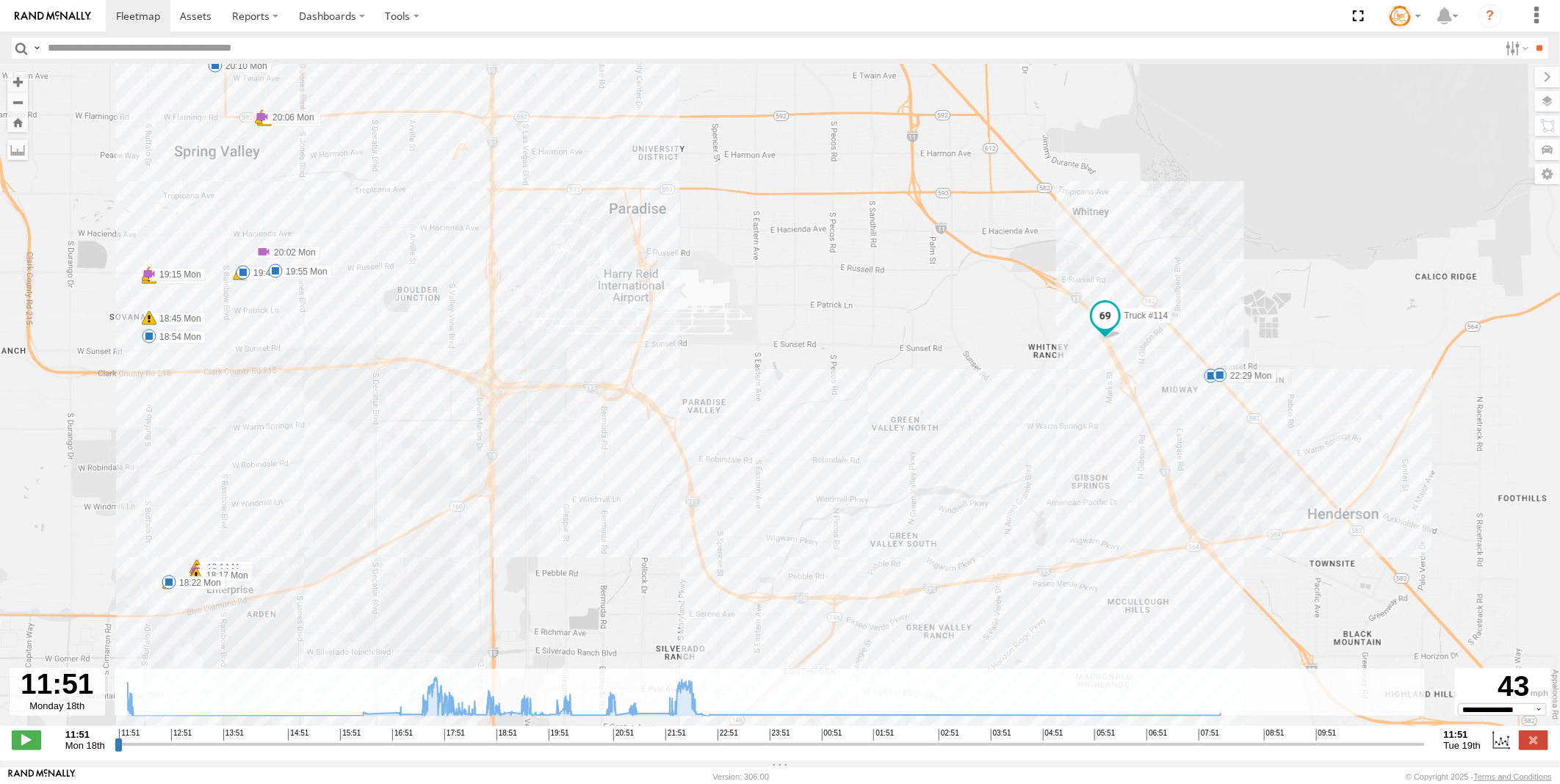
click at [1104, 321] on span at bounding box center [1106, 315] width 26 height 26
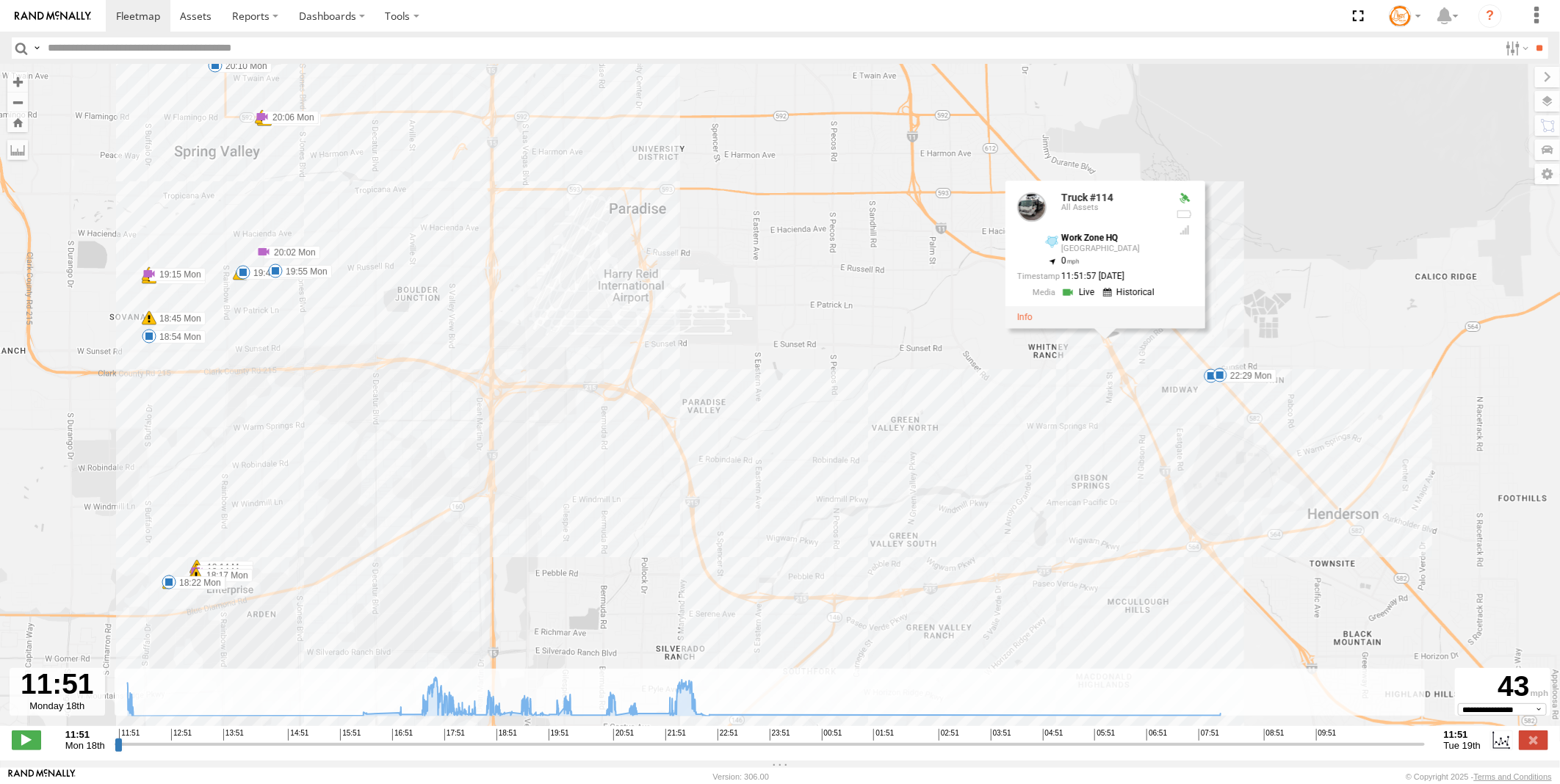
click at [1142, 292] on link at bounding box center [1131, 293] width 56 height 14
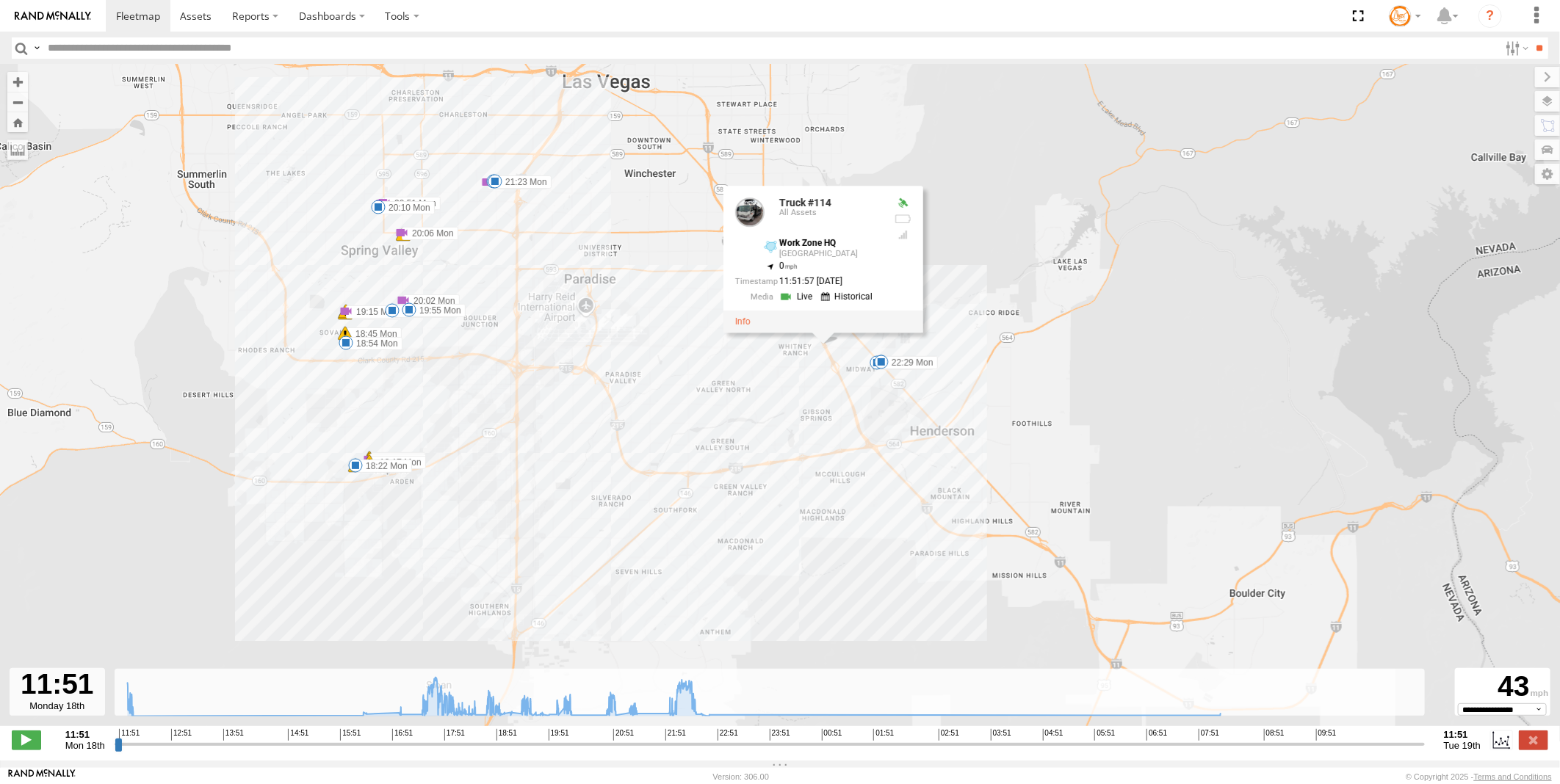
click at [362, 452] on span at bounding box center [369, 459] width 15 height 15
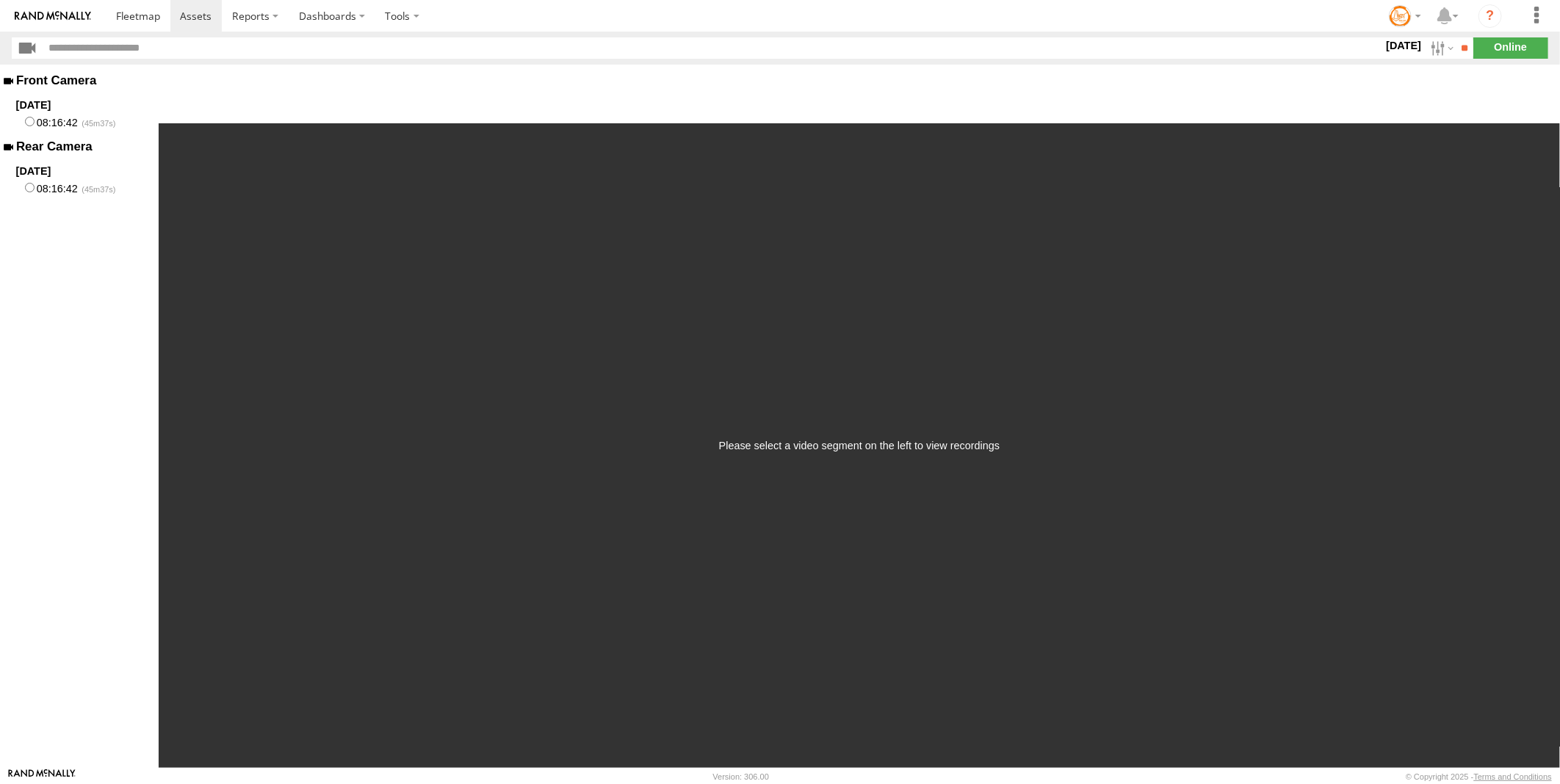
click at [1411, 48] on label "[DATE]" at bounding box center [1403, 45] width 41 height 16
click at [0, 0] on label at bounding box center [0, 0] width 0 height 0
click at [1458, 51] on input "**" at bounding box center [1464, 48] width 17 height 22
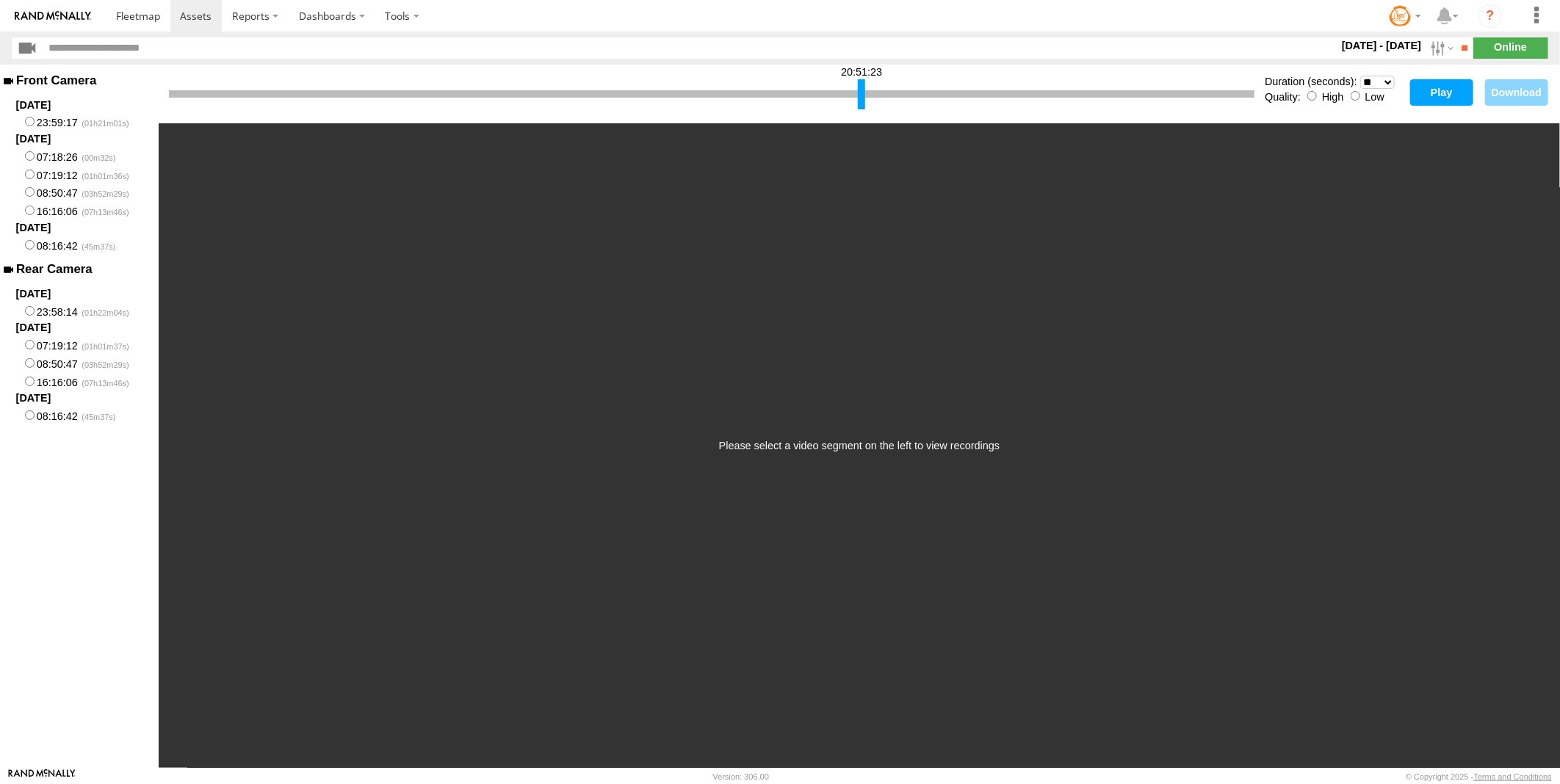
drag, startPoint x: 171, startPoint y: 98, endPoint x: 860, endPoint y: 110, distance: 689.1
click at [860, 110] on div "20:51:23" at bounding box center [712, 94] width 1086 height 37
click at [1423, 88] on button "Play" at bounding box center [1442, 92] width 63 height 26
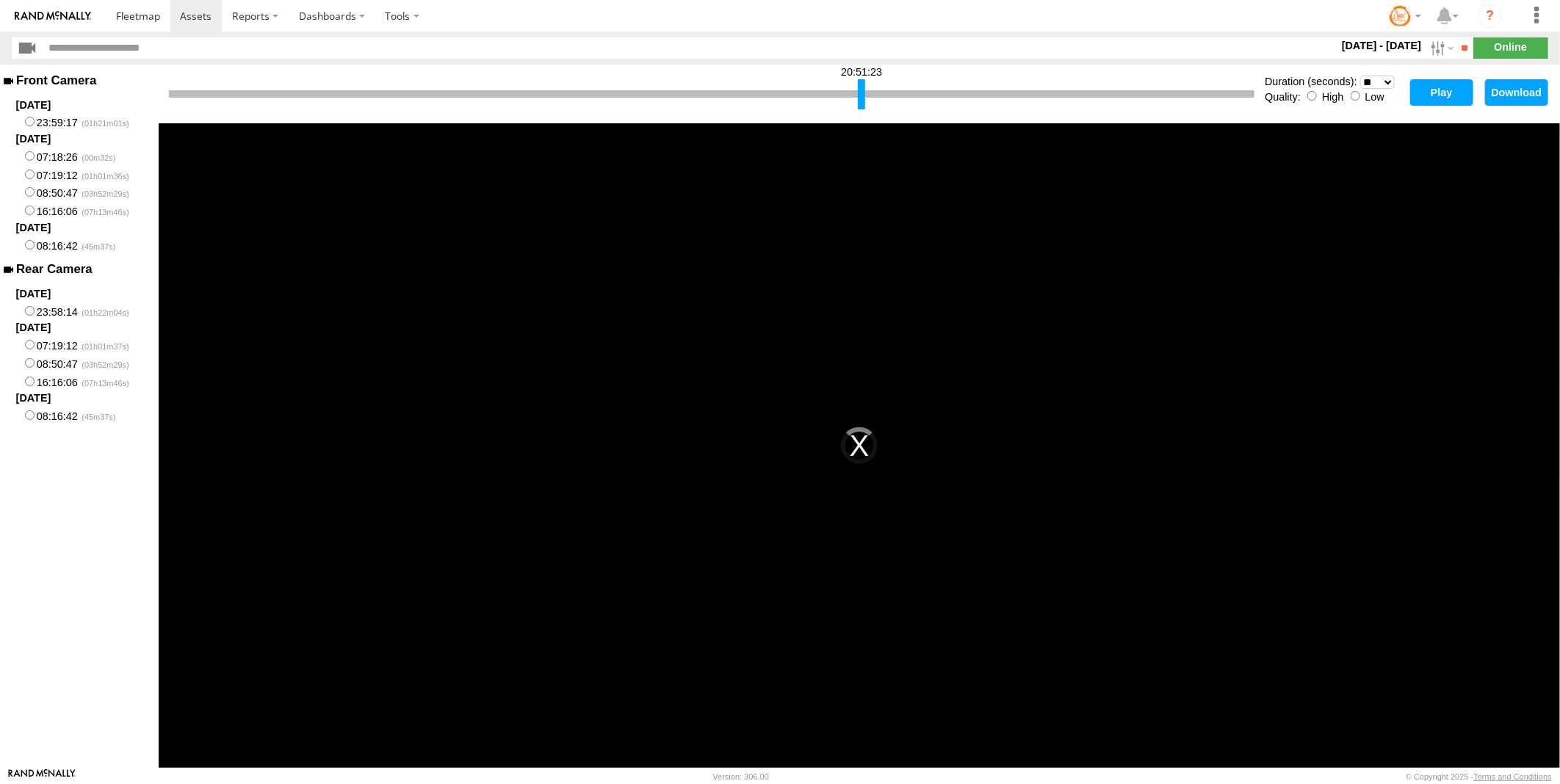
click at [1346, 96] on div "Quality: High Low" at bounding box center [1333, 96] width 137 height 14
click at [1379, 76] on select "* ** ** ** ** ** ** *** *** *** ***" at bounding box center [1378, 82] width 35 height 14
click at [1360, 76] on select "* ** ** ** ** ** ** *** *** *** ***" at bounding box center [1378, 82] width 35 height 14
click at [1435, 89] on button "Play" at bounding box center [1442, 92] width 63 height 26
drag, startPoint x: 863, startPoint y: 99, endPoint x: 1054, endPoint y: 96, distance: 191.0
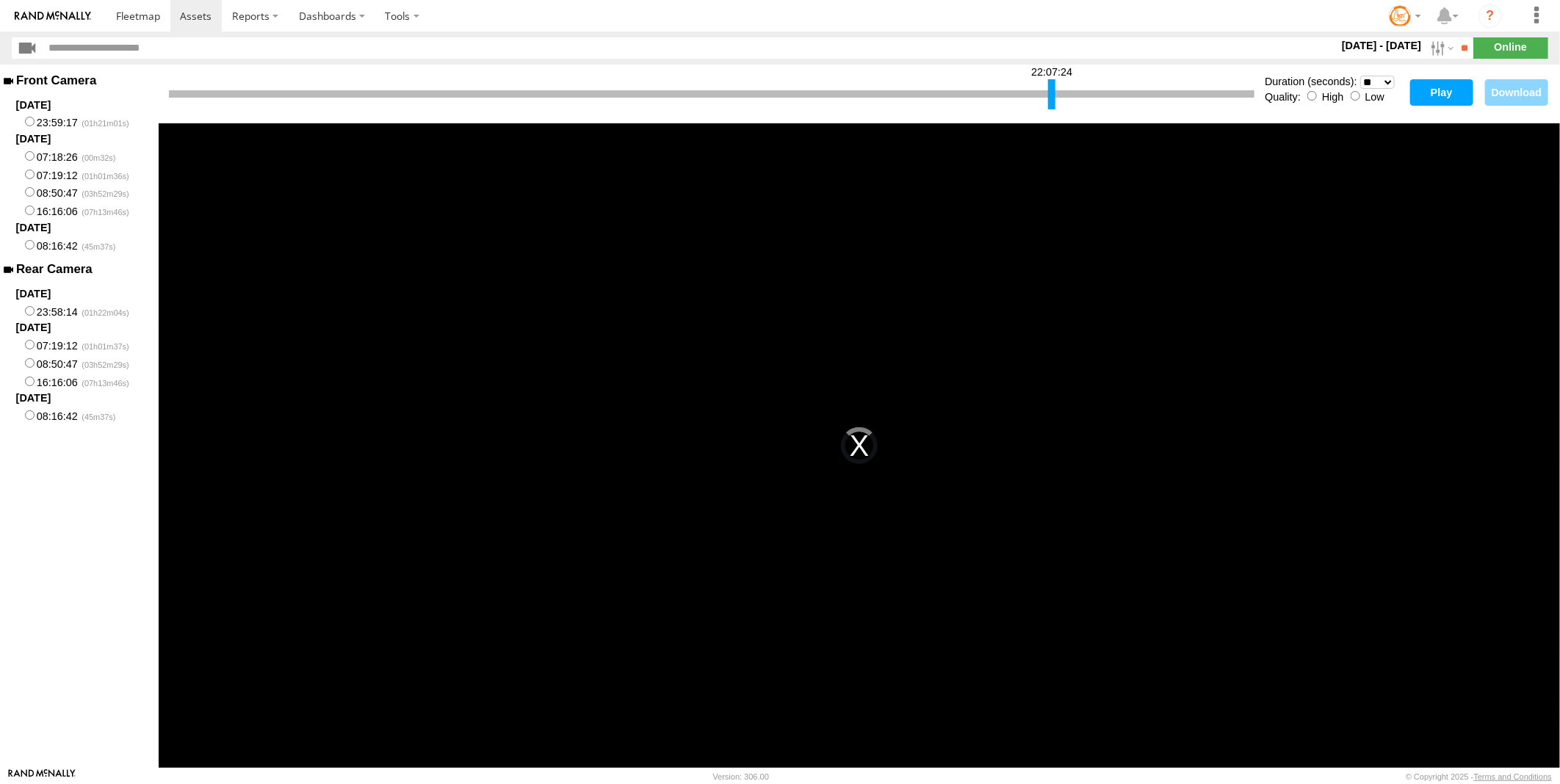
click at [1054, 96] on div at bounding box center [1052, 94] width 7 height 30
select select "**"
click at [144, 98] on label "2025-08-17" at bounding box center [79, 105] width 159 height 16
click at [202, 12] on span at bounding box center [195, 16] width 31 height 14
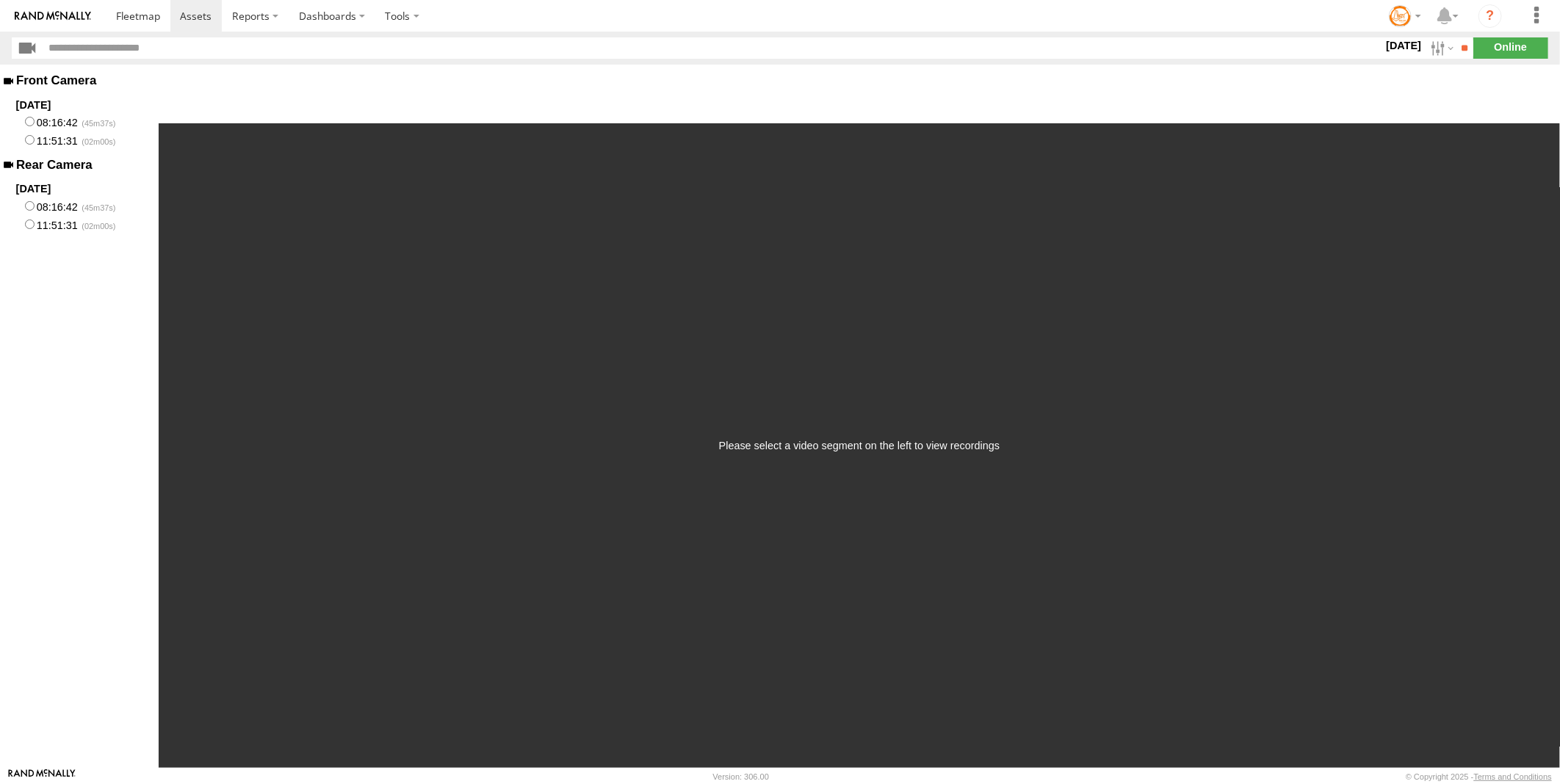
click at [23, 221] on label "11:51:31" at bounding box center [79, 224] width 159 height 18
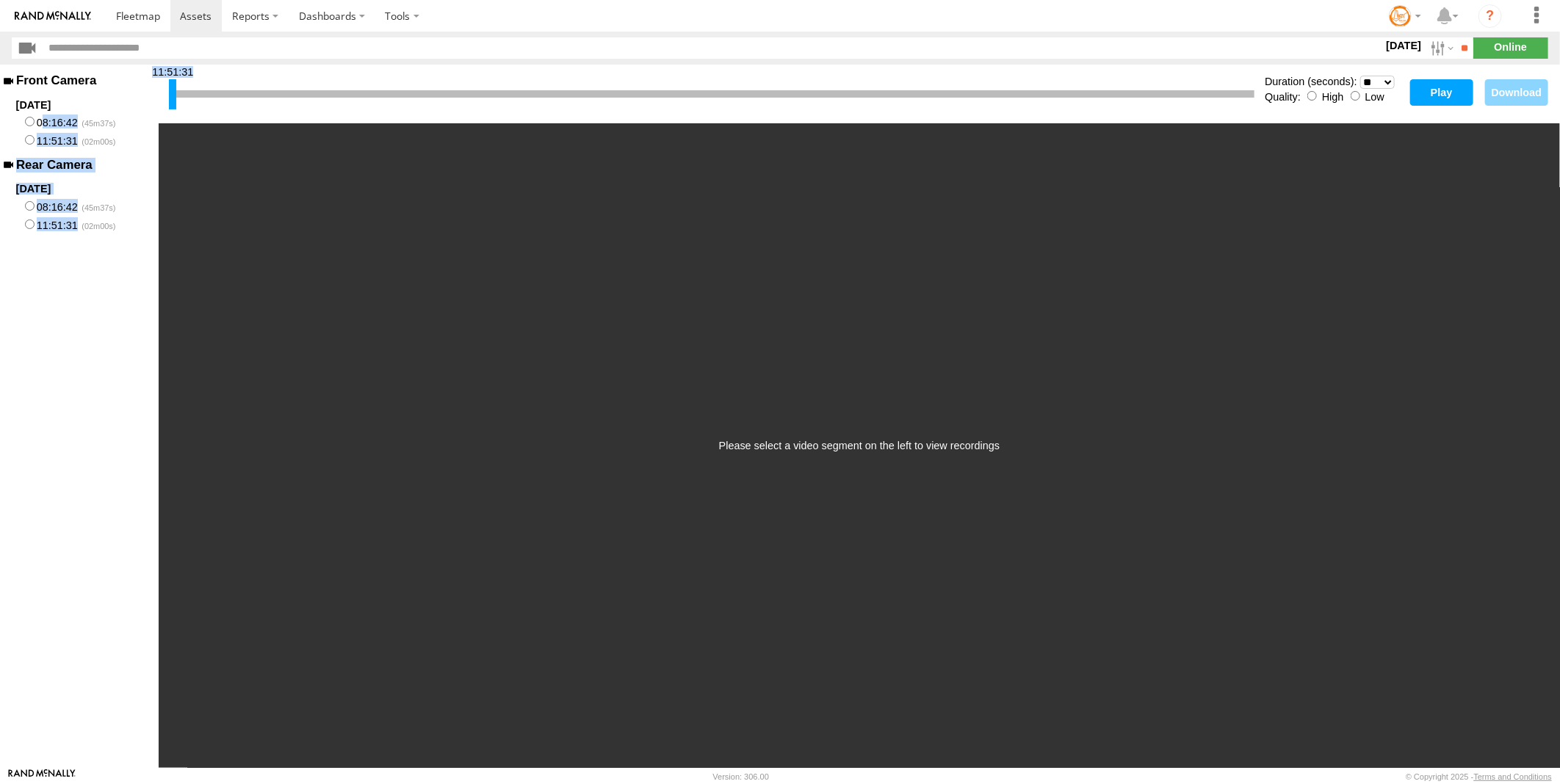
drag, startPoint x: 171, startPoint y: 96, endPoint x: 41, endPoint y: 115, distance: 131.4
click at [41, 115] on main "Front Camera [DATE] 08:16:42 11:51:31 Rear Camera [DATE] 08:16:42 11:51:31 11:5…" at bounding box center [780, 416] width 1560 height 703
click at [108, 344] on div "Front Camera [DATE] 08:16:42 11:51:31 Rear Camera [DATE] 08:16:42 11:51:31" at bounding box center [79, 416] width 159 height 703
click at [1405, 45] on label "[DATE]" at bounding box center [1403, 45] width 41 height 16
click at [0, 0] on label at bounding box center [0, 0] width 0 height 0
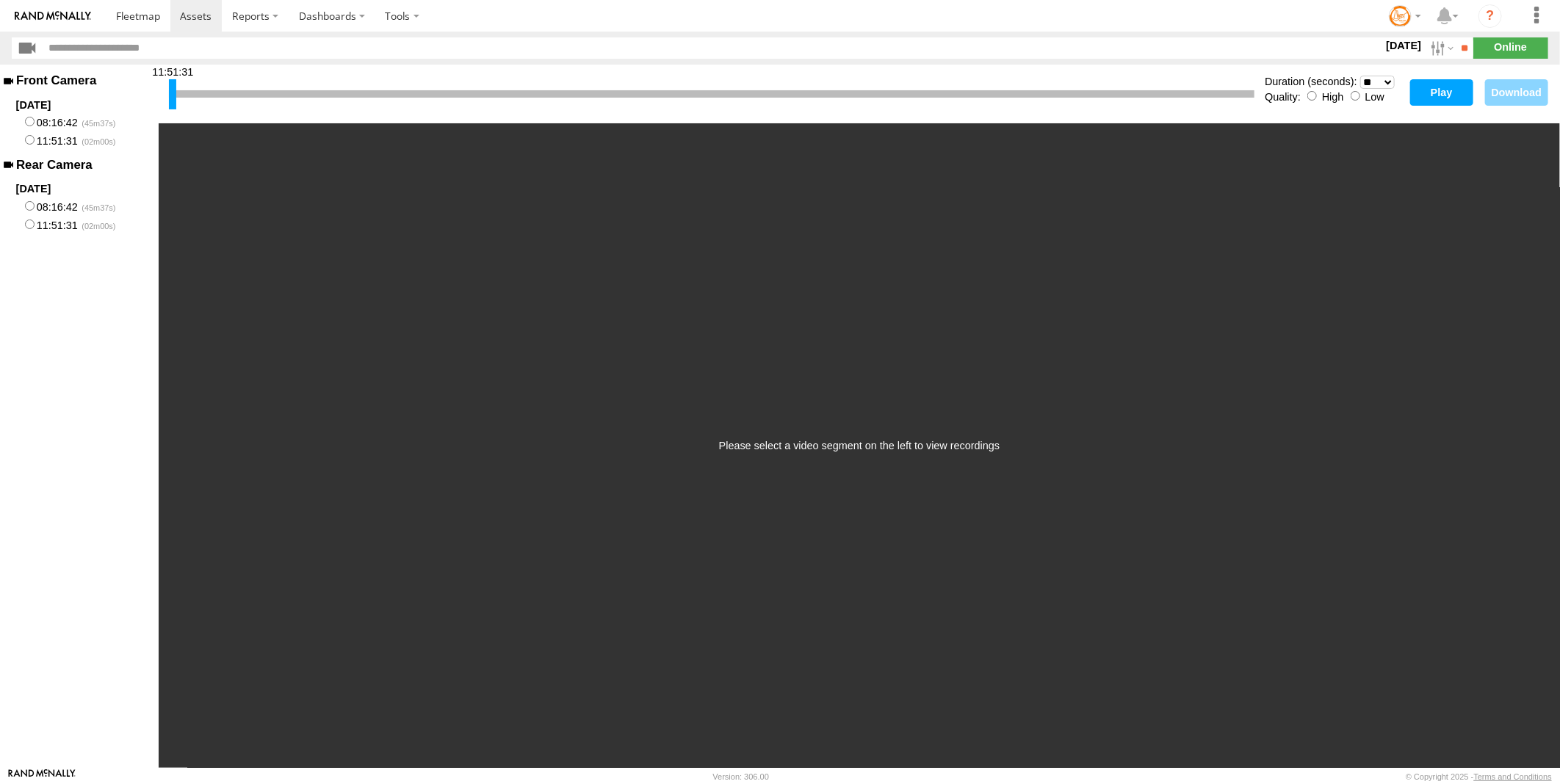
click at [0, 0] on label at bounding box center [0, 0] width 0 height 0
click at [1459, 48] on input "**" at bounding box center [1464, 48] width 17 height 22
drag, startPoint x: 173, startPoint y: 97, endPoint x: 254, endPoint y: 125, distance: 85.7
click at [288, 119] on div "08:22:56 Duration (seconds): * ** ** ** ** ** ** *** *** *** *** Quality: High …" at bounding box center [860, 94] width 1402 height 59
drag, startPoint x: 179, startPoint y: 91, endPoint x: 228, endPoint y: 91, distance: 49.0
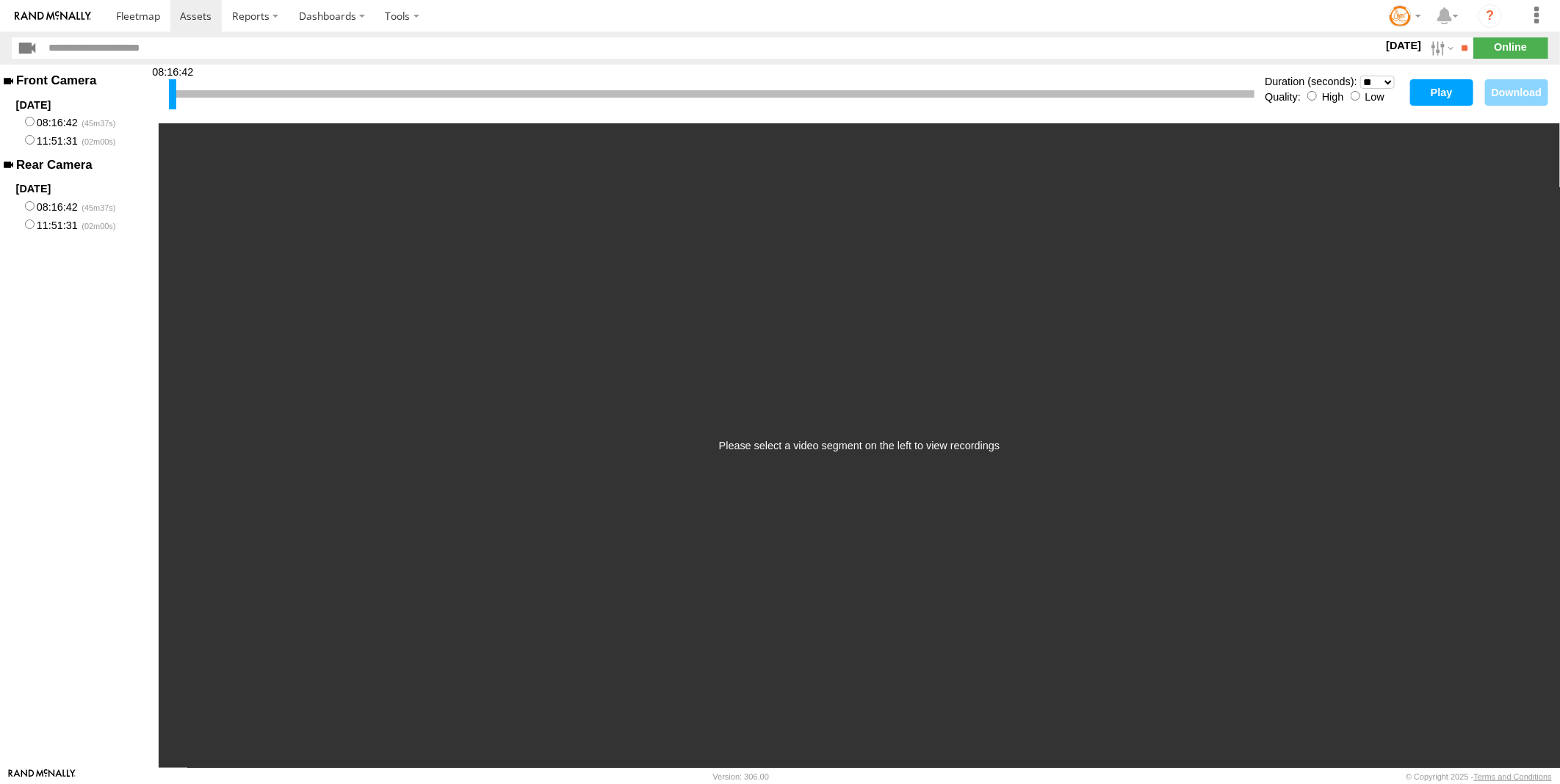
click at [228, 91] on div at bounding box center [712, 94] width 1086 height 7
click at [166, 102] on div "11:51:31 Duration (seconds): * ** ** ** ** ** ** *** *** *** *** Quality: High …" at bounding box center [860, 94] width 1402 height 59
drag, startPoint x: 167, startPoint y: 97, endPoint x: 224, endPoint y: 89, distance: 57.6
click at [303, 90] on div "11:51:31 Duration (seconds): * ** ** ** ** ** ** *** *** *** *** Quality: High …" at bounding box center [860, 94] width 1402 height 59
drag, startPoint x: 191, startPoint y: 85, endPoint x: 57, endPoint y: 112, distance: 136.7
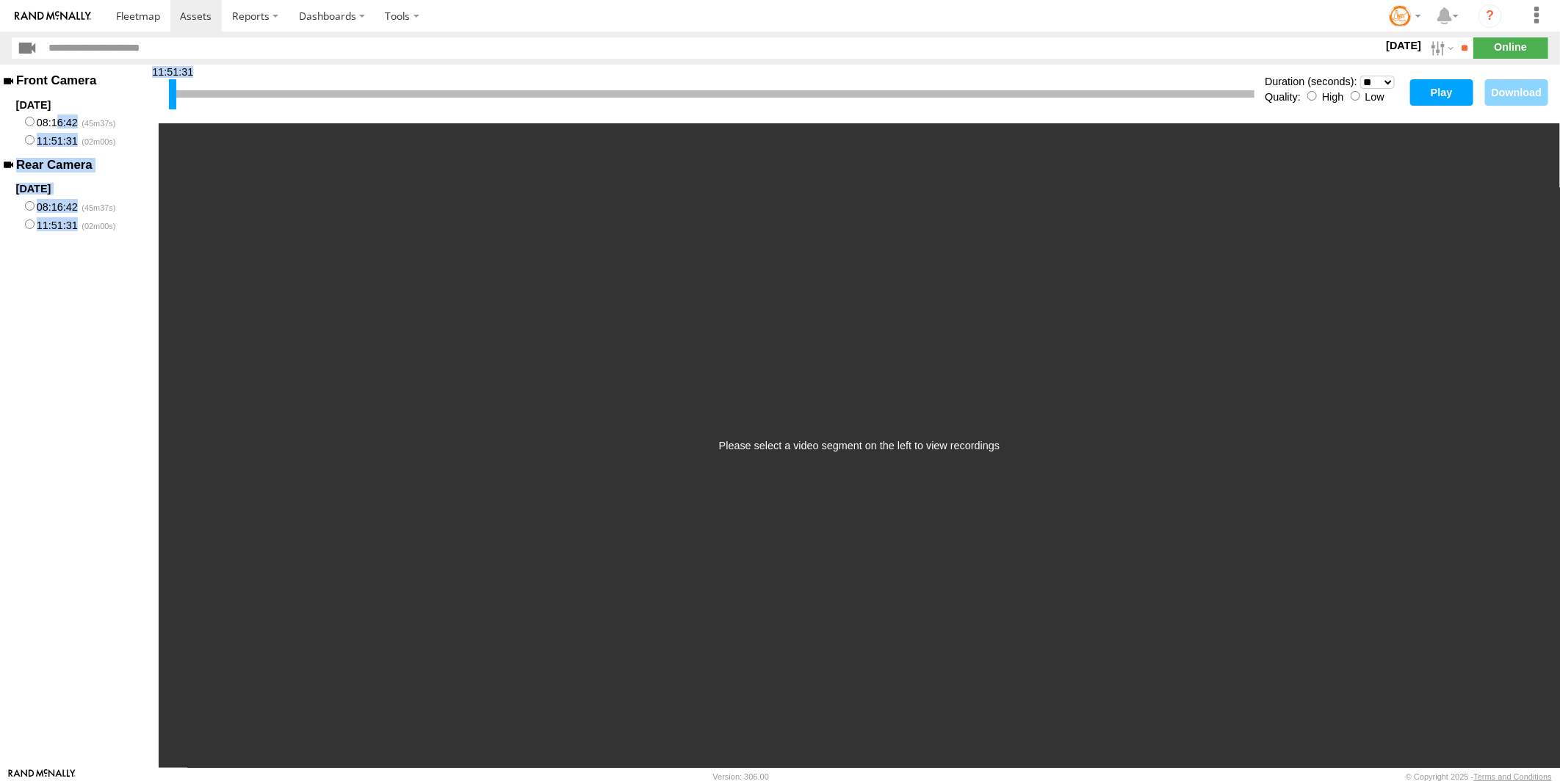
click at [57, 112] on main "Front Camera [DATE] 08:16:42 11:51:31 Rear Camera [DATE] 08:16:42 11:51:31 11:5…" at bounding box center [780, 416] width 1560 height 703
drag, startPoint x: 57, startPoint y: 112, endPoint x: 8, endPoint y: 122, distance: 50.0
click at [8, 122] on label "08:16:42" at bounding box center [79, 122] width 159 height 18
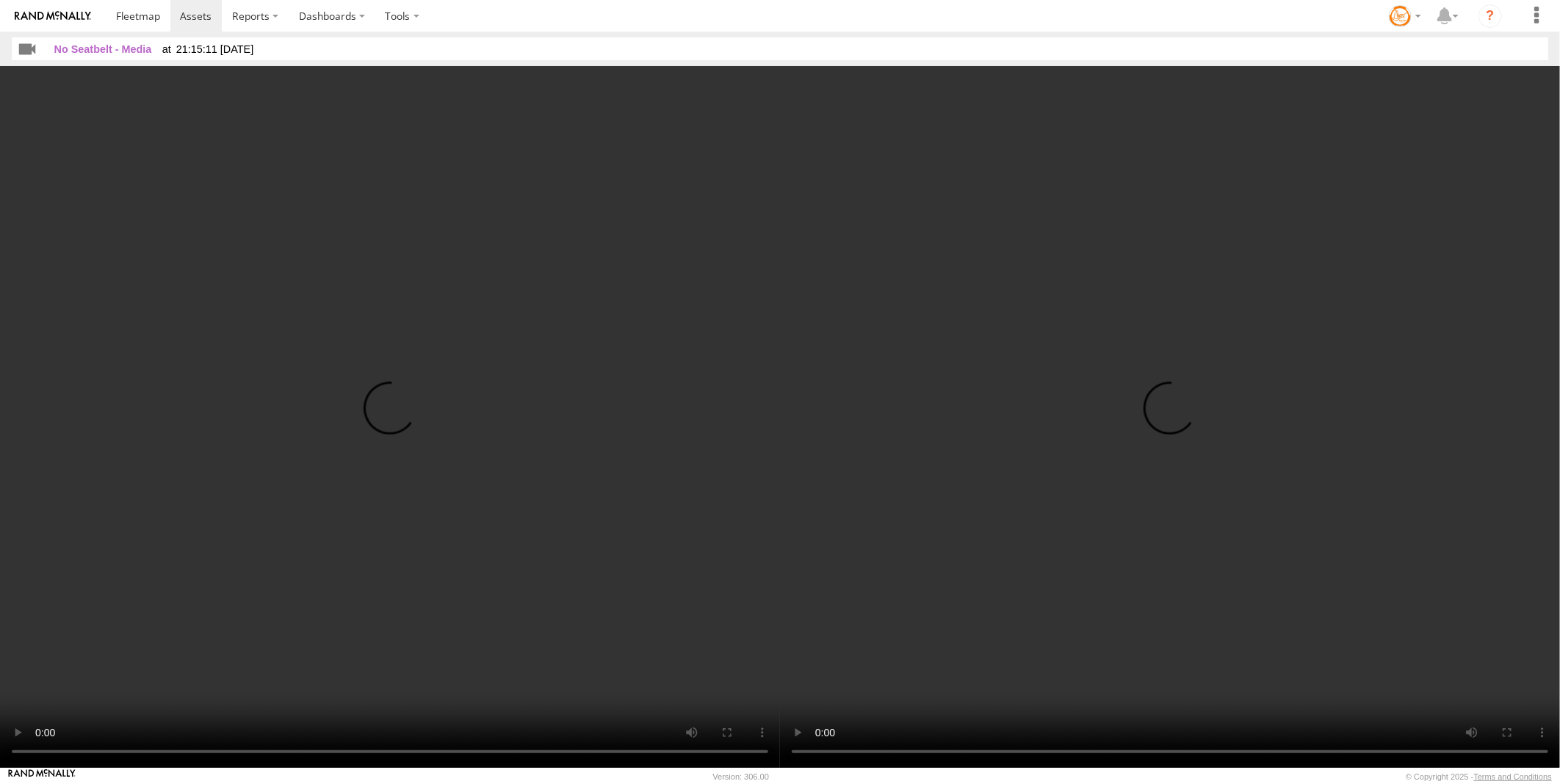
click at [784, 753] on video at bounding box center [1170, 417] width 780 height 702
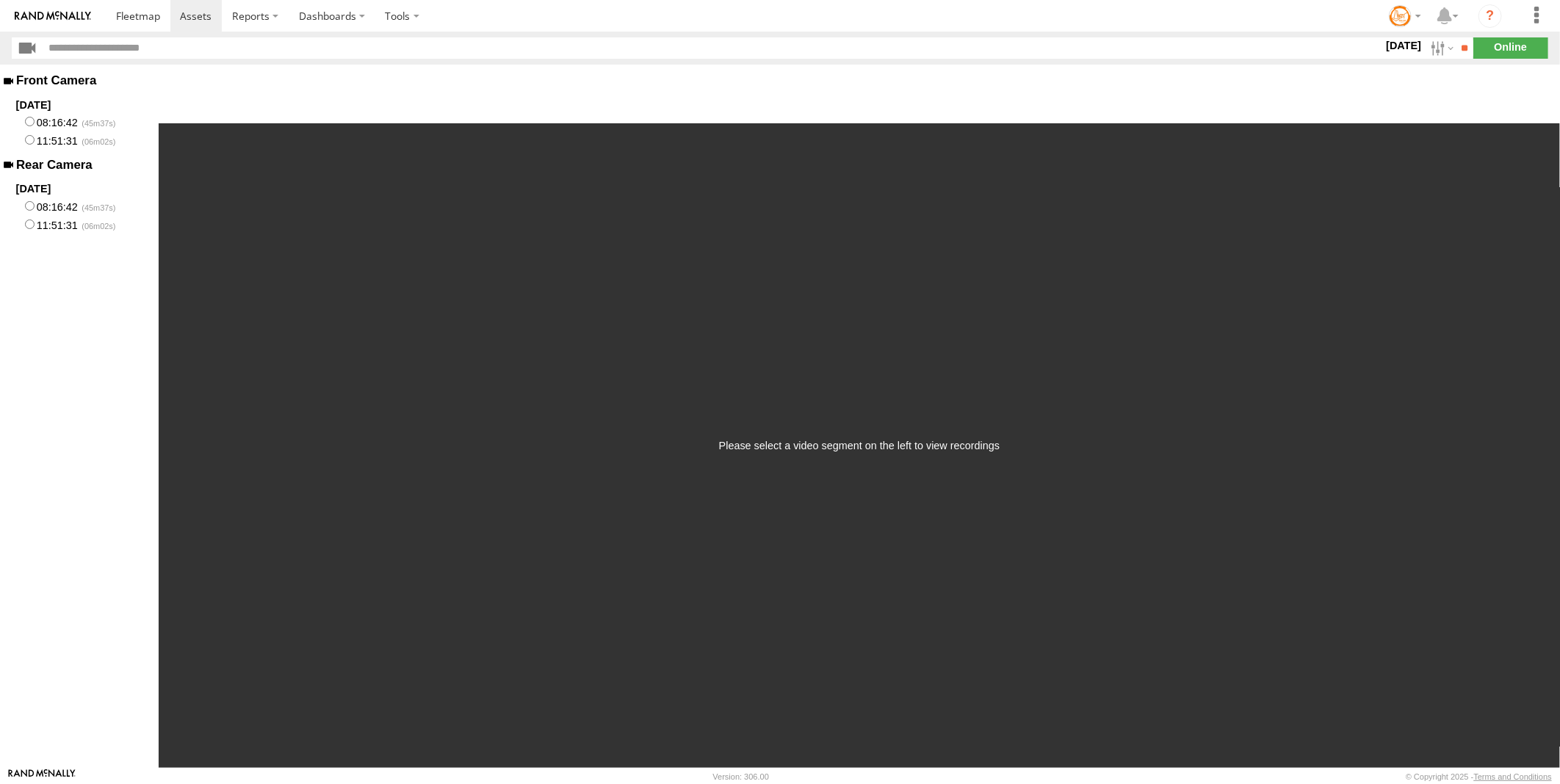
click at [1392, 48] on label "[DATE]" at bounding box center [1403, 45] width 41 height 16
click at [0, 0] on label at bounding box center [0, 0] width 0 height 0
click at [1464, 49] on input "**" at bounding box center [1464, 48] width 17 height 22
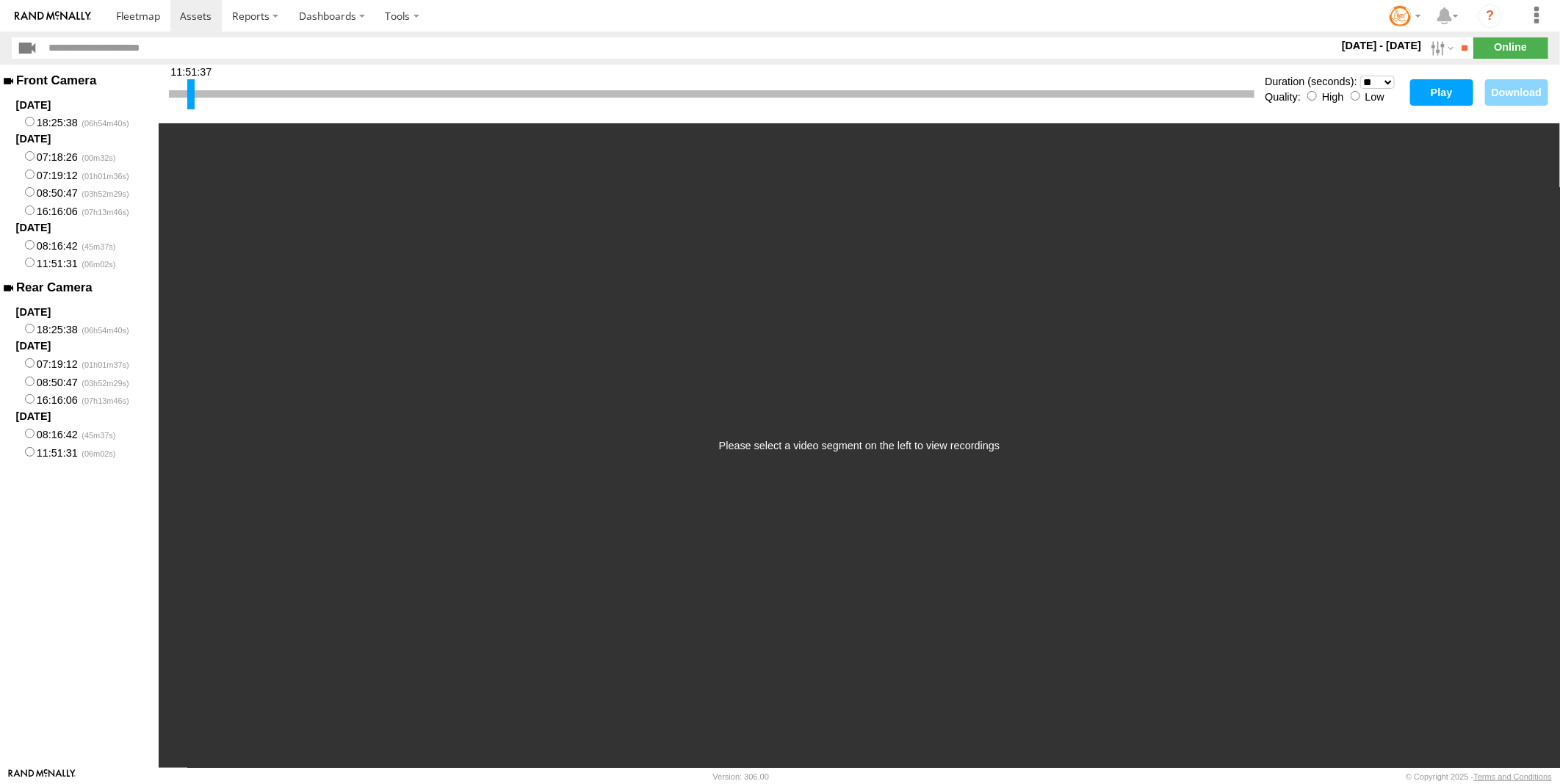
drag, startPoint x: 173, startPoint y: 100, endPoint x: 159, endPoint y: 99, distance: 14.0
click at [159, 99] on div "11:51:37 Duration (seconds): * ** ** ** ** ** ** *** *** *** *** Quality: High …" at bounding box center [860, 94] width 1402 height 59
click at [1435, 89] on button "Play" at bounding box center [1442, 92] width 63 height 26
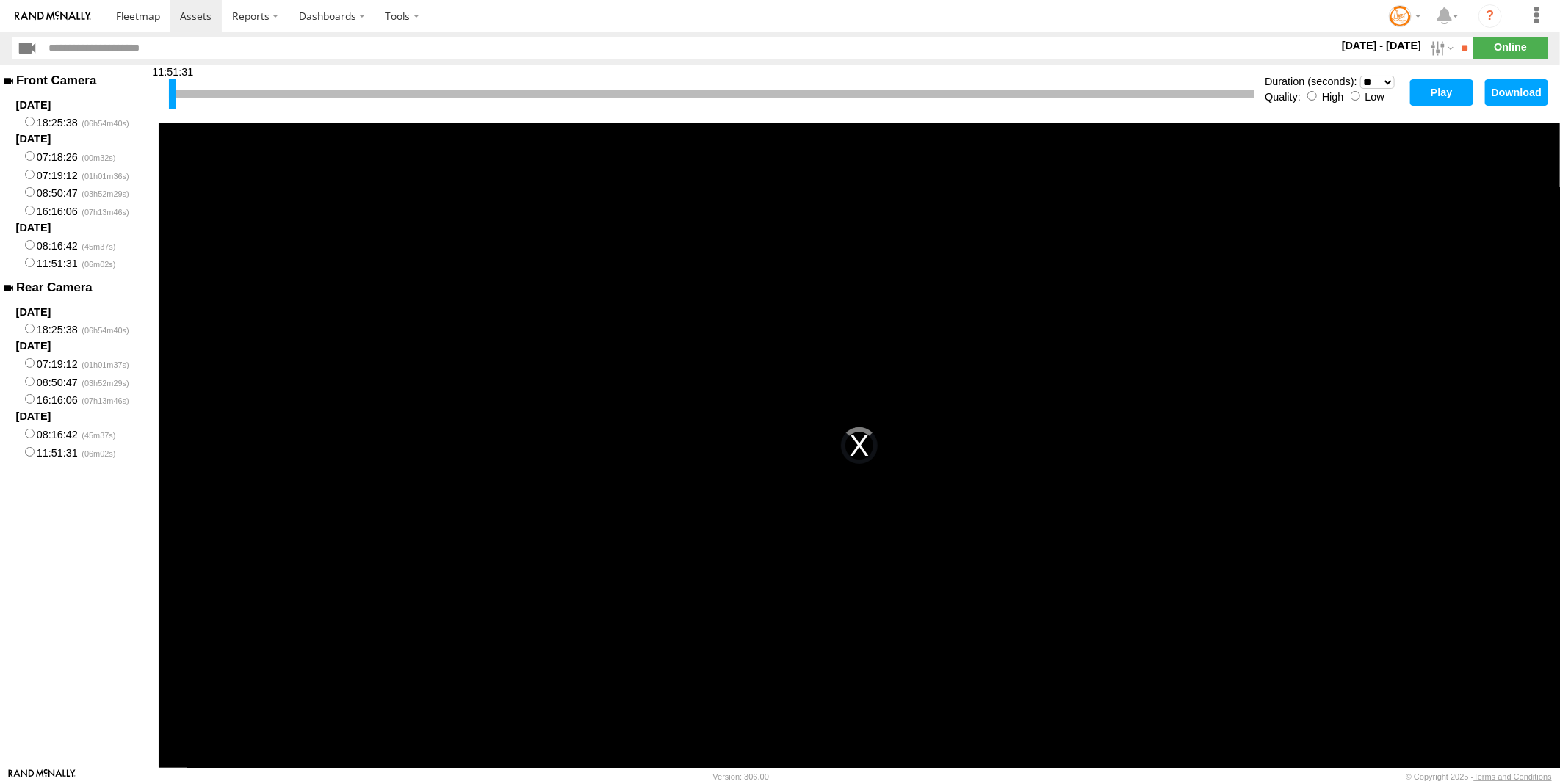
click at [1403, 46] on label "17 - 19 Aug 25" at bounding box center [1382, 45] width 86 height 16
drag, startPoint x: 1406, startPoint y: 142, endPoint x: 1392, endPoint y: 143, distance: 14.0
click at [0, 0] on label at bounding box center [0, 0] width 0 height 0
click at [1464, 45] on input "**" at bounding box center [1464, 48] width 17 height 22
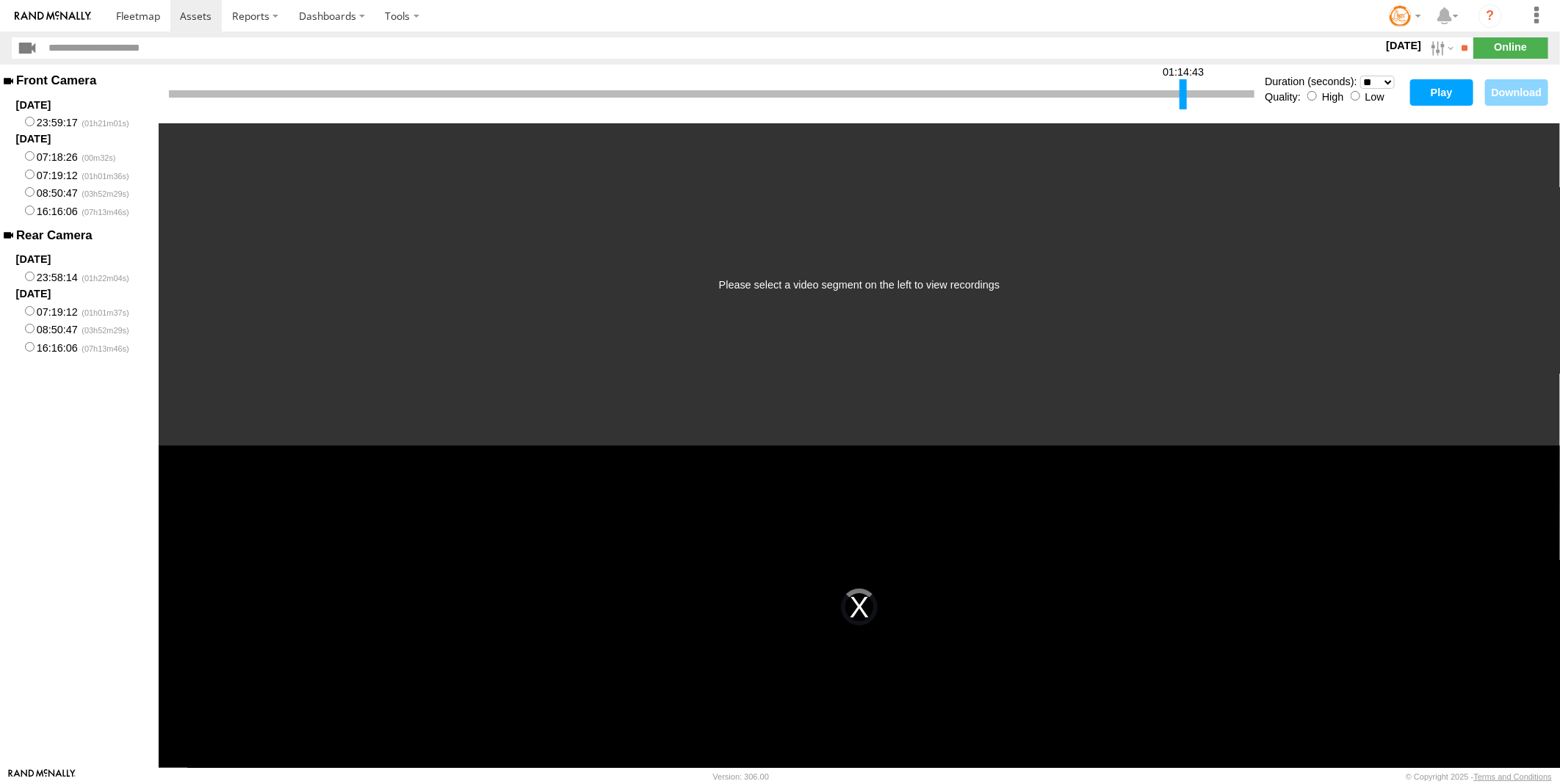
drag, startPoint x: 175, startPoint y: 92, endPoint x: 1186, endPoint y: 115, distance: 1011.3
click at [1186, 115] on div "01:14:43 Duration (seconds): * ** ** ** ** ** ** *** *** *** *** Quality: High …" at bounding box center [860, 94] width 1402 height 59
click at [1112, 96] on div at bounding box center [1115, 94] width 7 height 30
click at [1444, 89] on button "Play" at bounding box center [1442, 92] width 63 height 26
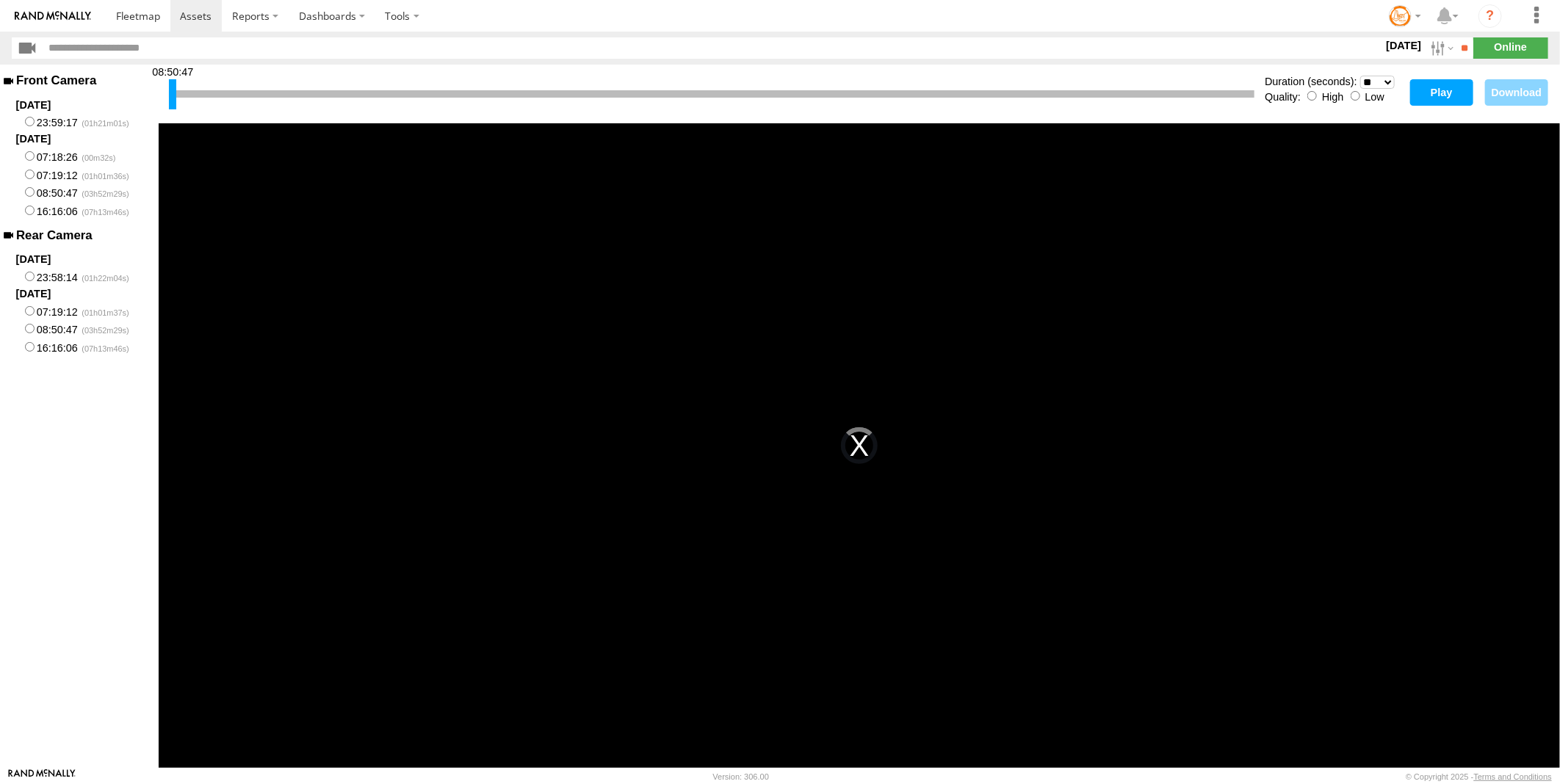
click at [1431, 89] on button "Play" at bounding box center [1442, 92] width 63 height 26
click at [1444, 94] on button "Play" at bounding box center [1442, 92] width 63 height 26
click at [1450, 89] on button "Play" at bounding box center [1442, 92] width 63 height 26
click at [140, 16] on span at bounding box center [138, 16] width 44 height 14
